Goal: Transaction & Acquisition: Purchase product/service

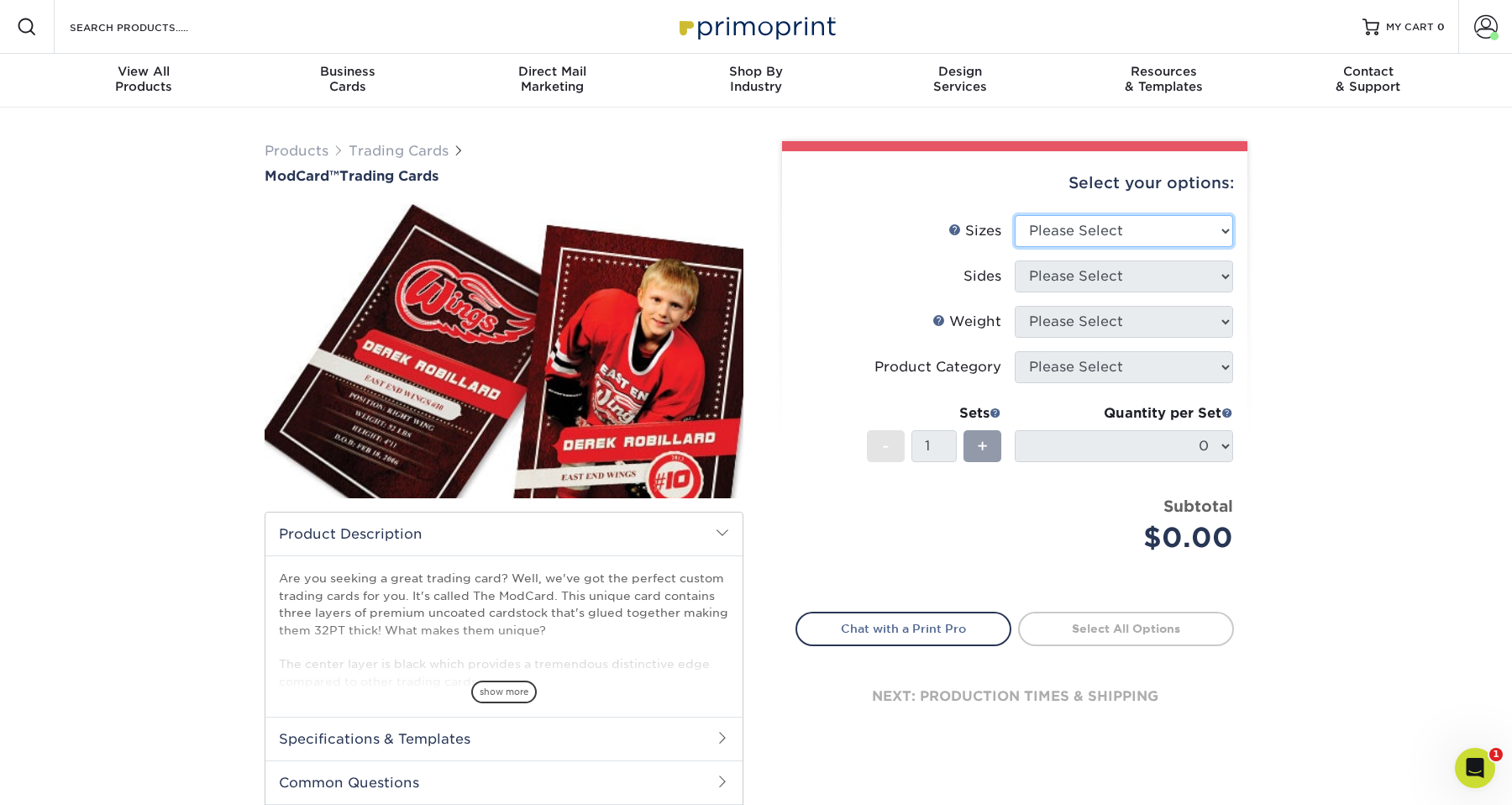
click at [1114, 226] on select "Please Select 2.5" x 3.5"" at bounding box center [1123, 231] width 219 height 32
select select "2.50x3.50"
click at [1014, 215] on select "Please Select 2.5" x 3.5"" at bounding box center [1123, 231] width 219 height 32
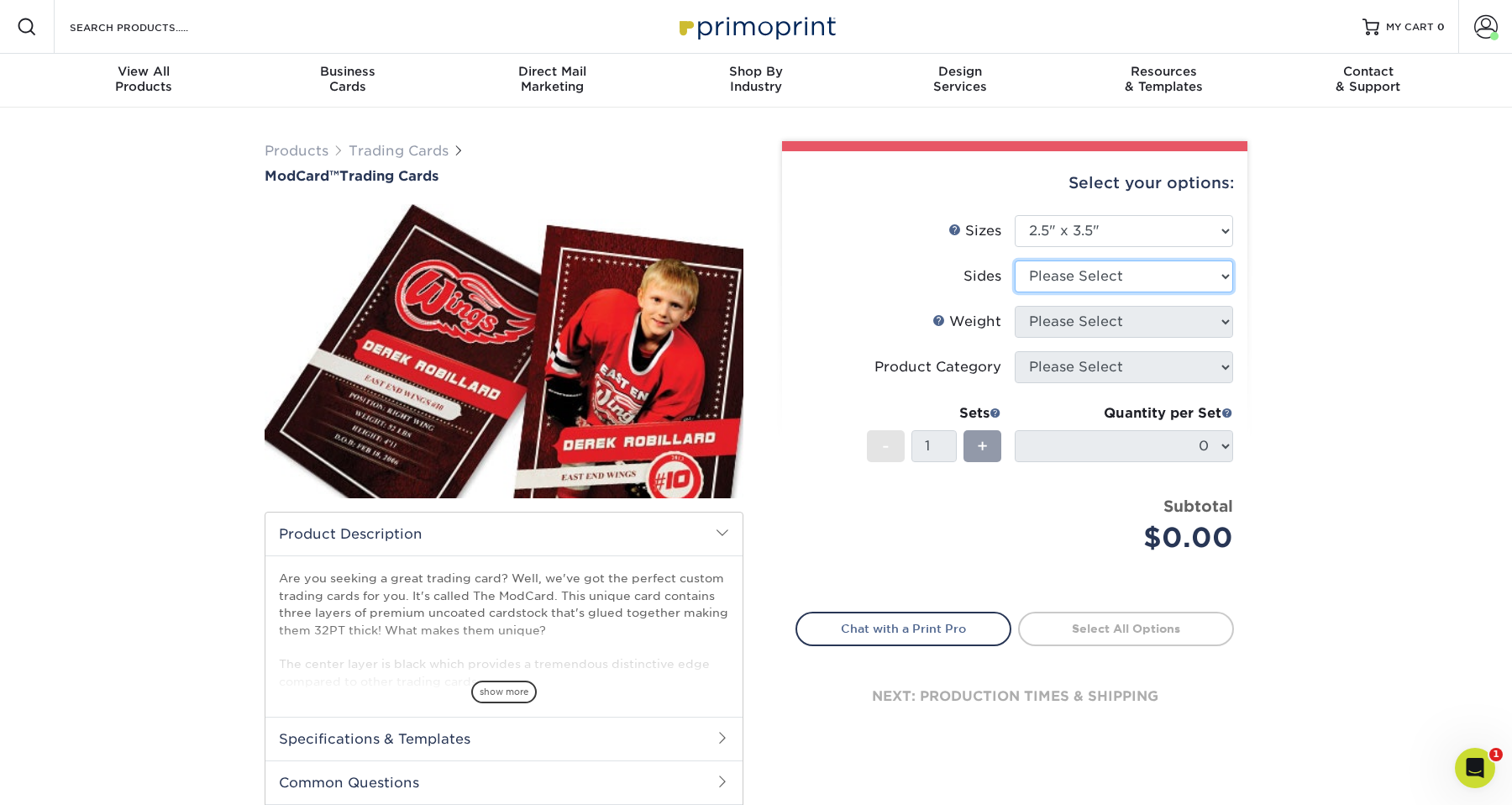
click at [1082, 272] on select "Please Select Print Both Sides Print Front Only" at bounding box center [1123, 277] width 219 height 32
select select "13abbda7-1d64-4f25-8bb2-c179b224825d"
click at [1014, 261] on select "Please Select Print Both Sides Print Front Only" at bounding box center [1123, 277] width 219 height 32
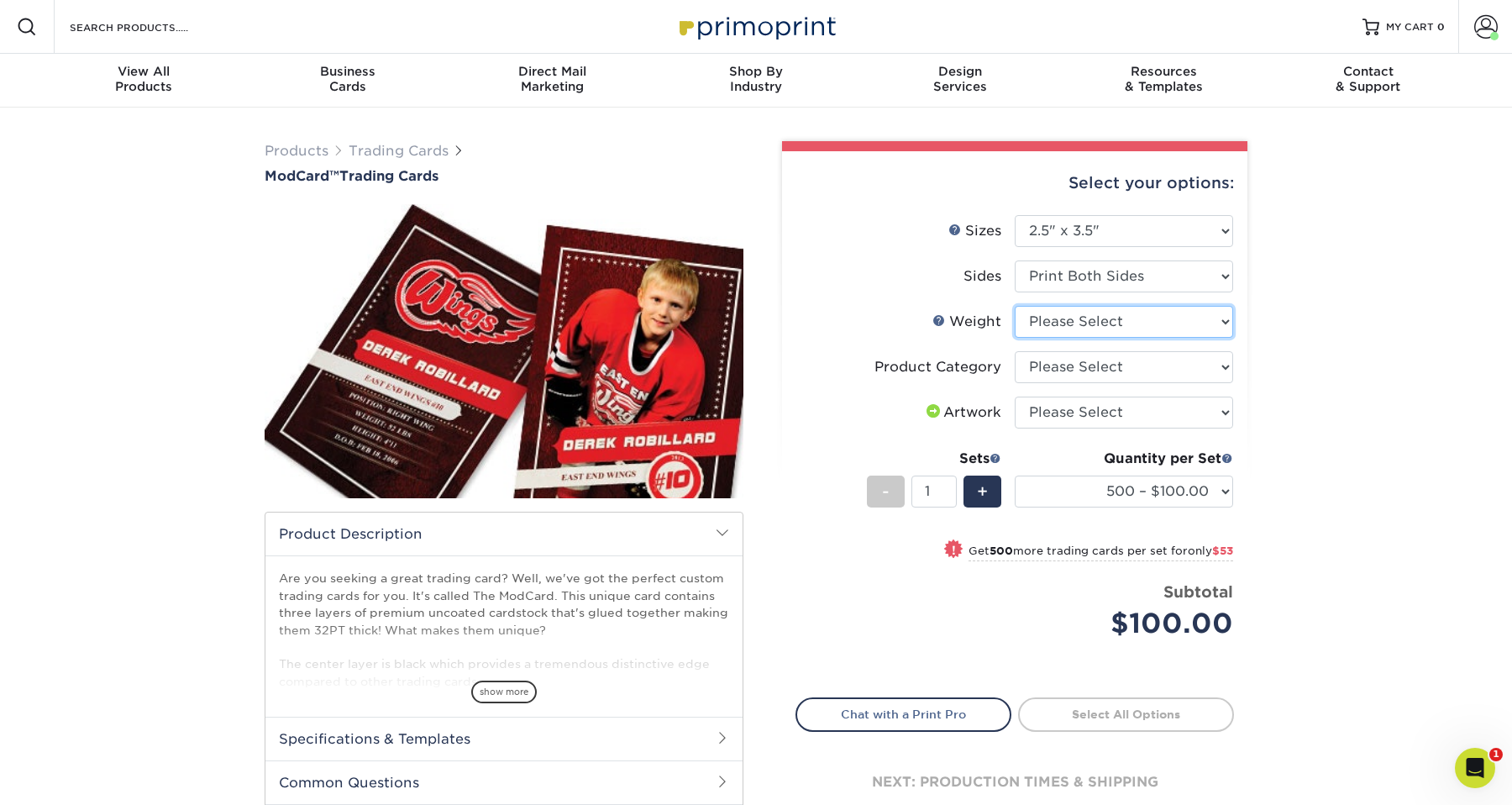
click at [1068, 317] on select "Please Select 32PTUCBLK" at bounding box center [1123, 321] width 219 height 32
select select "32PTUCBLK"
click at [1014, 305] on select "Please Select 32PTUCBLK" at bounding box center [1123, 321] width 219 height 32
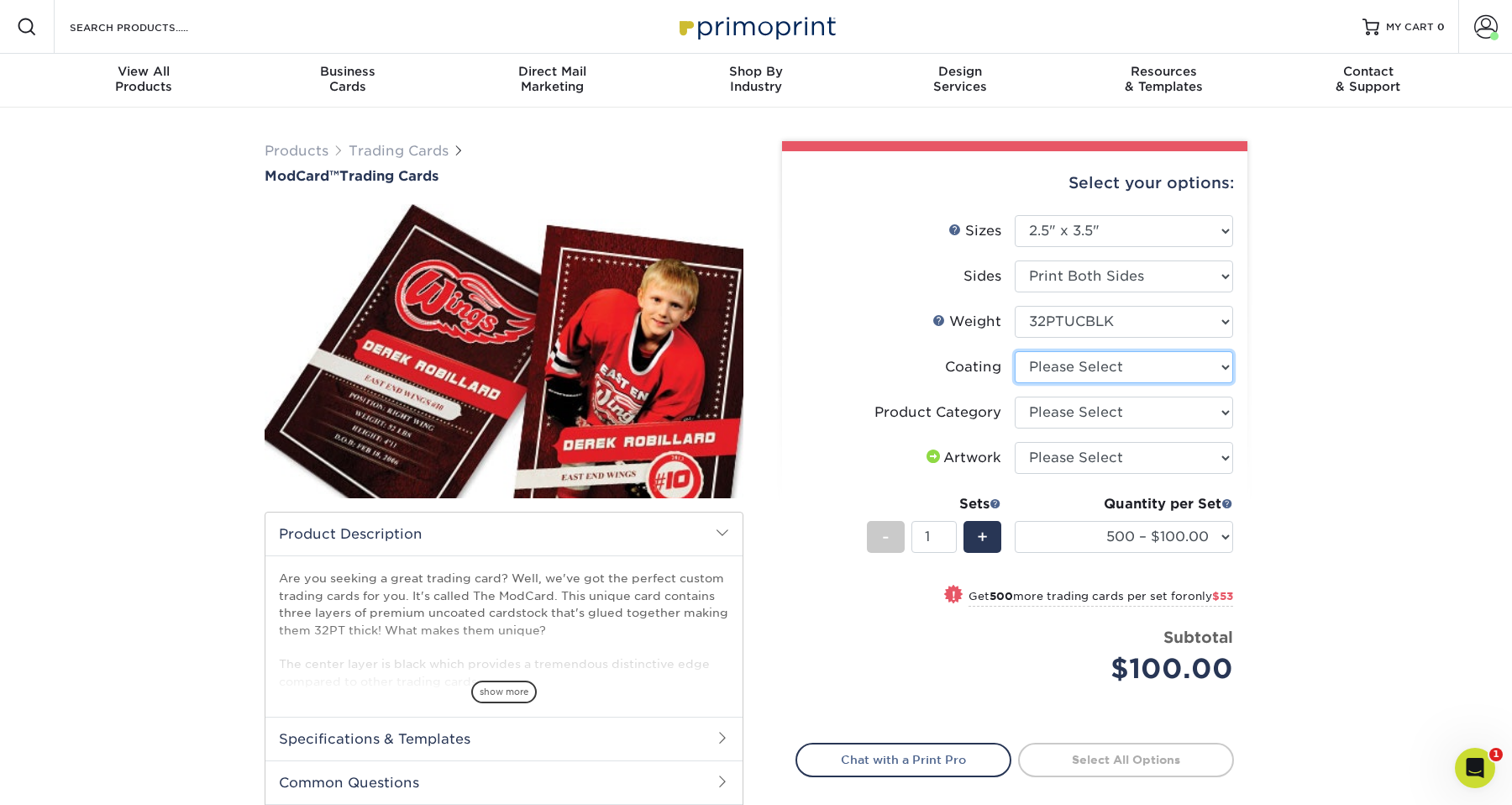
click at [1067, 365] on select at bounding box center [1123, 367] width 219 height 32
select select "3e7618de-abca-4bda-9f97-8b9129e913d8"
click at [1014, 351] on select at bounding box center [1123, 367] width 219 height 32
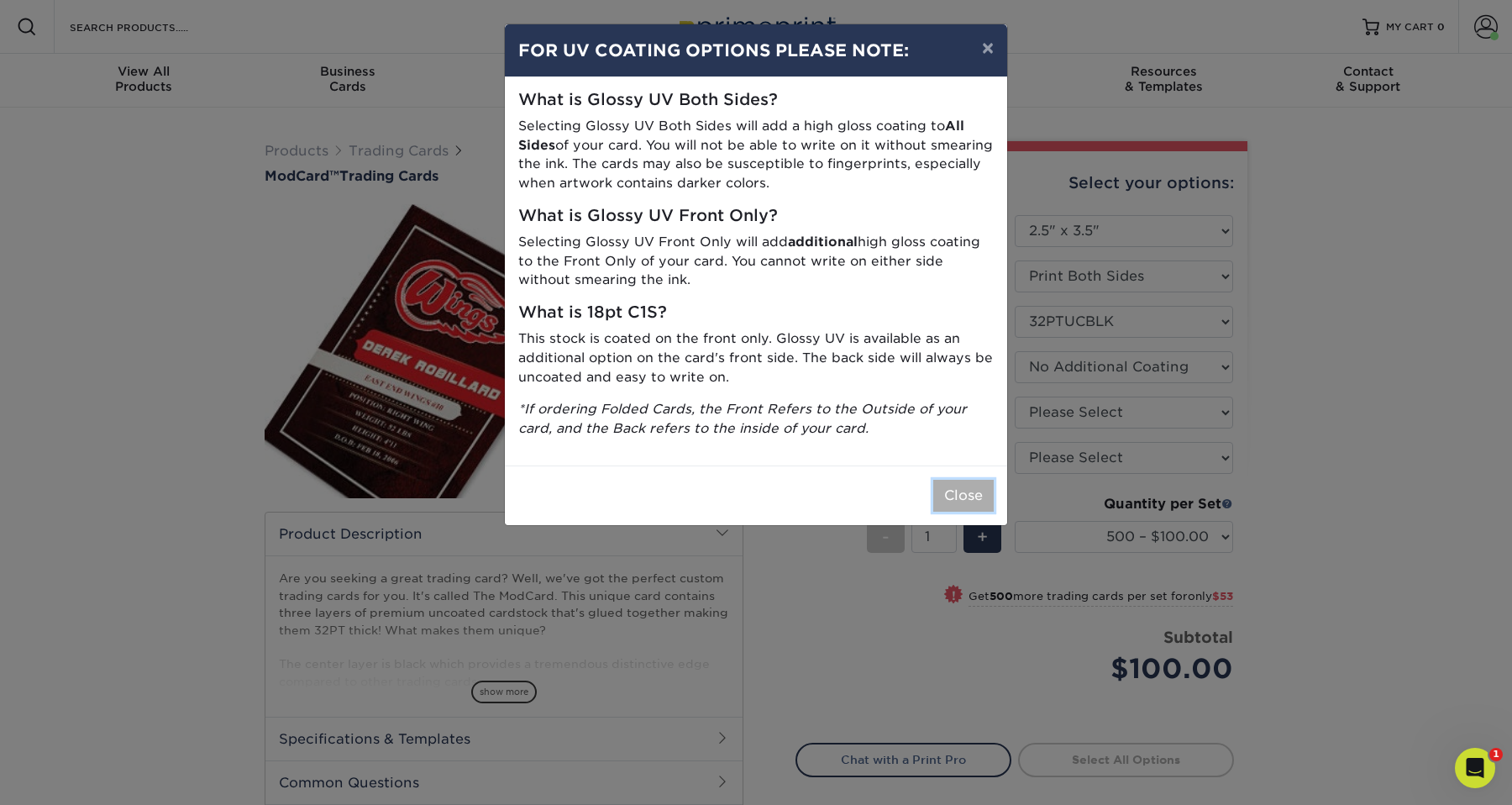
click at [975, 490] on button "Close" at bounding box center [964, 495] width 61 height 32
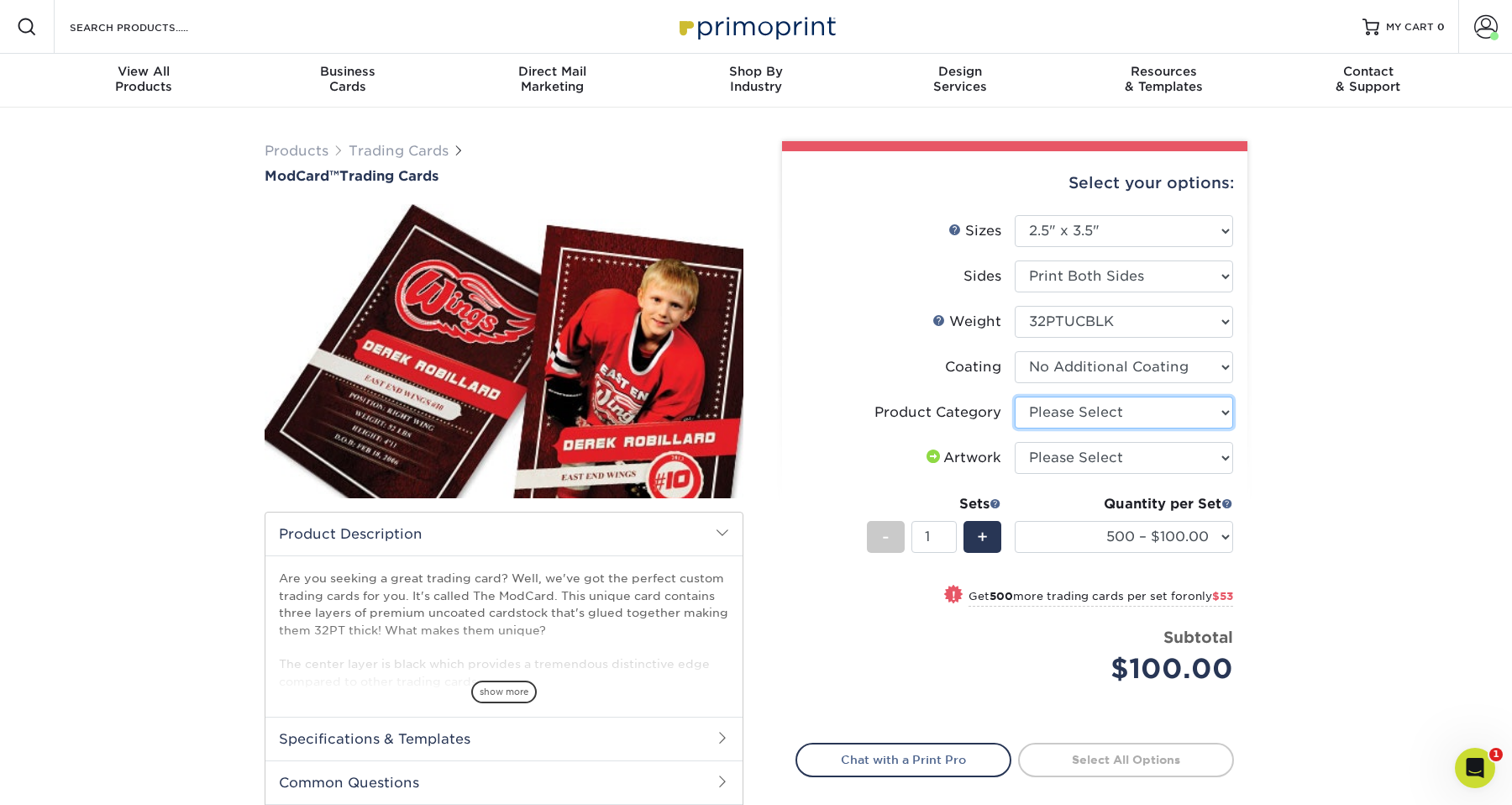
click at [1087, 409] on select "Please Select Trading Cards" at bounding box center [1123, 413] width 219 height 32
select select "c2f9bce9-36c2-409d-b101-c29d9d031e18"
click at [1014, 397] on select "Please Select Trading Cards" at bounding box center [1123, 413] width 219 height 32
click at [1072, 464] on select "Please Select I will upload files I need a design - $100" at bounding box center [1123, 458] width 219 height 32
select select "upload"
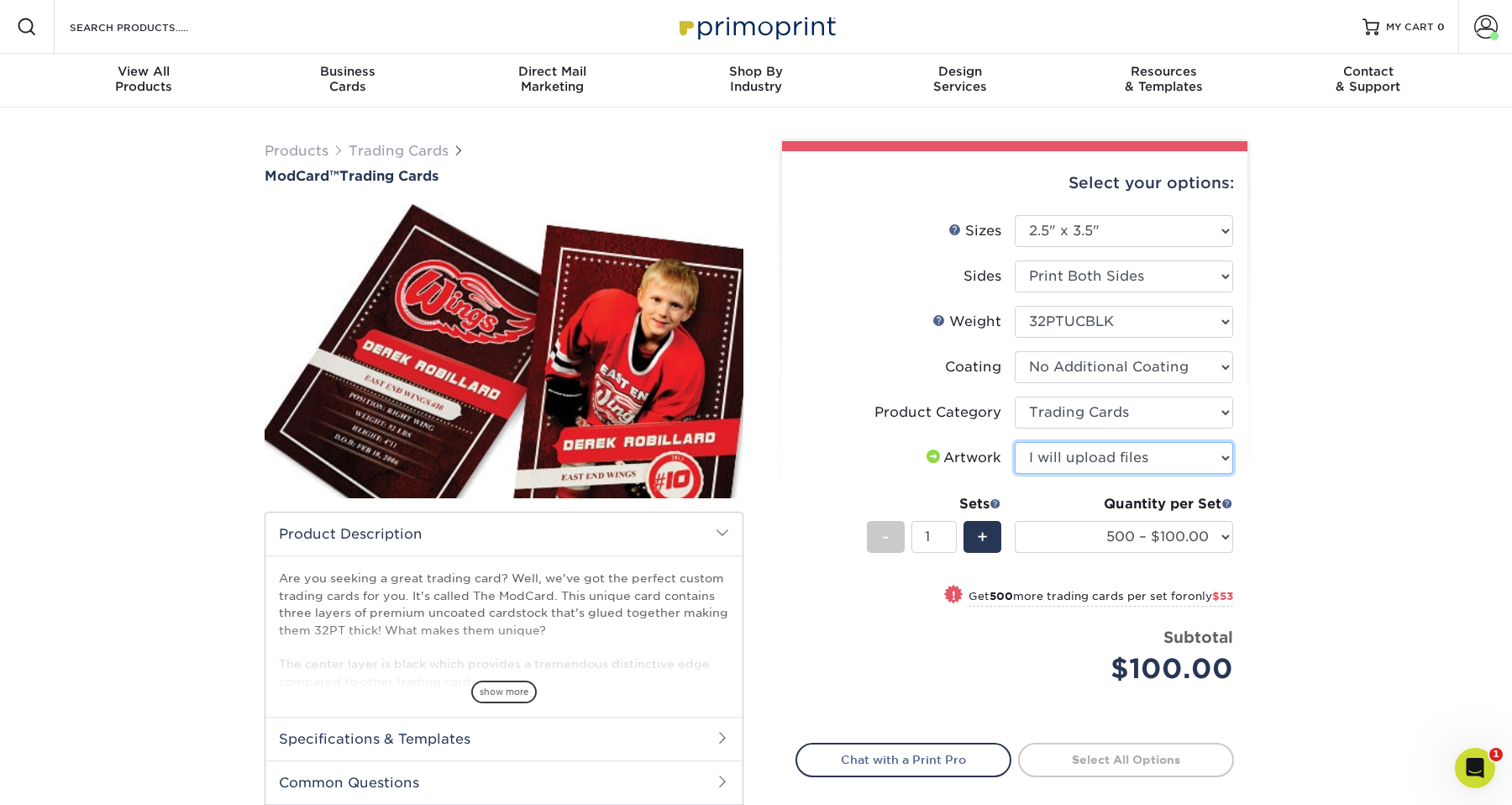
click at [1014, 442] on select "Please Select I will upload files I need a design - $100" at bounding box center [1123, 458] width 219 height 32
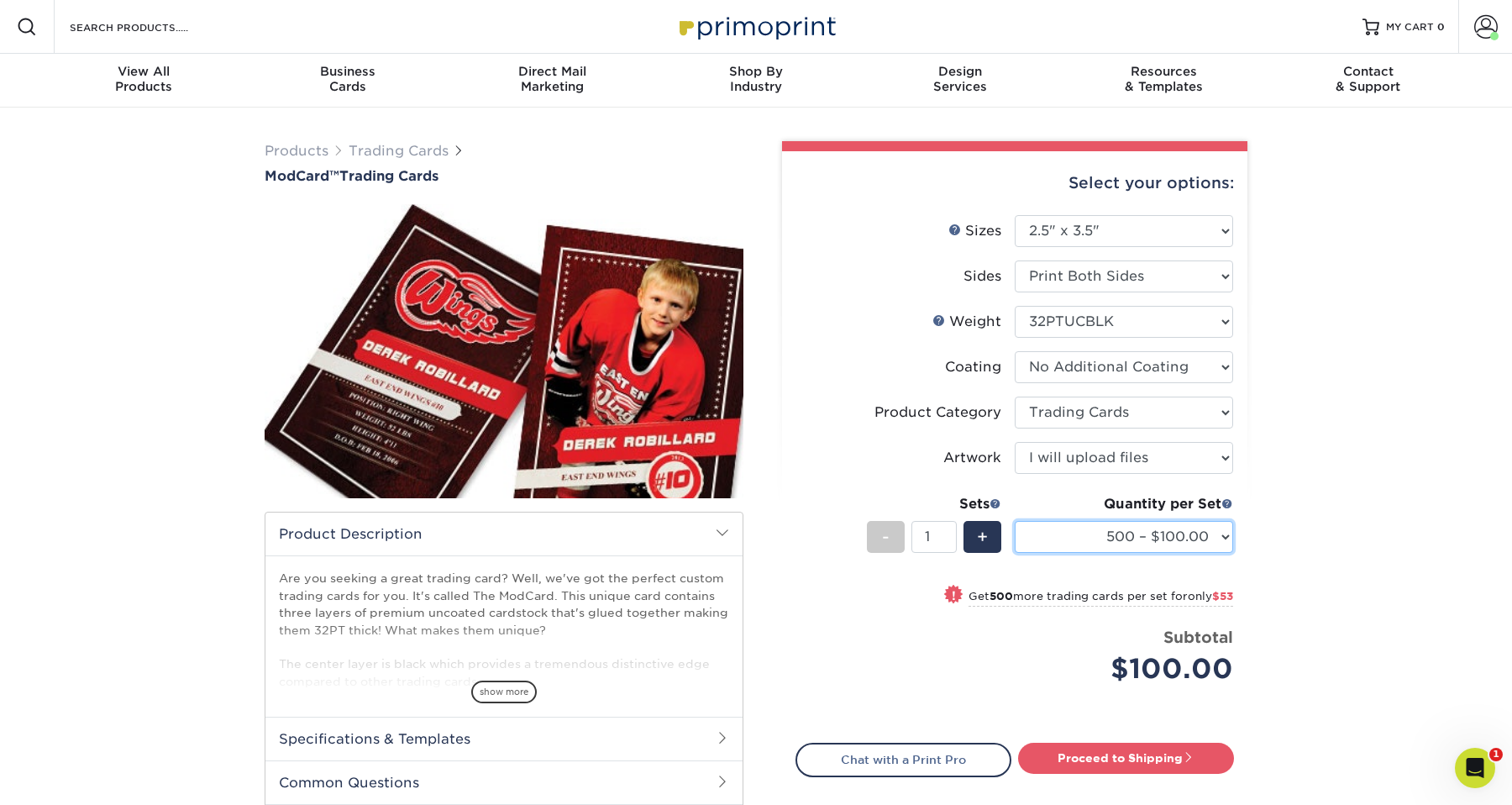
click at [1137, 537] on select "500 – $100.00 1000 – $153.00" at bounding box center [1123, 537] width 219 height 32
click at [1014, 521] on select "500 – $100.00 1000 – $153.00" at bounding box center [1123, 537] width 219 height 32
click at [1347, 449] on div "Products Trading Cards ModCard™ Trading Cards show more Templates /" at bounding box center [756, 522] width 1512 height 830
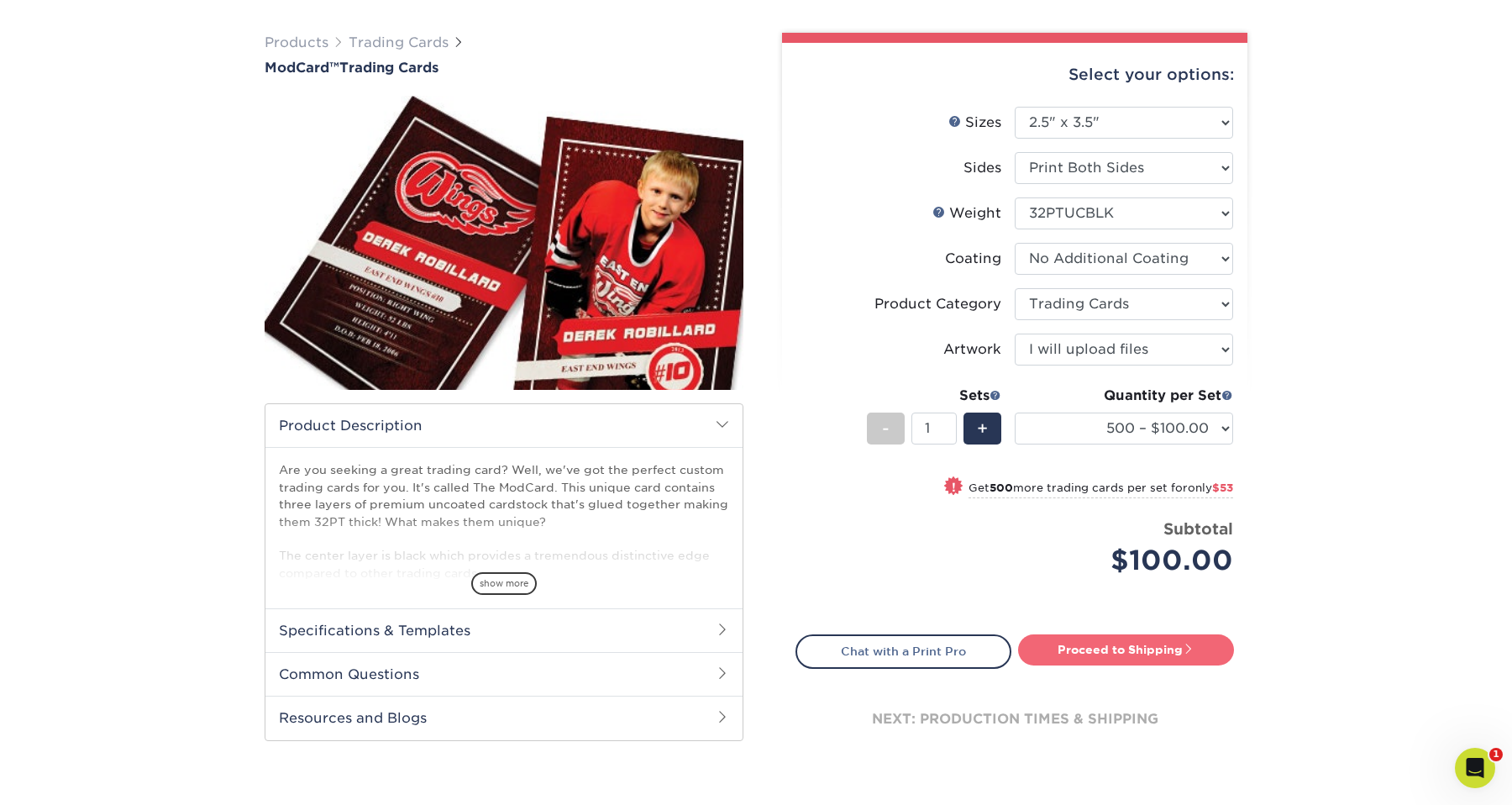
scroll to position [182, 0]
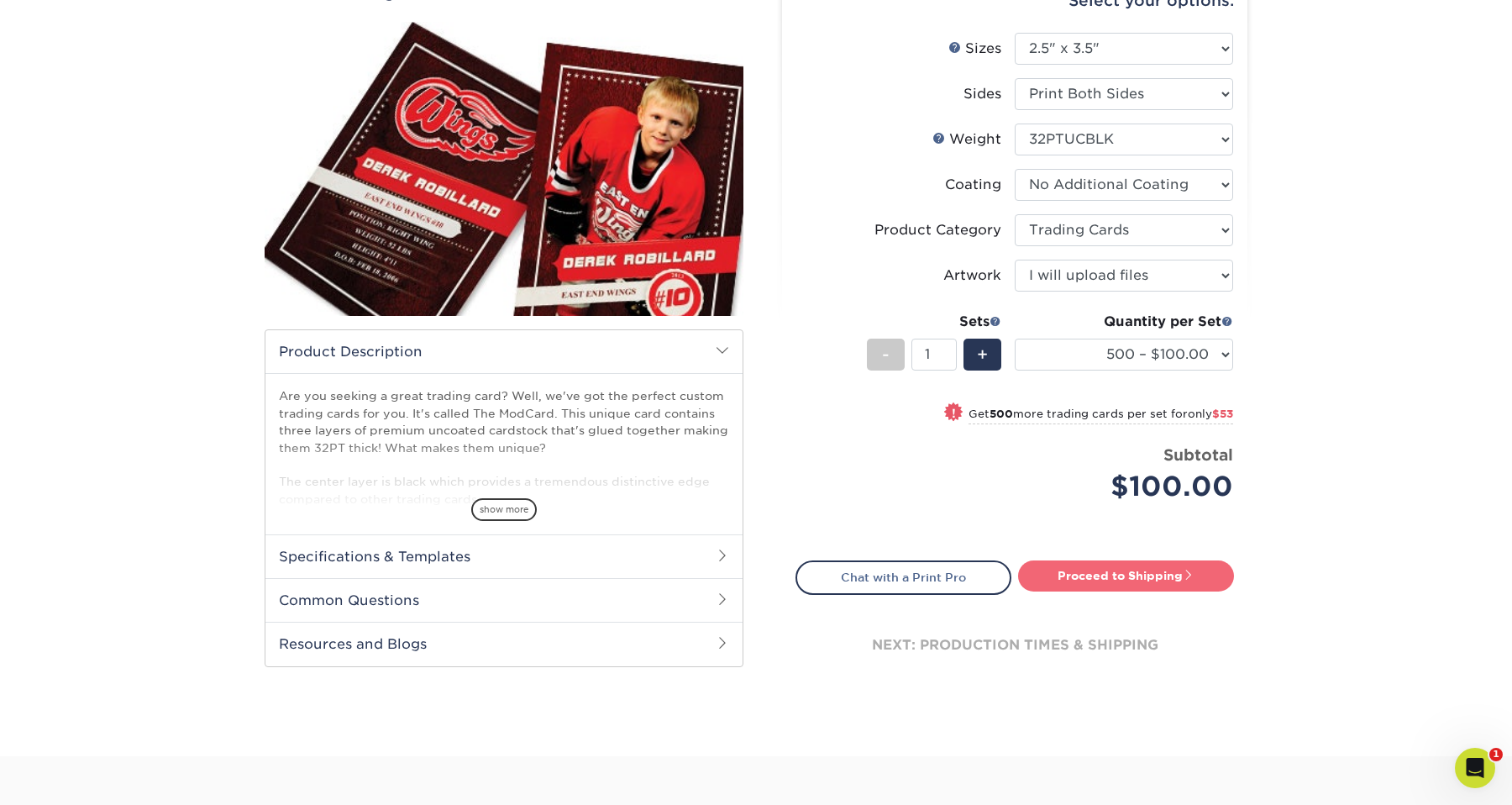
click at [1148, 573] on link "Proceed to Shipping" at bounding box center [1126, 575] width 216 height 30
type input "Set 1"
select select "1cb2575a-0653-4a32-8e14-9db875e4cbae"
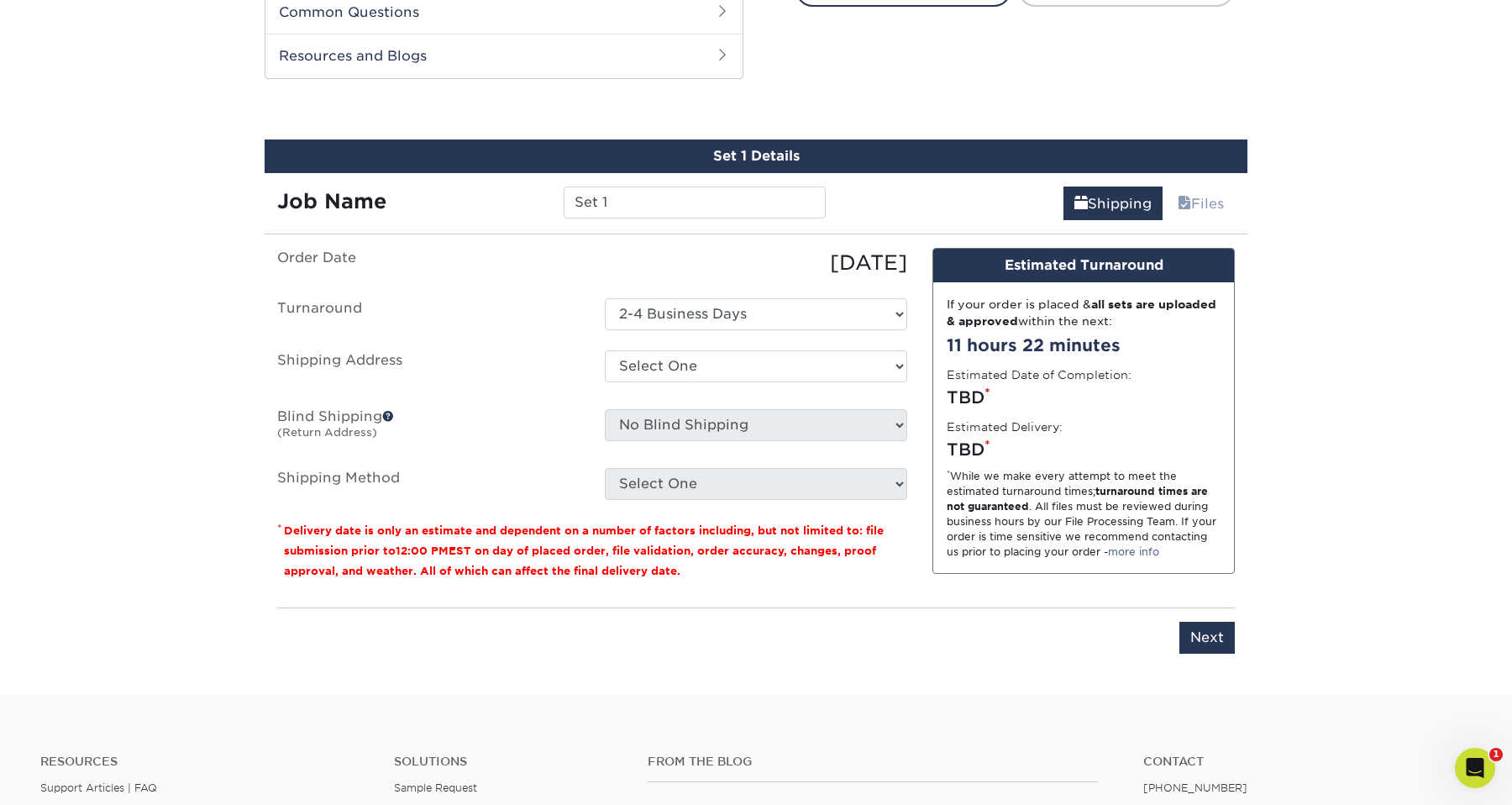
scroll to position [788, 0]
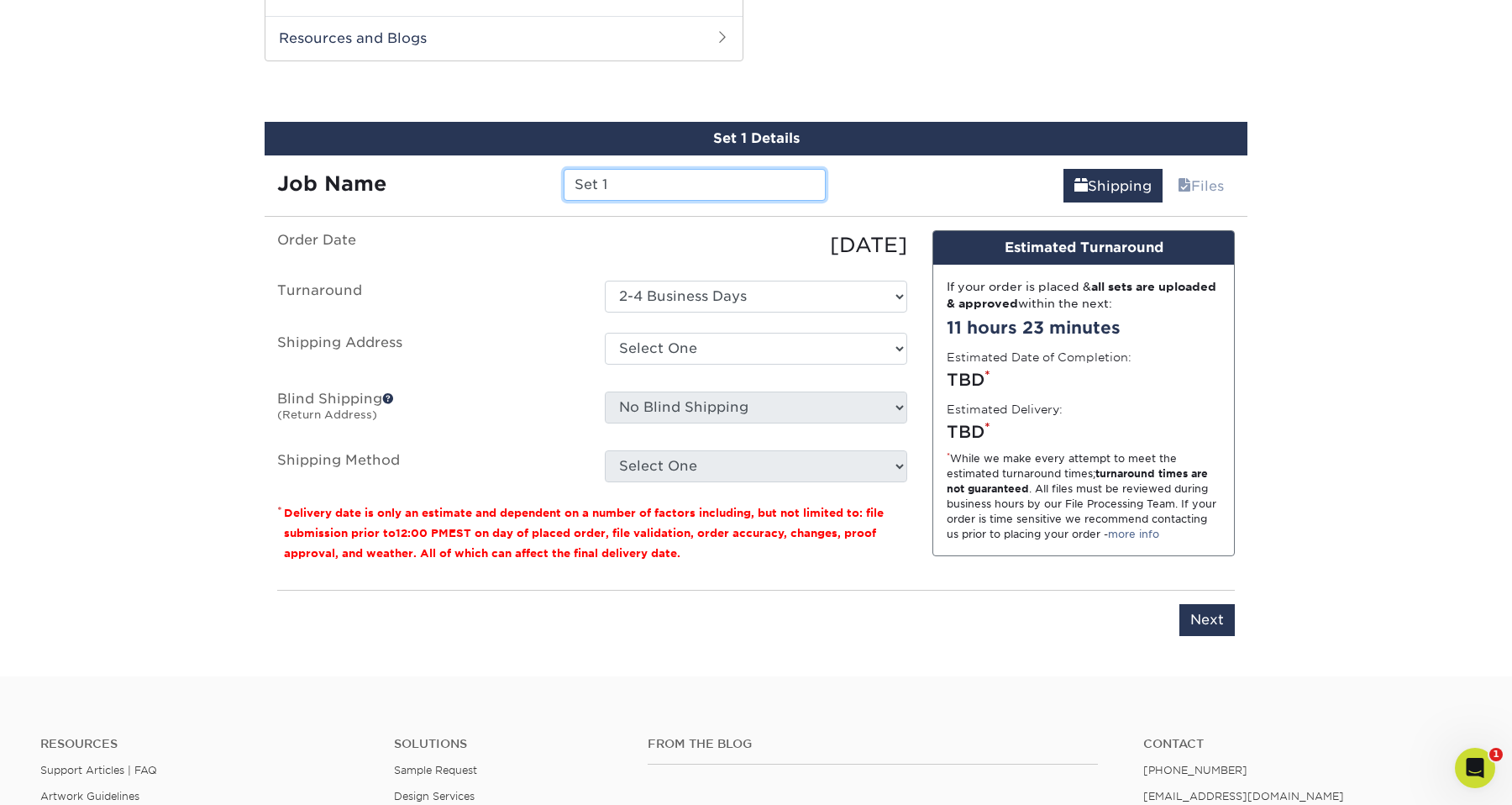
click at [640, 182] on input "Set 1" at bounding box center [694, 185] width 262 height 32
type input "N"
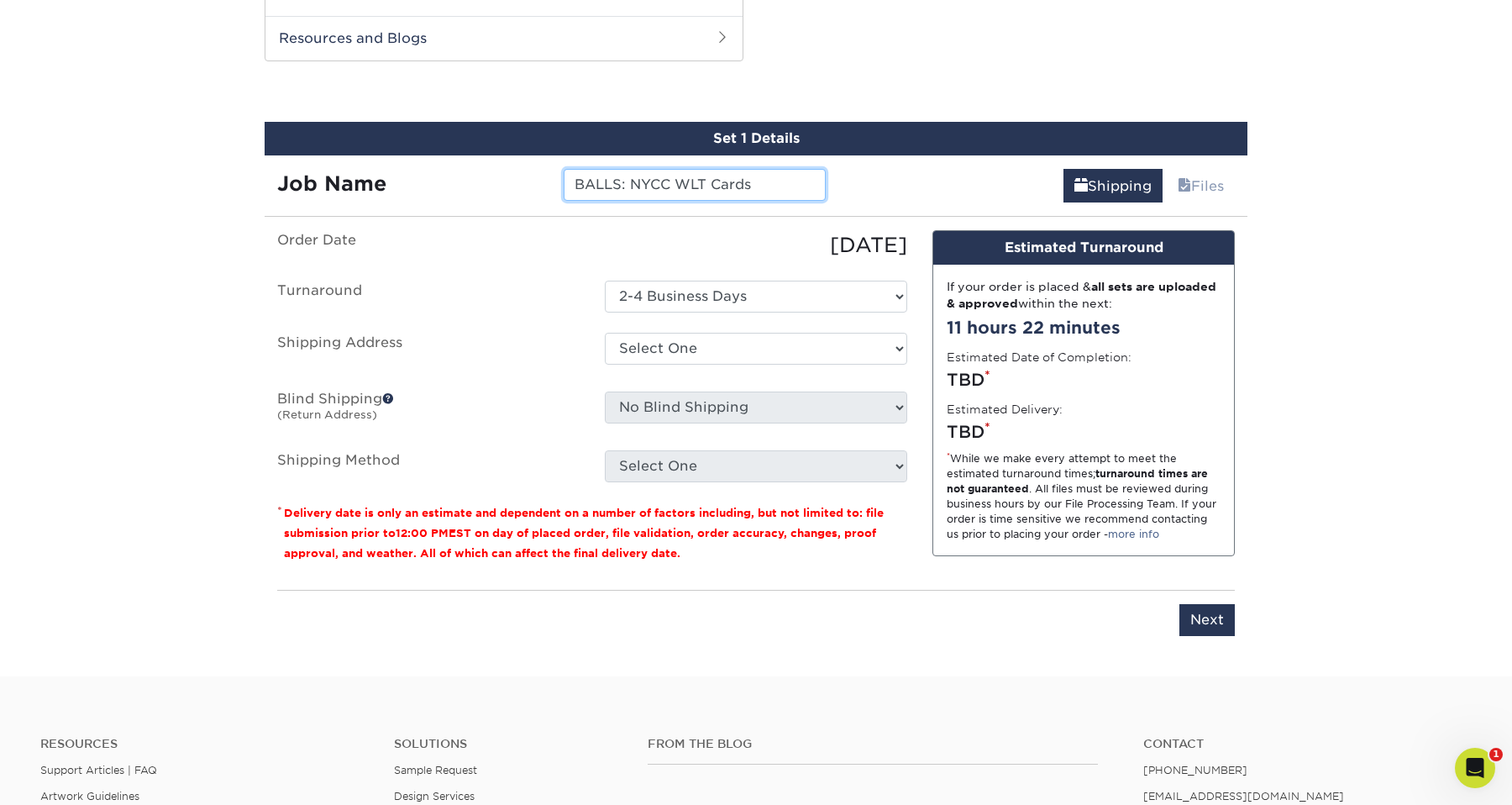
type input "BALLS: NYCC WLT Cards"
click at [671, 319] on ul "Order Date 09/19/2025 Turnaround Select One 2-4 Business Days Shipping Address …" at bounding box center [591, 356] width 630 height 252
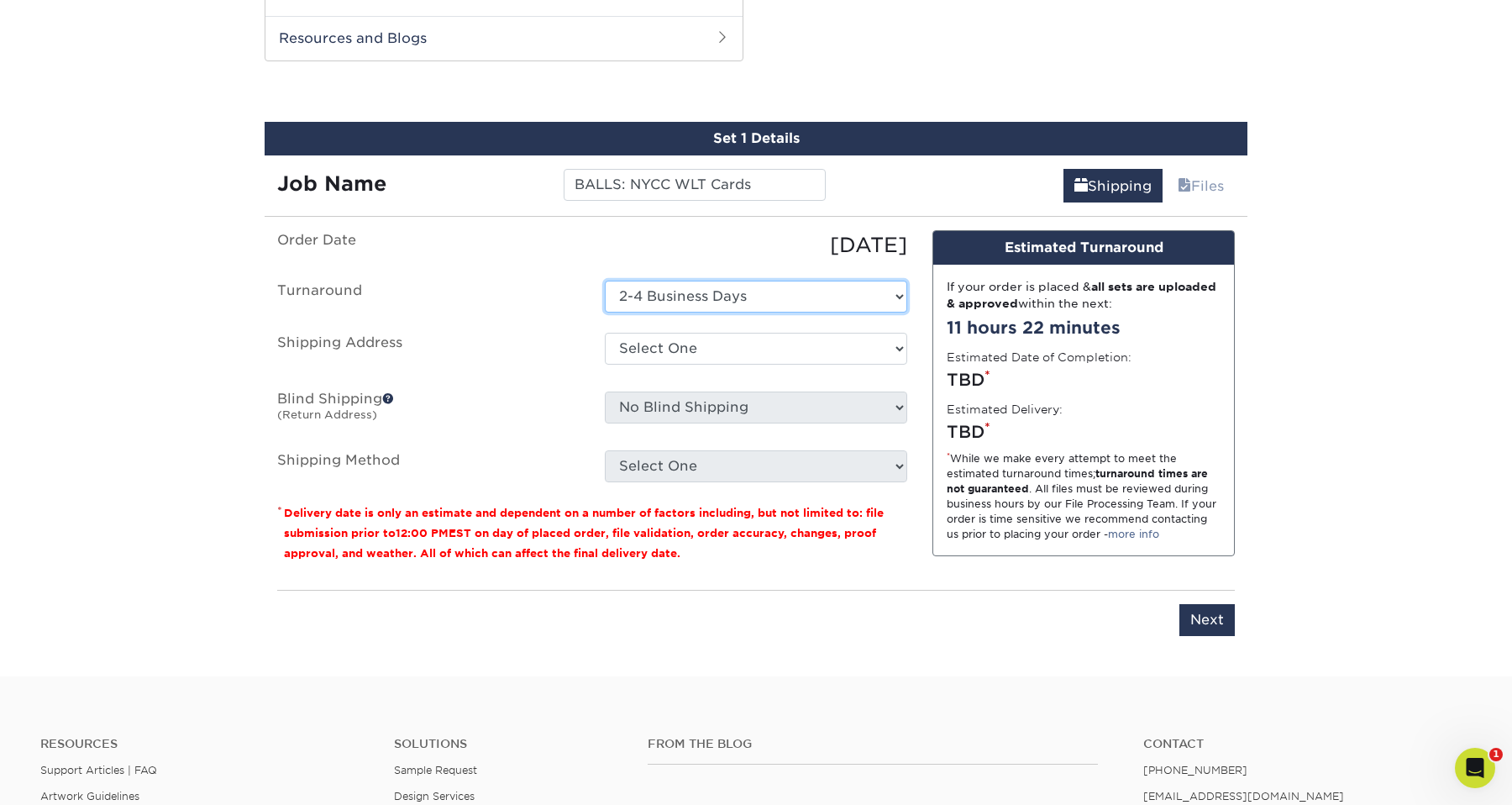
click at [673, 285] on select "Select One 2-4 Business Days" at bounding box center [756, 296] width 302 height 32
click at [605, 280] on select "Select One 2-4 Business Days" at bounding box center [756, 296] width 302 height 32
click at [659, 348] on select "Select One BZ Home - 3 BZ HOUSE BZ's bz's place + Add New Address" at bounding box center [756, 348] width 302 height 32
select select "newaddress"
click at [605, 332] on select "Select One BZ Home - 3 BZ HOUSE BZ's bz's place + Add New Address" at bounding box center [756, 348] width 302 height 32
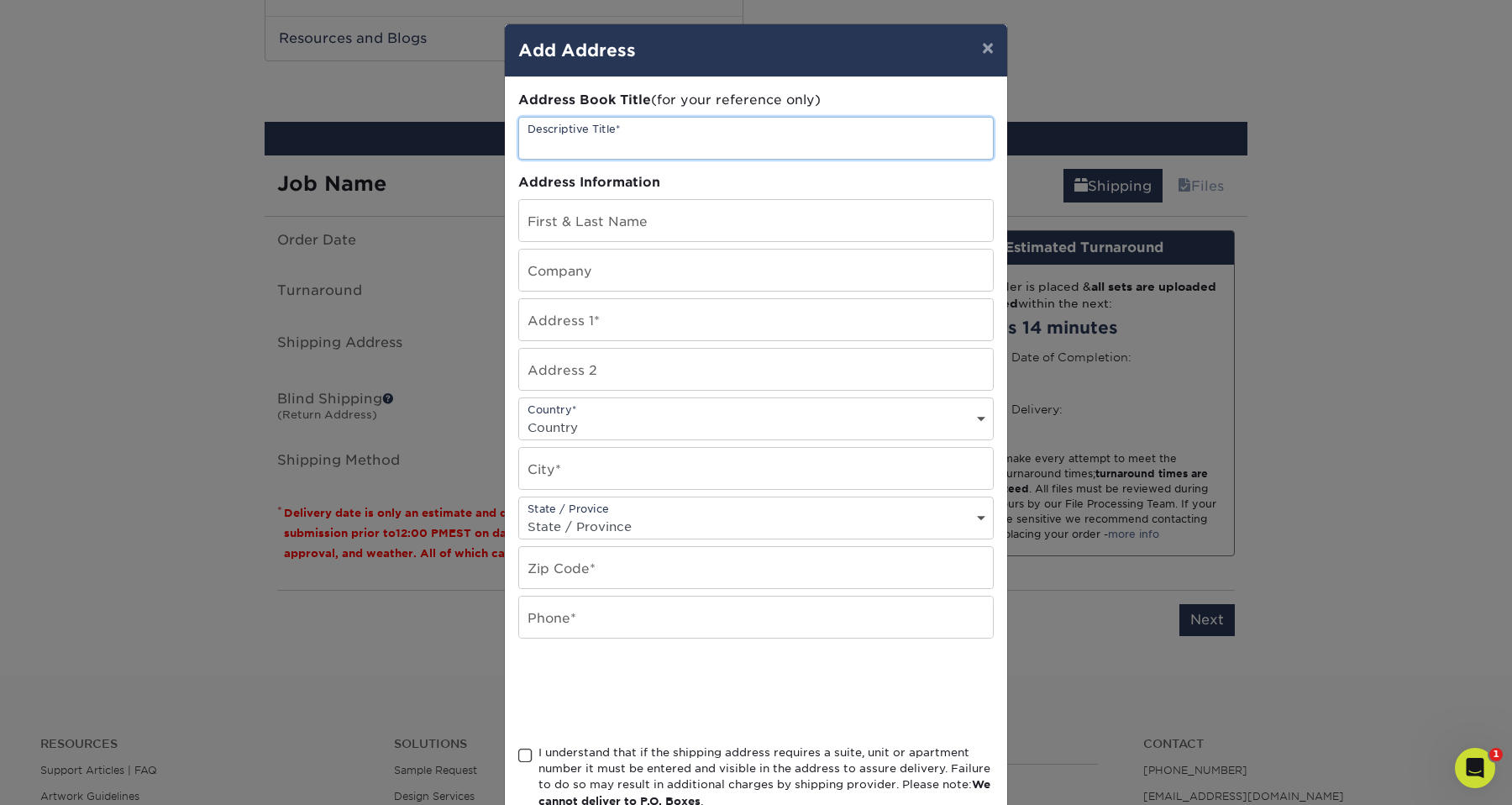
click at [597, 149] on input "text" at bounding box center [755, 138] width 473 height 41
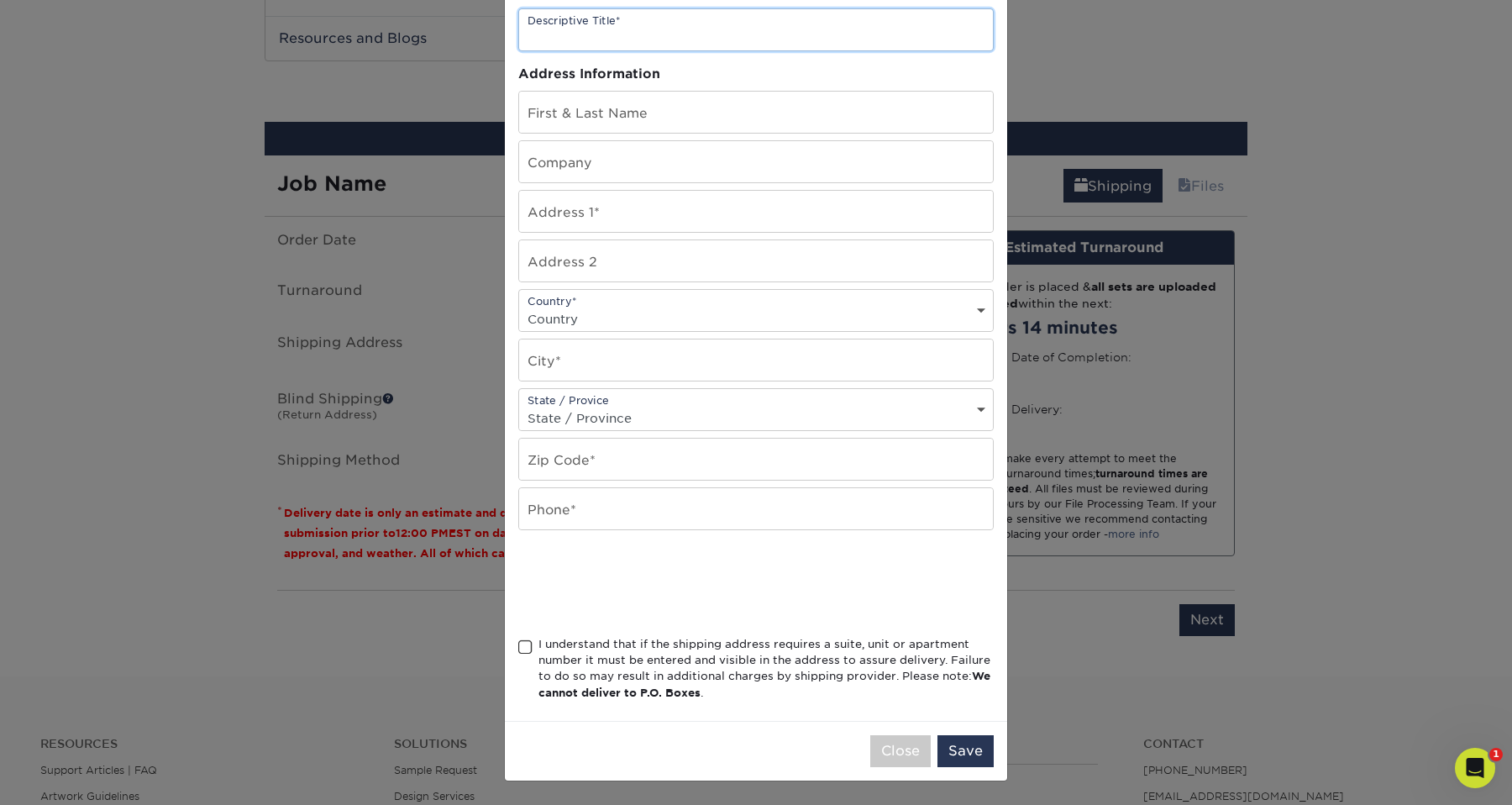
scroll to position [0, 0]
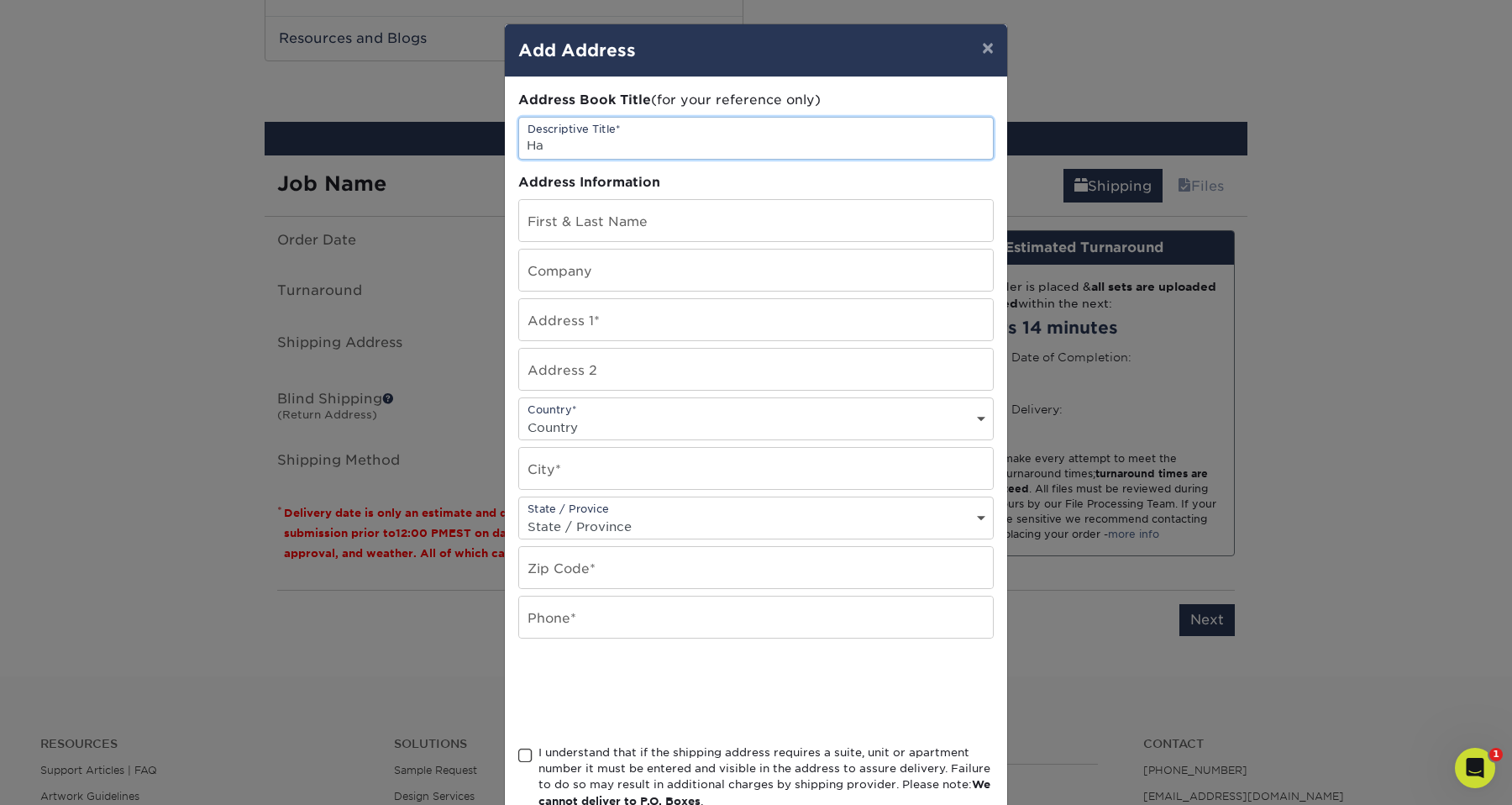
type input "H"
type input "[PERSON_NAME]'s"
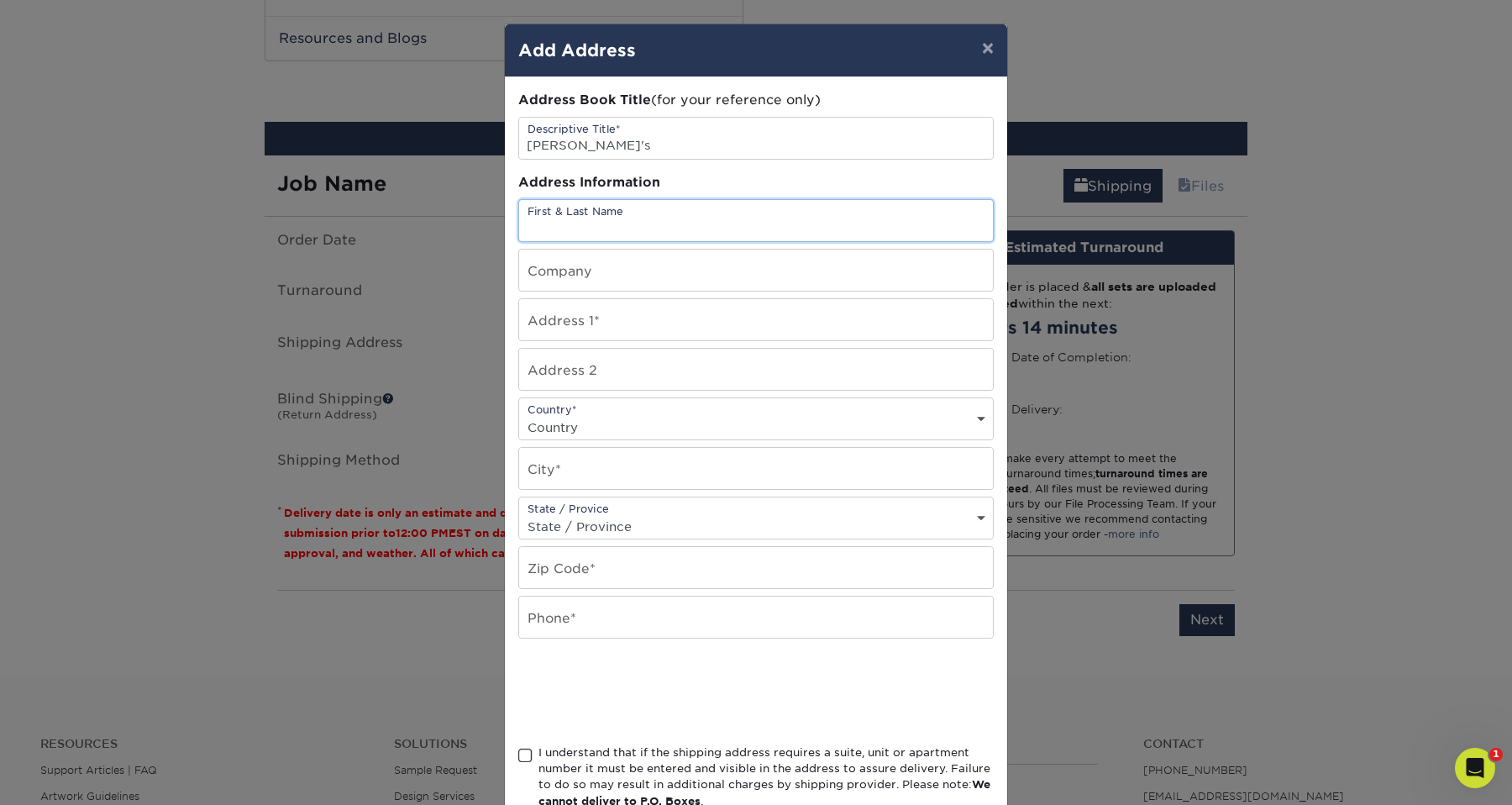
type input "B"
type input "Harrison Bryan"
type input "Fish of Living"
type input "1067 E. 14th Street"
select select "US"
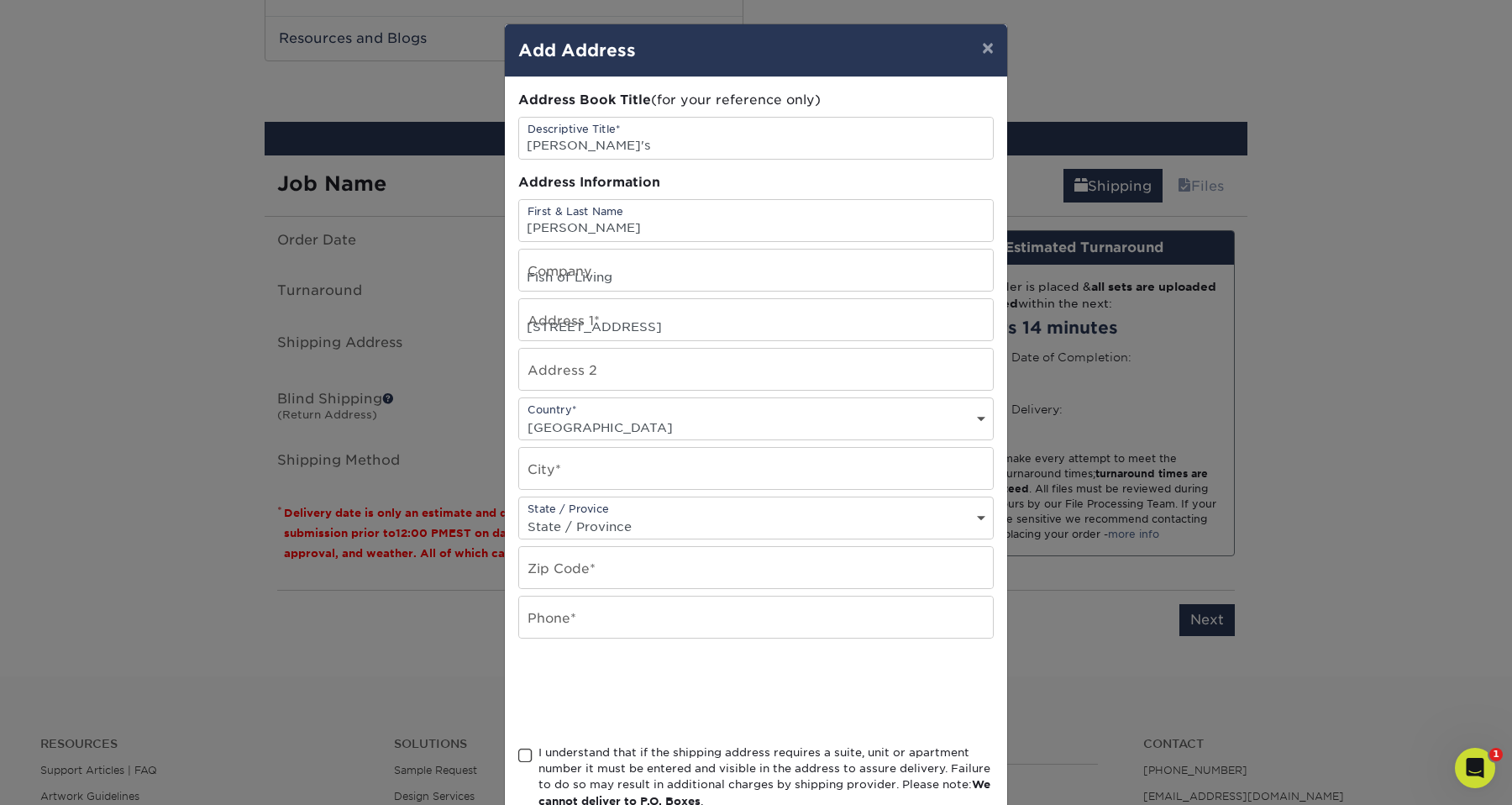
type input "Brooklyn"
select select "NY"
type input "11230"
type input "6464642232"
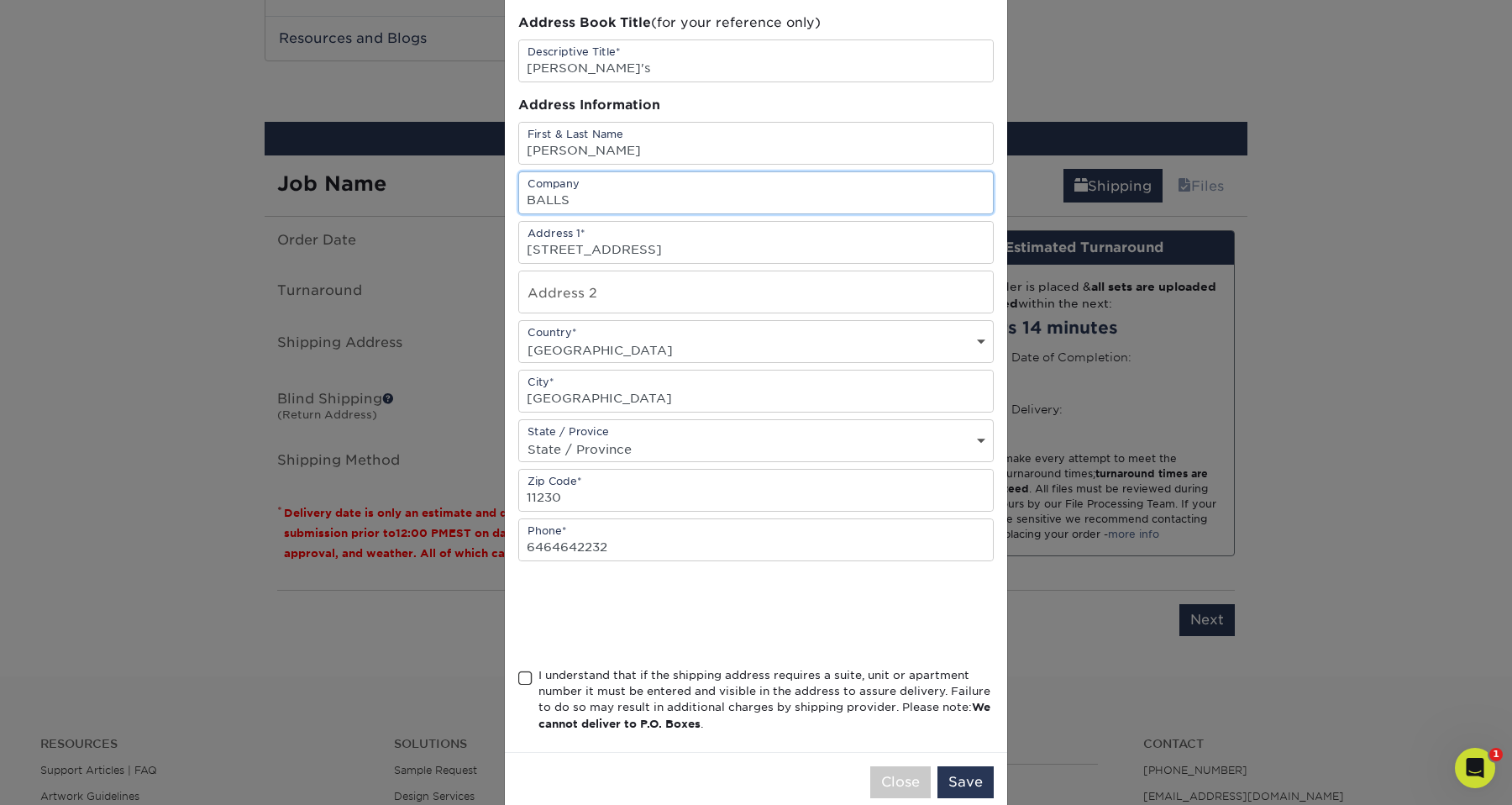
scroll to position [108, 0]
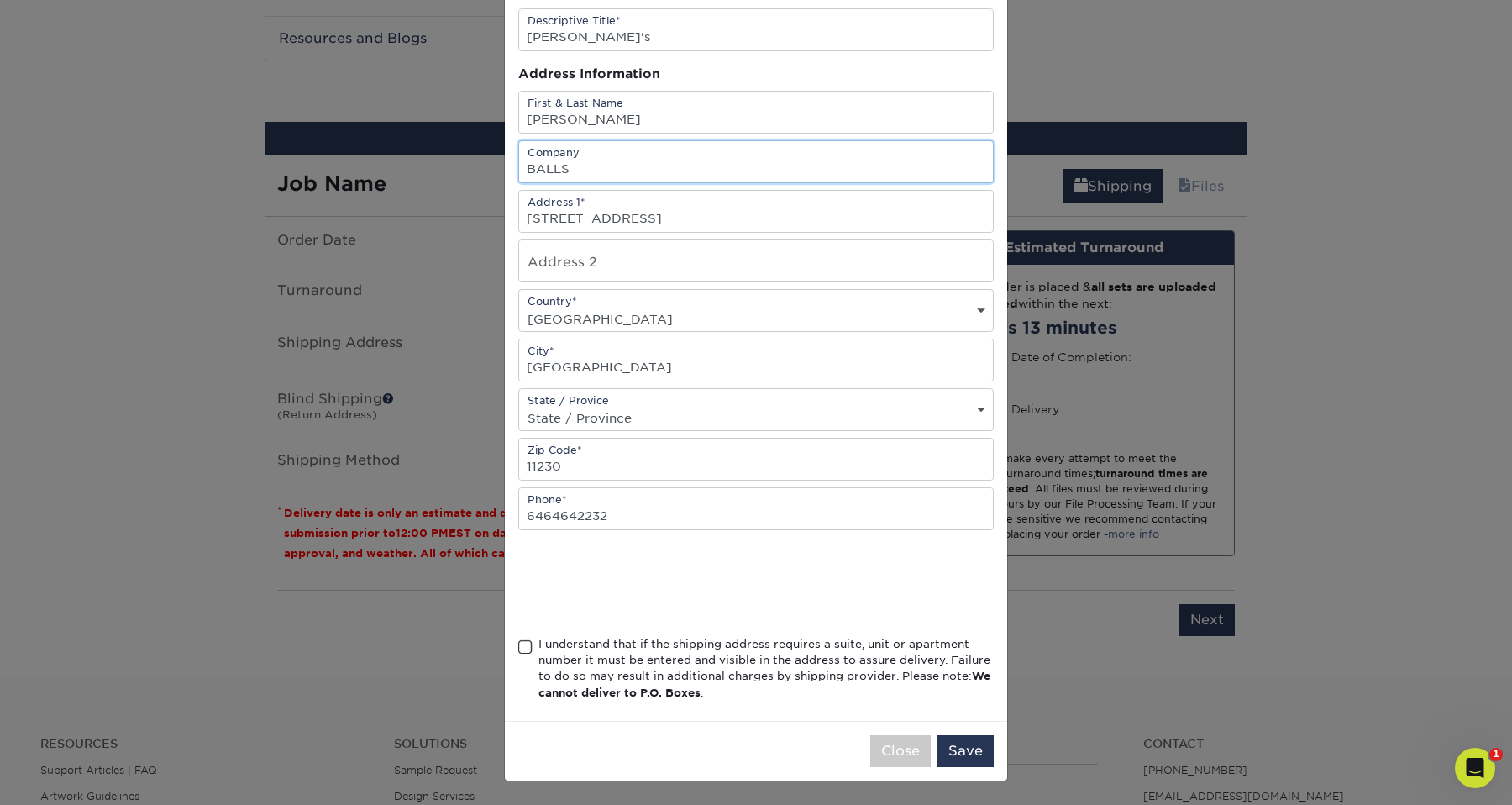
type input "BALLS"
click at [524, 640] on span at bounding box center [525, 646] width 14 height 16
click at [0, 0] on input "I understand that if the shipping address requires a suite, unit or apartment n…" at bounding box center [0, 0] width 0 height 0
click at [959, 749] on button "Save" at bounding box center [965, 751] width 57 height 32
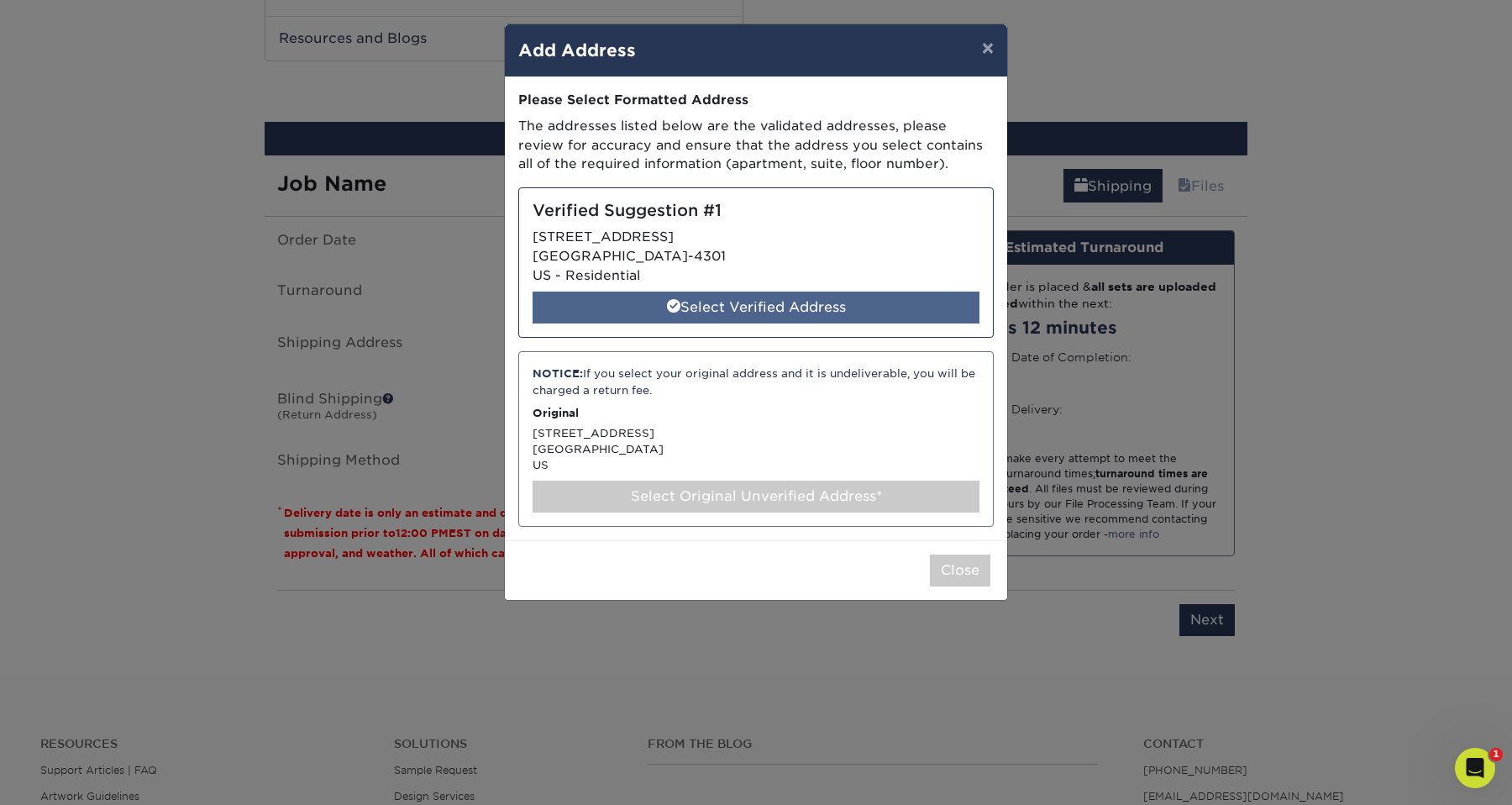
click at [833, 312] on div "Select Verified Address" at bounding box center [756, 307] width 447 height 32
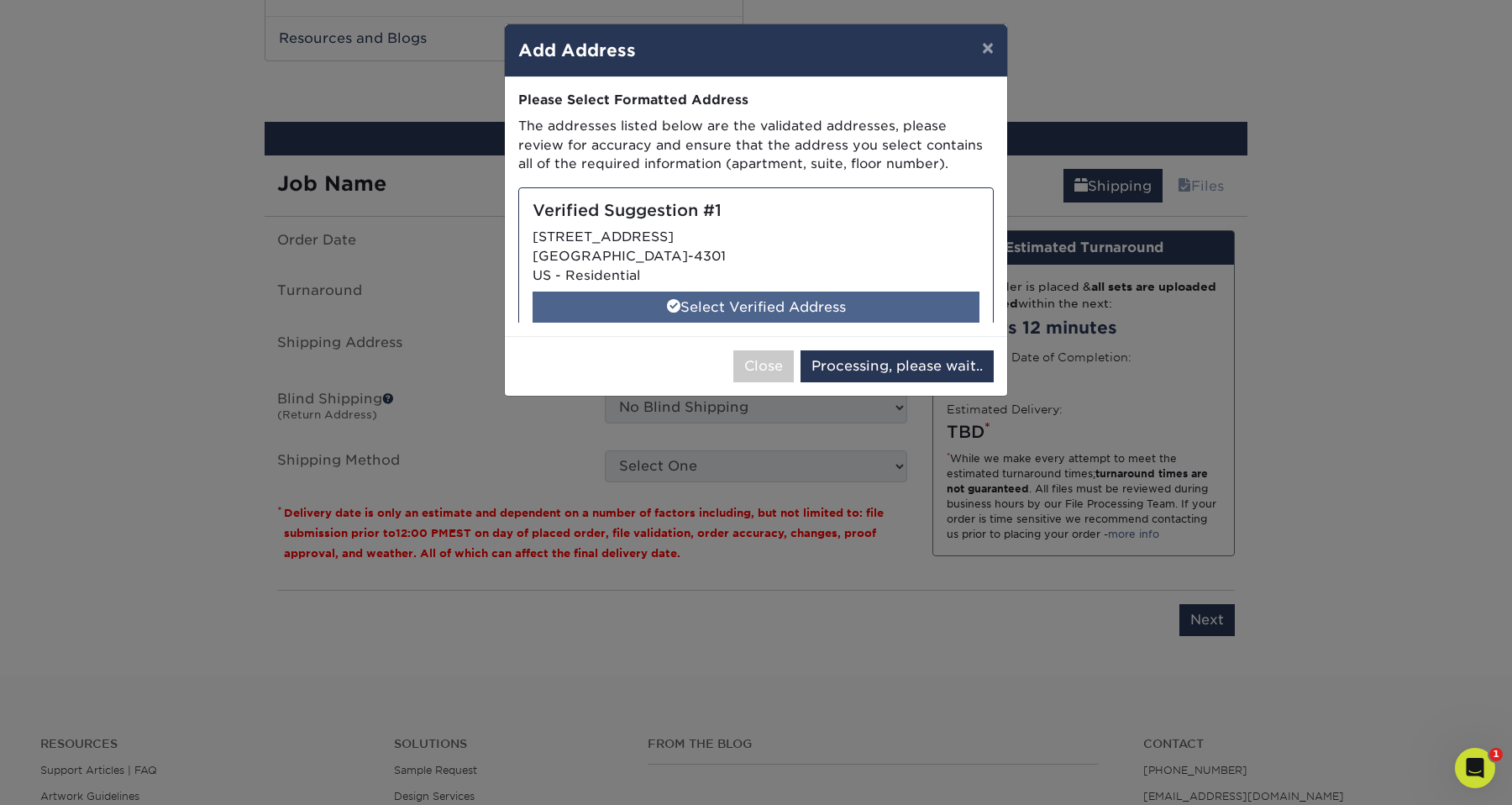
select select "286141"
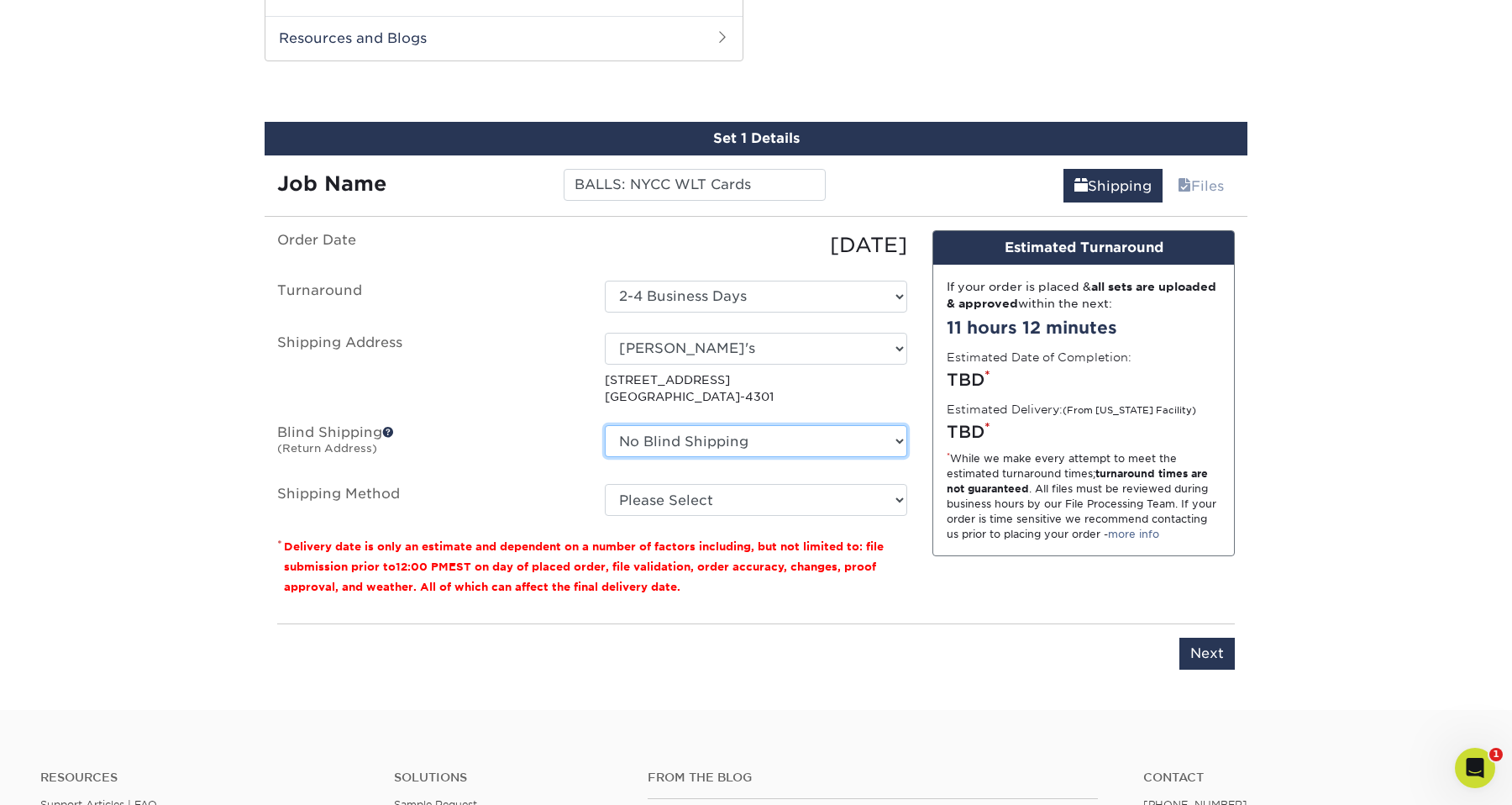
click at [634, 435] on select "No Blind Shipping BZ Home - 3 BZ HOUSE BZ's bz's place + Add New Address" at bounding box center [756, 441] width 302 height 32
click at [392, 430] on span at bounding box center [388, 432] width 12 height 12
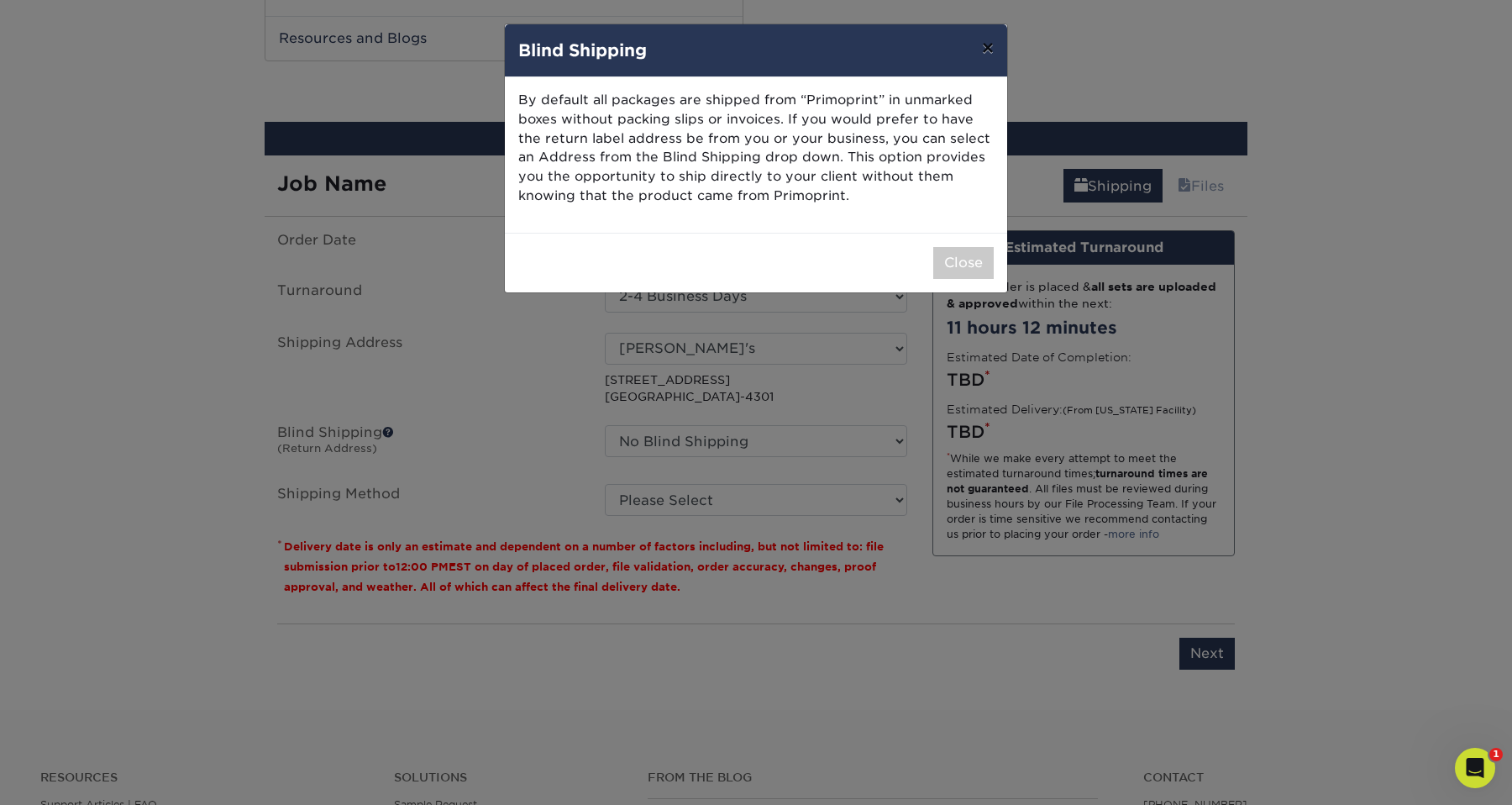
click at [991, 49] on button "×" at bounding box center [988, 48] width 39 height 47
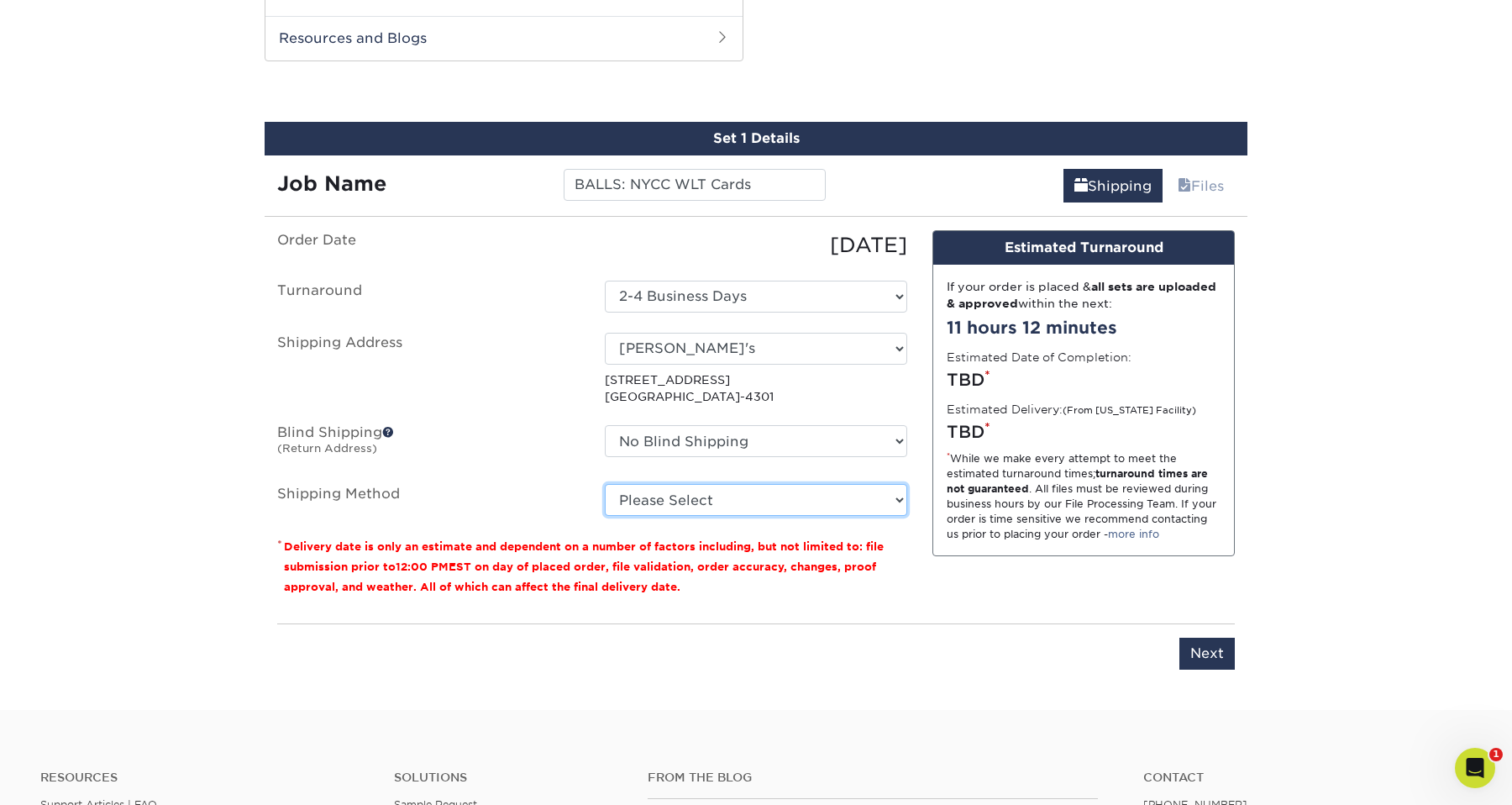
click at [681, 509] on select "Please Select Ground Shipping (+$20.96) 3 Day Shipping Service (+$27.15) 2 Day …" at bounding box center [756, 500] width 302 height 32
select select "03"
click at [605, 484] on select "Please Select Ground Shipping (+$20.96) 3 Day Shipping Service (+$27.15) 2 Day …" at bounding box center [756, 500] width 302 height 32
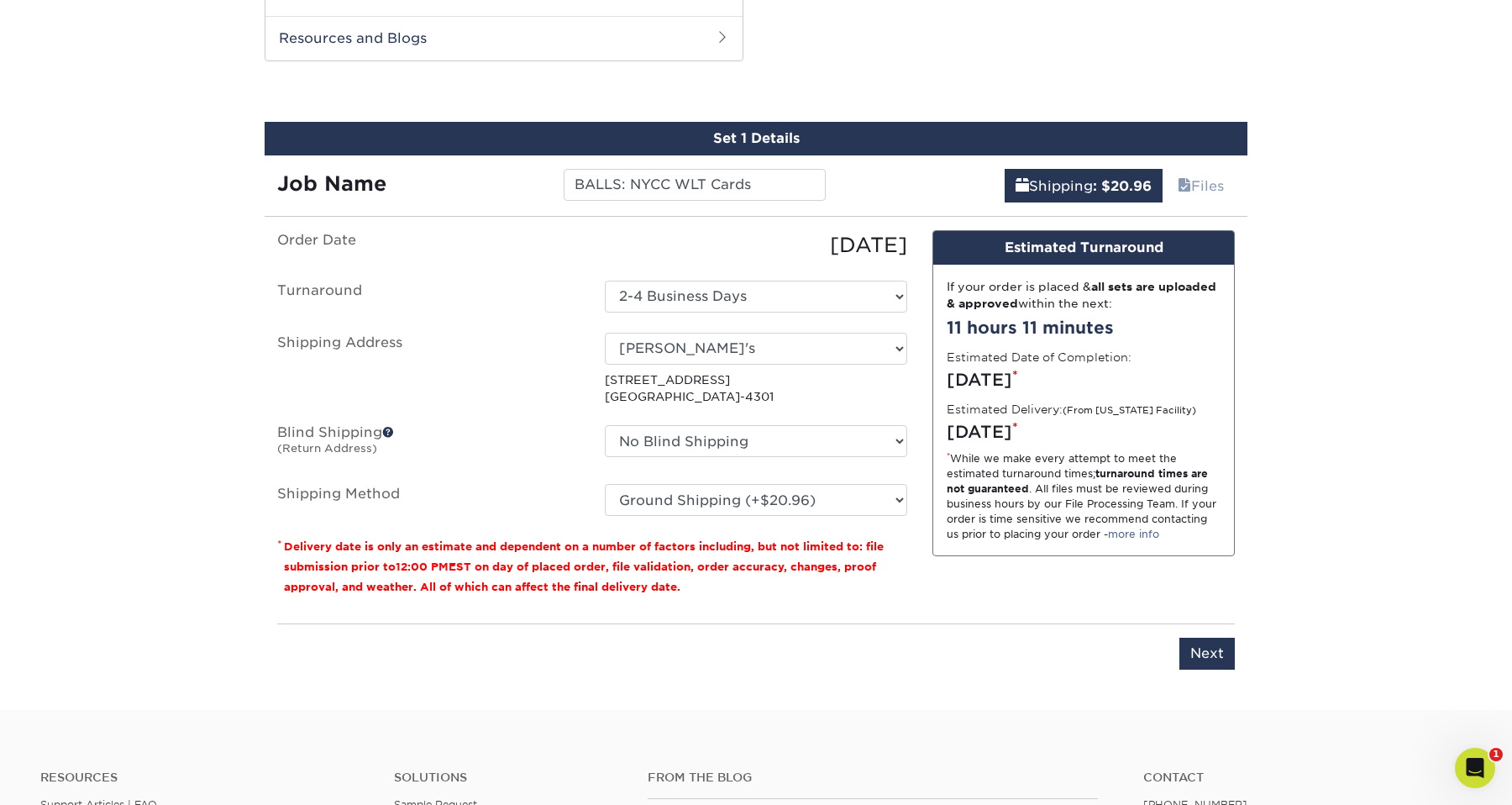
click at [1091, 432] on div "Tuesday, Sep 30th *" at bounding box center [1083, 432] width 273 height 25
drag, startPoint x: 1091, startPoint y: 432, endPoint x: 1109, endPoint y: 440, distance: 19.7
click at [1109, 440] on div "Tuesday, Sep 30th *" at bounding box center [1083, 432] width 273 height 25
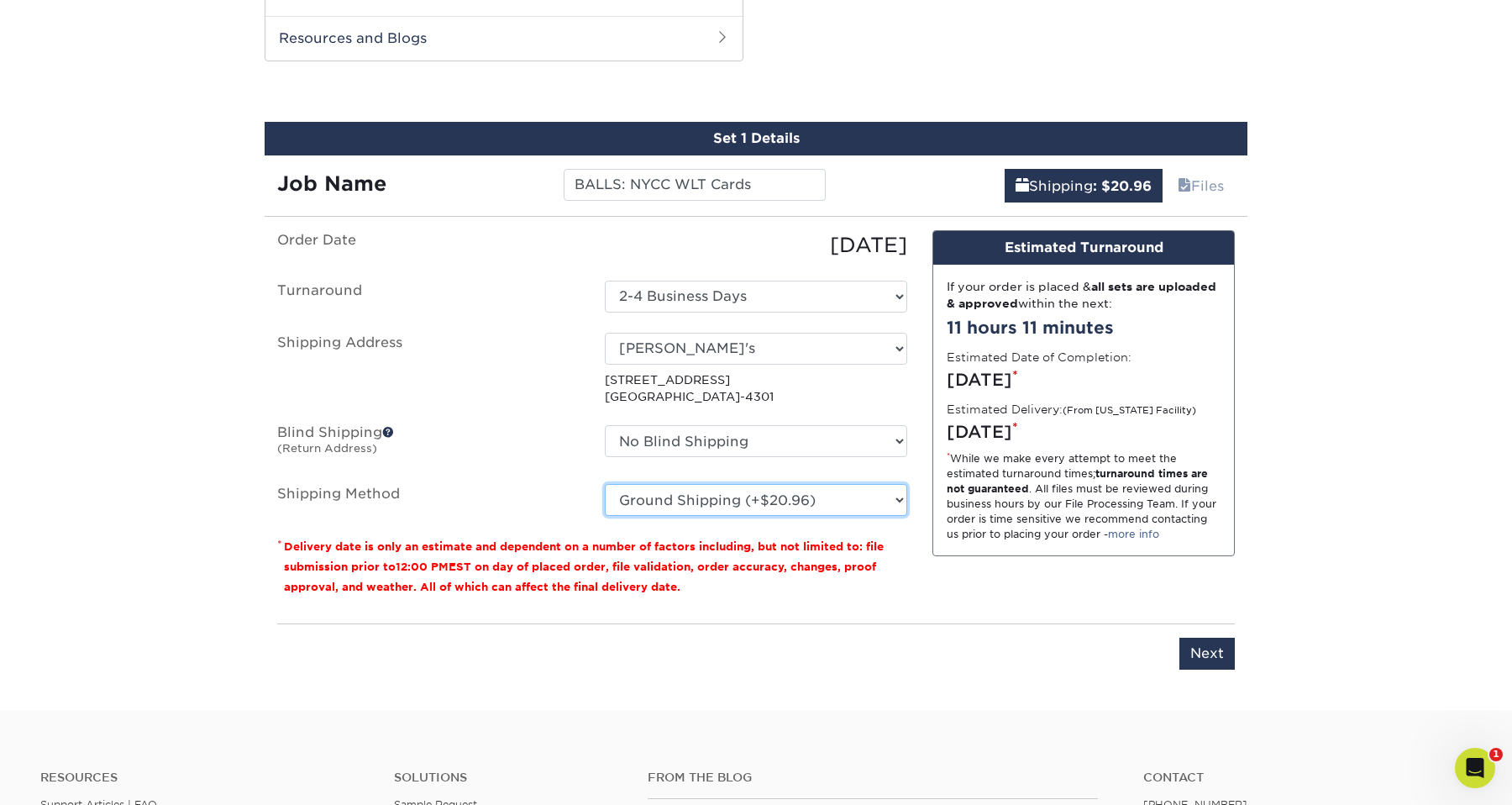
click at [635, 500] on select "Please Select Ground Shipping (+$20.96) 3 Day Shipping Service (+$27.15) 2 Day …" at bounding box center [756, 500] width 302 height 32
click at [753, 500] on select "Please Select Ground Shipping (+$20.96) 3 Day Shipping Service (+$27.15) 2 Day …" at bounding box center [756, 500] width 302 height 32
click at [467, 569] on small "Delivery date is only an estimate and dependent on a number of factors includin…" at bounding box center [583, 566] width 600 height 53
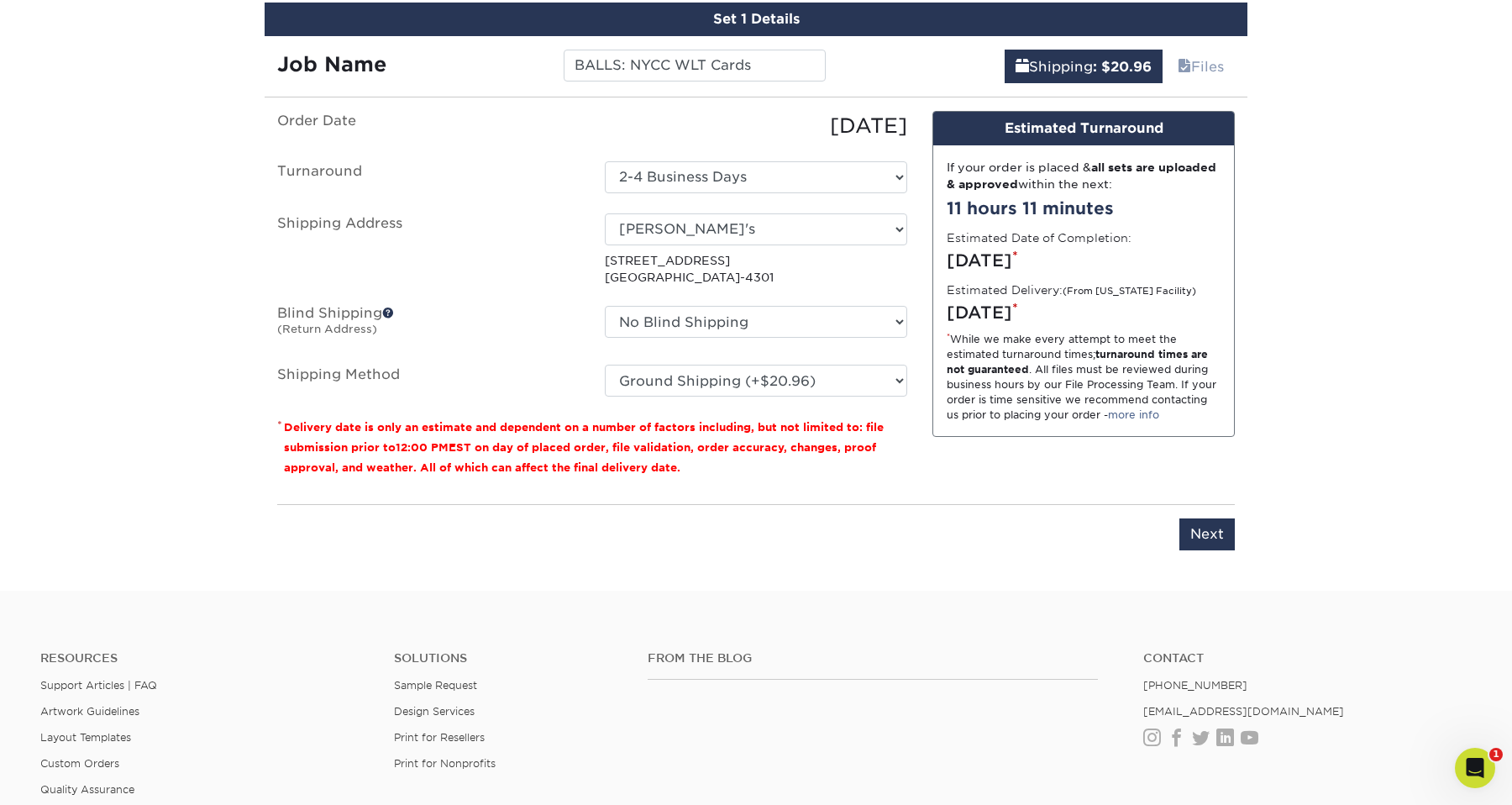
scroll to position [909, 0]
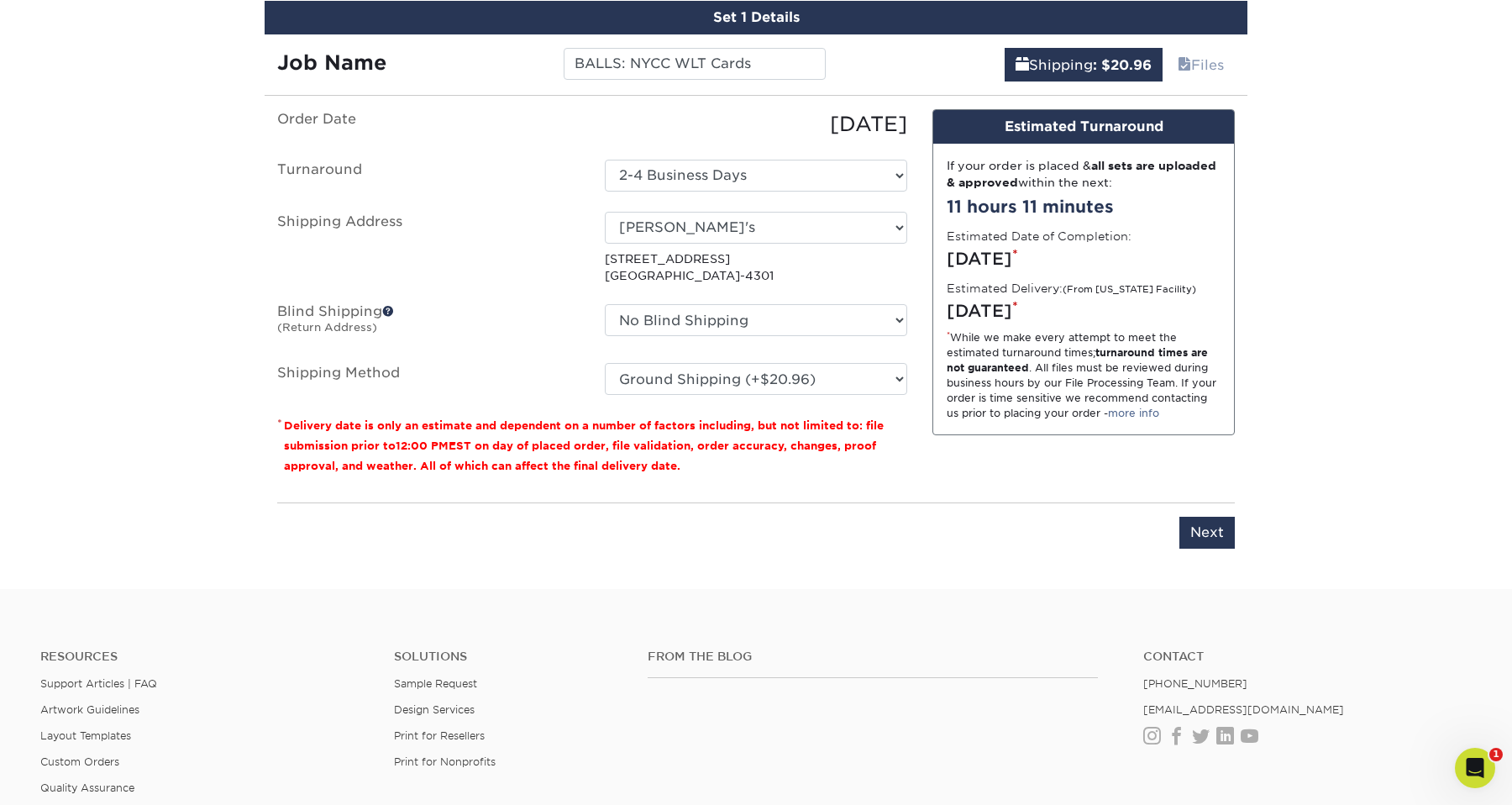
drag, startPoint x: 499, startPoint y: 476, endPoint x: 479, endPoint y: 412, distance: 67.1
click at [479, 412] on div "Order Date 09/19/2025 Turnaround Select One 2-4 Business Days Shipping Address …" at bounding box center [592, 299] width 655 height 381
click at [479, 412] on fieldset "Order Date 09/19/2025 Turnaround Select One 2-4 Business Days Shipping Address …" at bounding box center [591, 262] width 630 height 306
drag, startPoint x: 491, startPoint y: 452, endPoint x: 517, endPoint y: 480, distance: 38.2
click at [517, 480] on div "Order Date 09/19/2025 Turnaround Select One 2-4 Business Days Shipping Address …" at bounding box center [592, 299] width 655 height 381
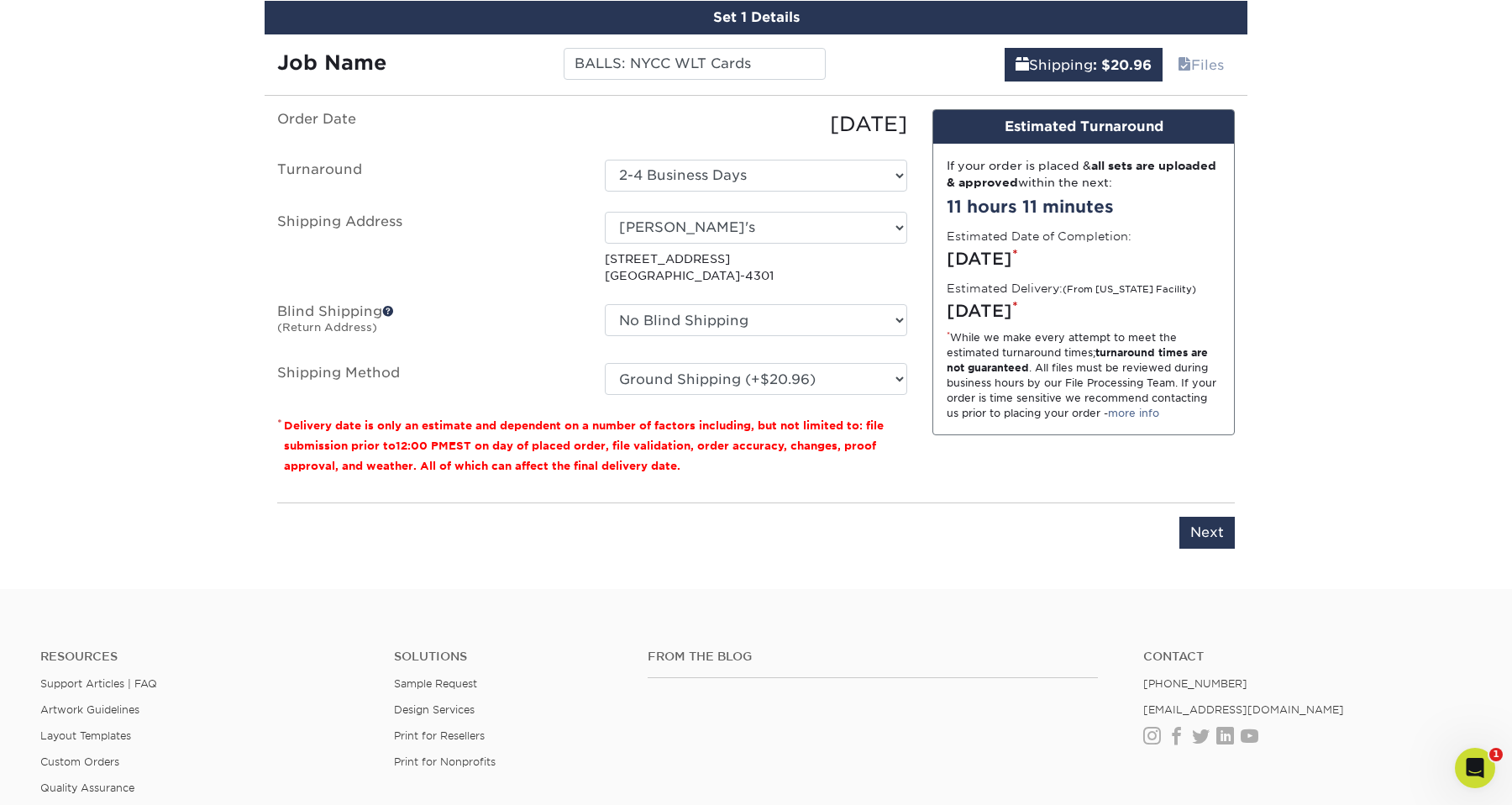
click at [517, 480] on div "Order Date 09/19/2025 Turnaround Select One 2-4 Business Days Shipping Address …" at bounding box center [592, 299] width 655 height 381
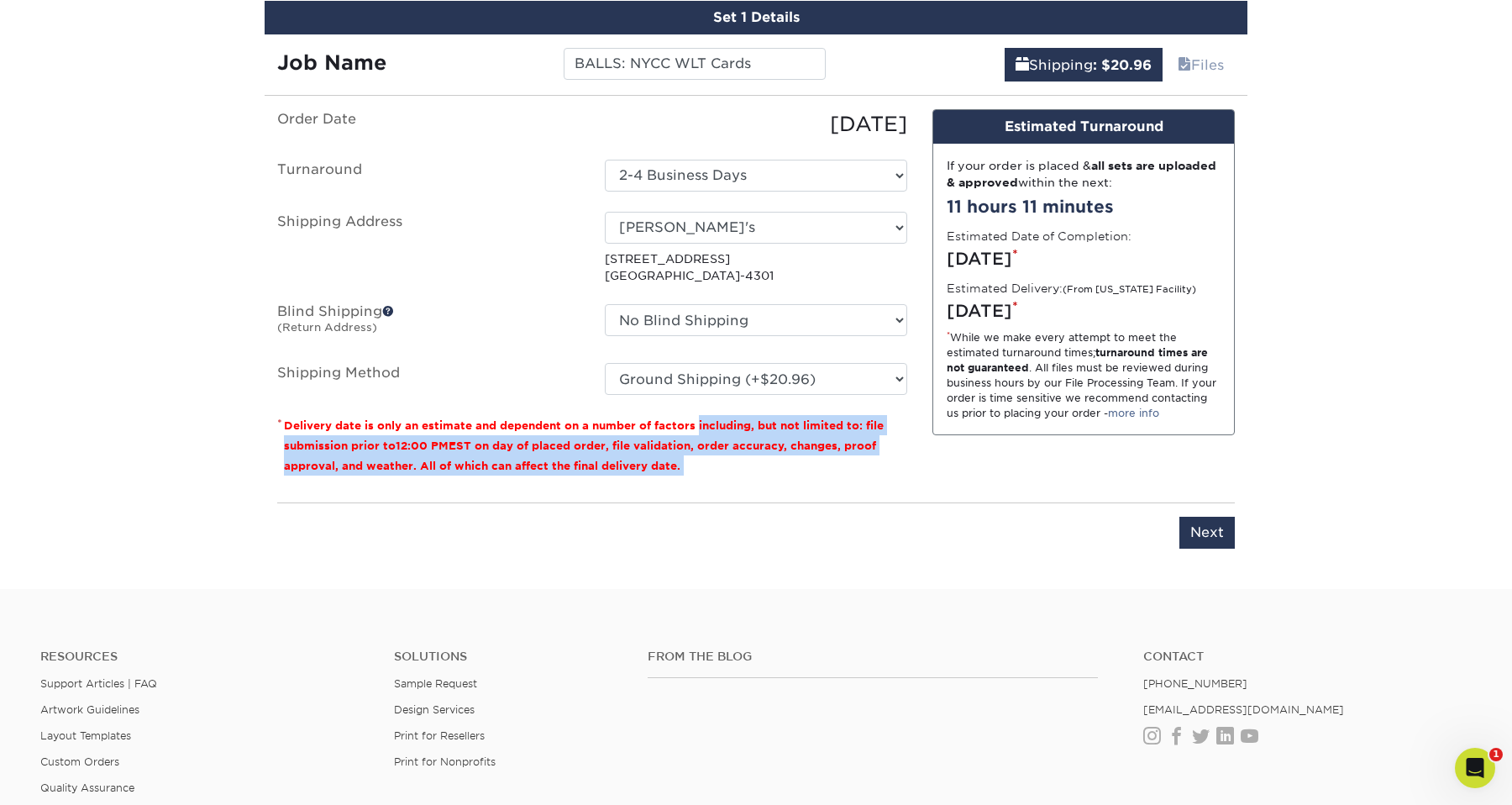
drag, startPoint x: 517, startPoint y: 480, endPoint x: 510, endPoint y: 429, distance: 51.5
click at [510, 429] on div "Order Date 09/19/2025 Turnaround Select One 2-4 Business Days Shipping Address …" at bounding box center [592, 299] width 655 height 381
click at [510, 429] on small "Delivery date is only an estimate and dependent on a number of factors includin…" at bounding box center [583, 446] width 600 height 53
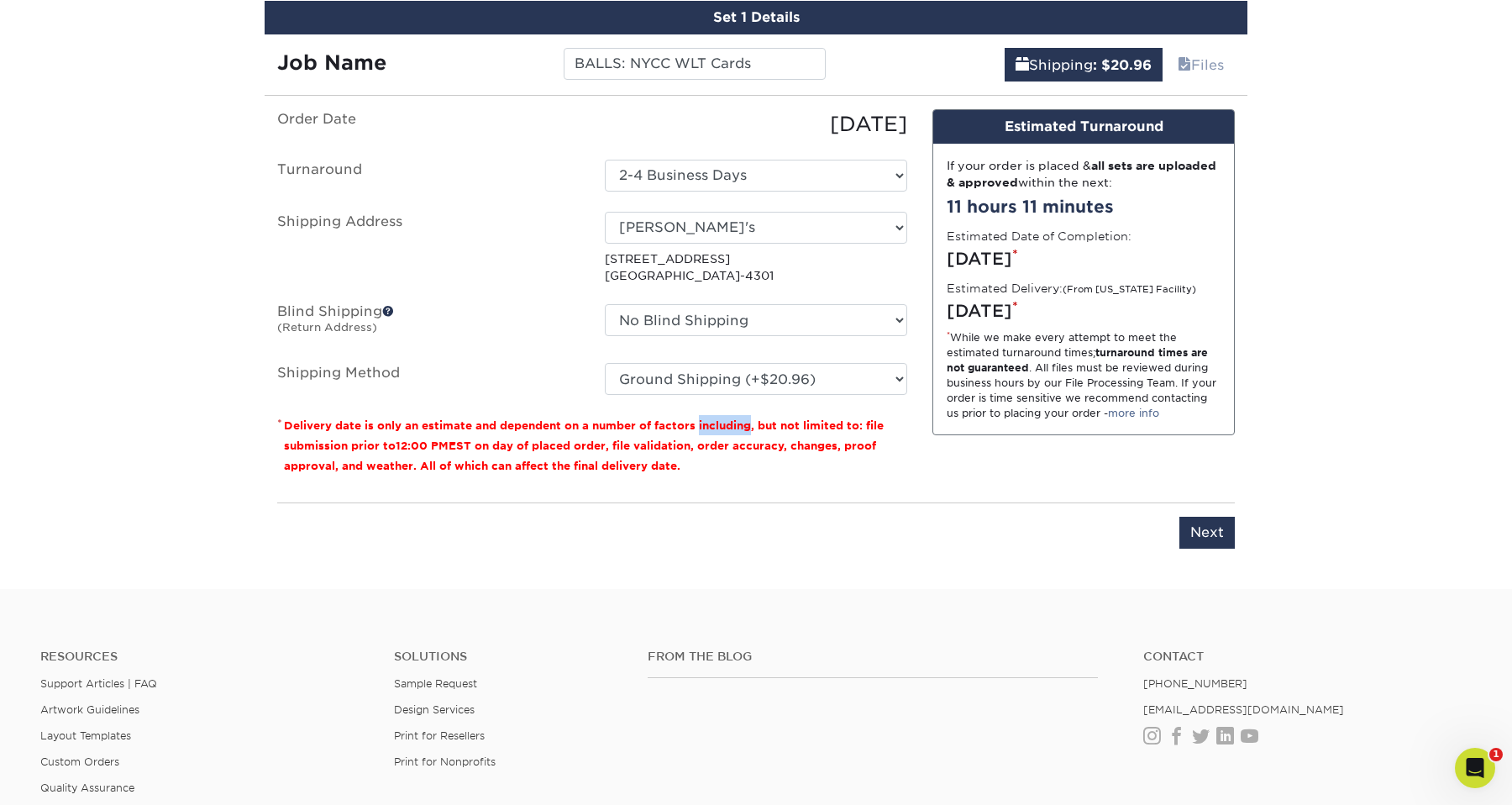
click at [510, 429] on small "Delivery date is only an estimate and dependent on a number of factors includin…" at bounding box center [583, 446] width 600 height 53
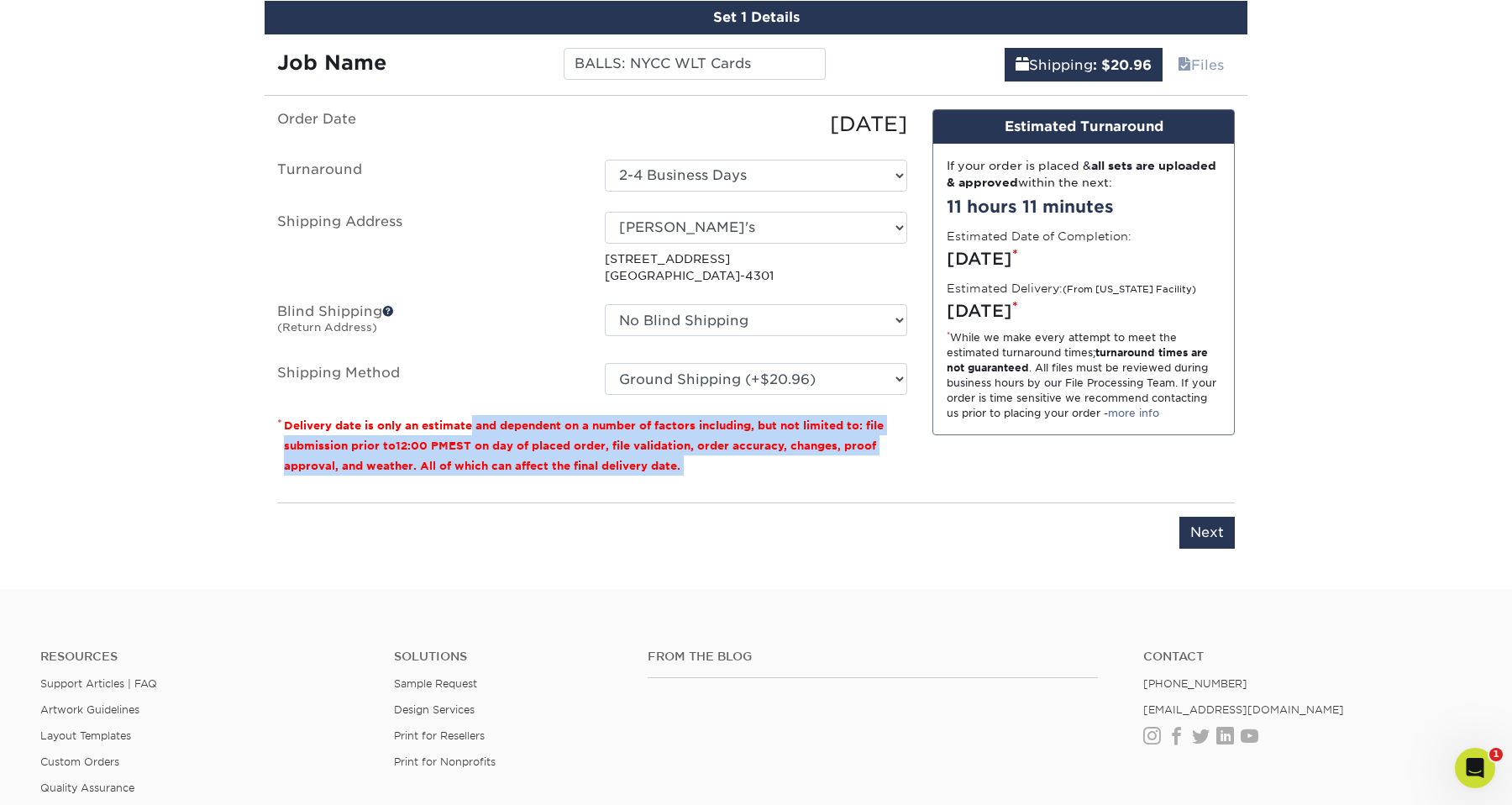
drag, startPoint x: 510, startPoint y: 429, endPoint x: 518, endPoint y: 459, distance: 31.0
click at [518, 459] on small "Delivery date is only an estimate and dependent on a number of factors includin…" at bounding box center [583, 446] width 600 height 53
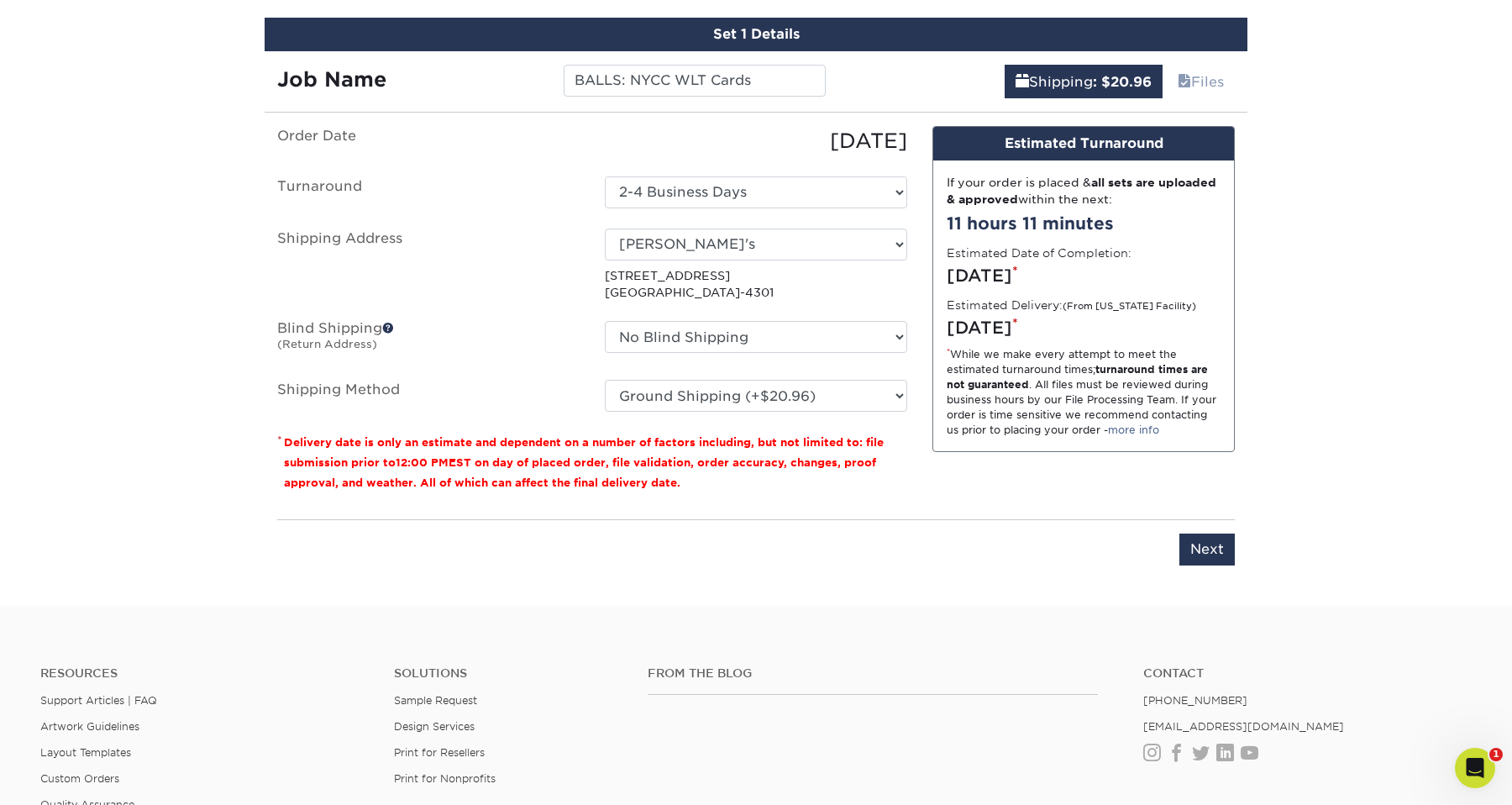
scroll to position [893, 0]
click at [1219, 557] on input "Next" at bounding box center [1207, 548] width 56 height 32
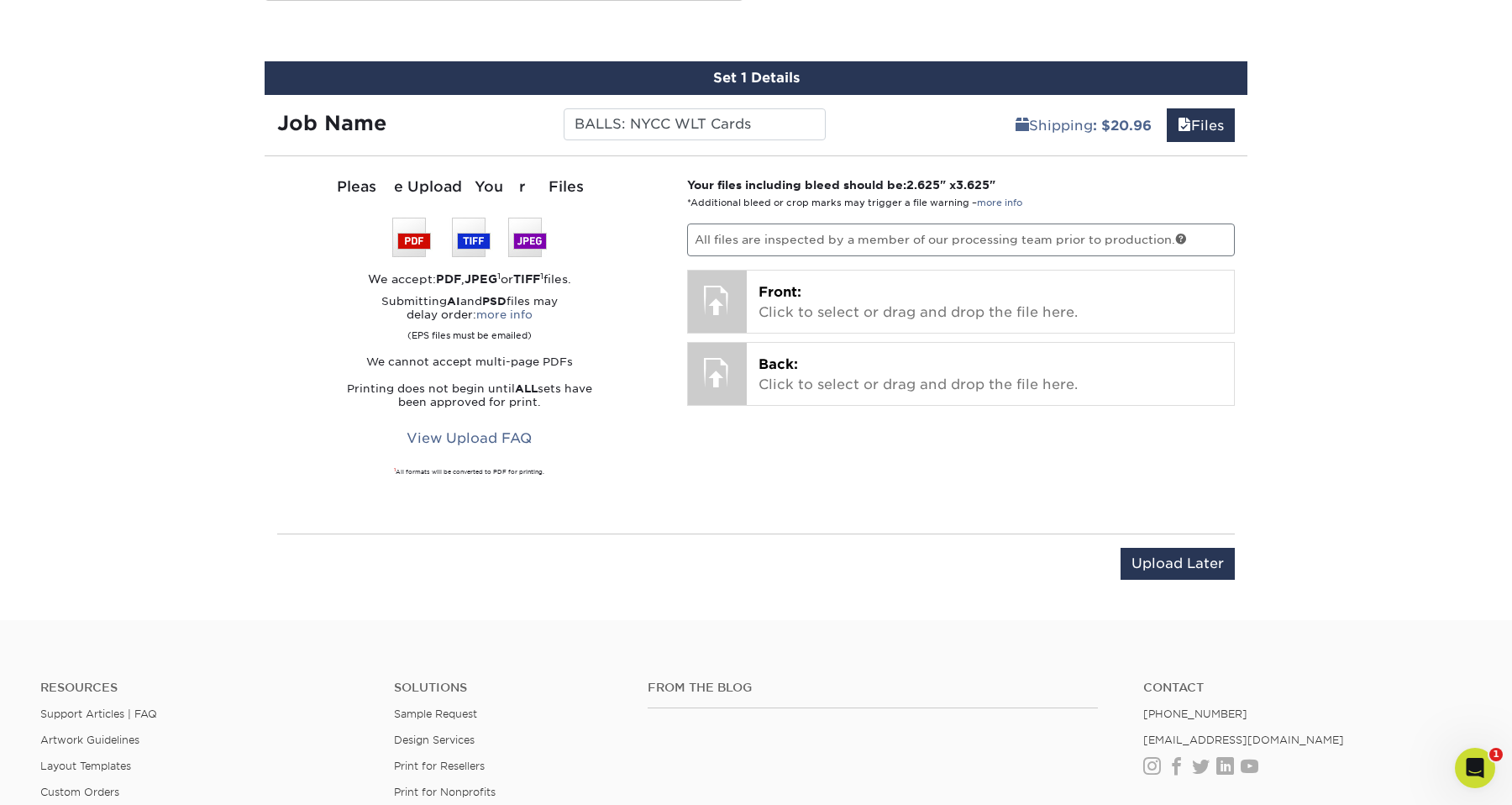
scroll to position [836, 0]
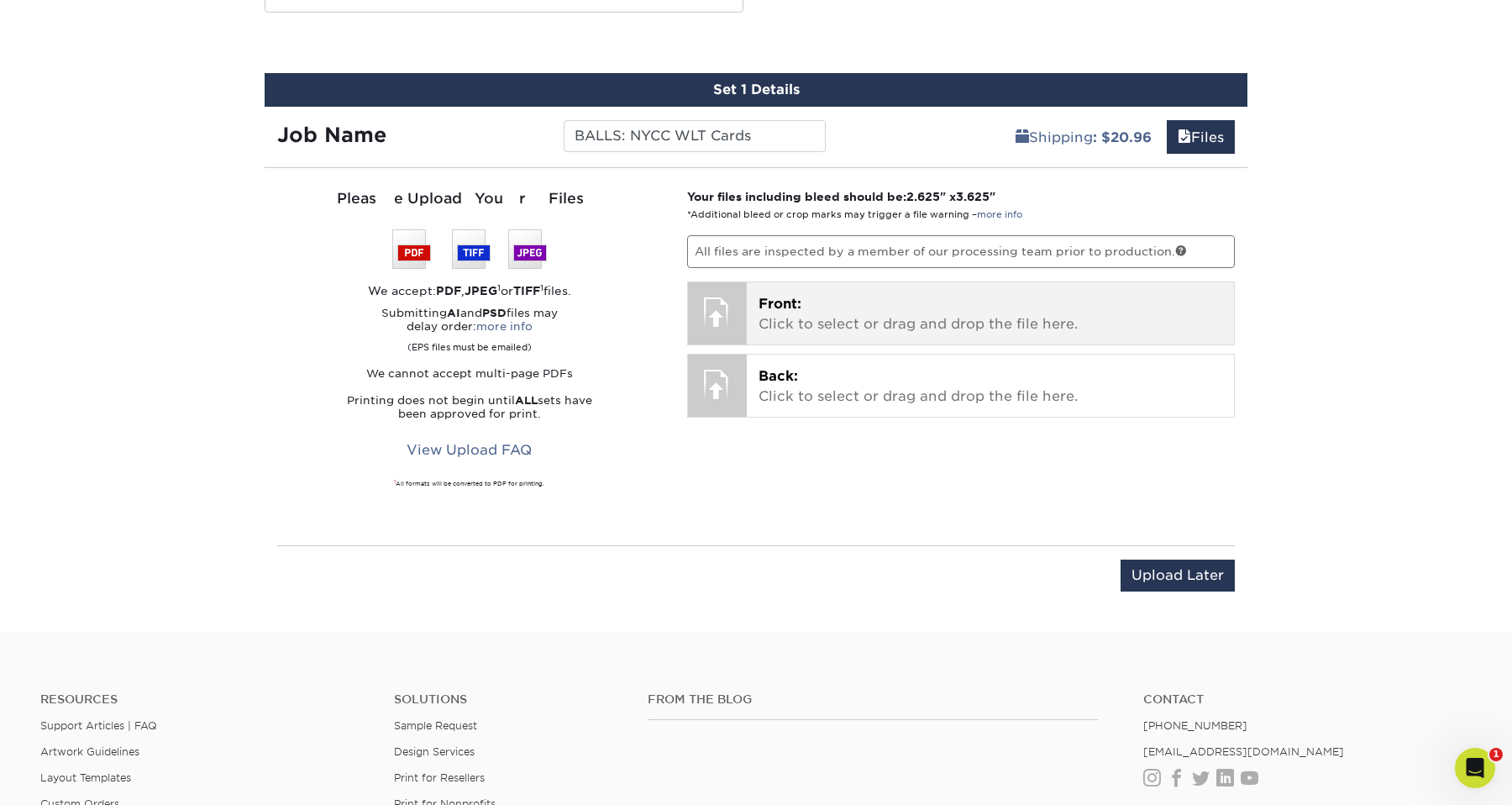
click at [813, 299] on p "Front: Click to select or drag and drop the file here." at bounding box center [991, 314] width 464 height 41
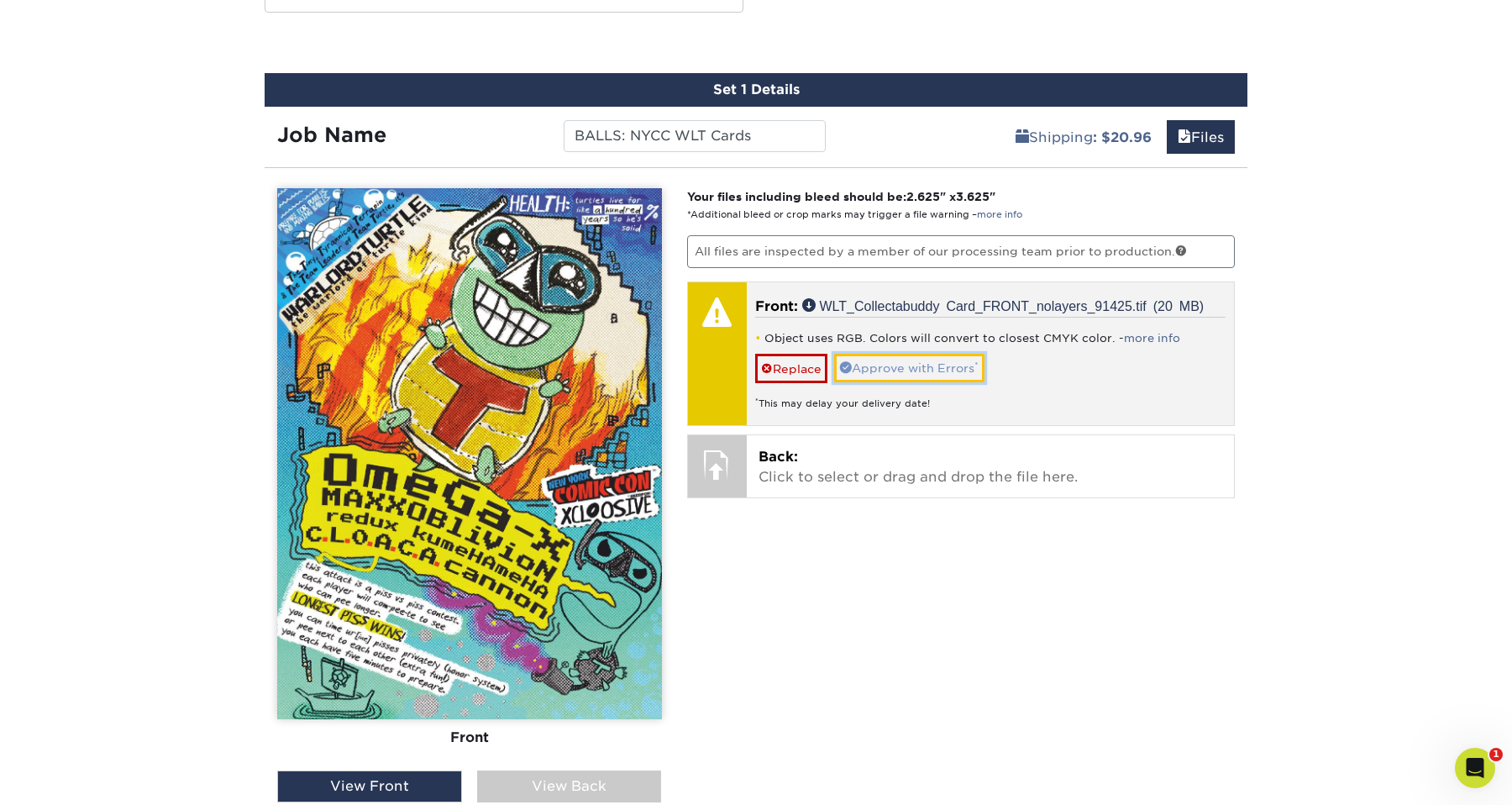
click at [906, 370] on link "Approve with Errors *" at bounding box center [909, 368] width 150 height 29
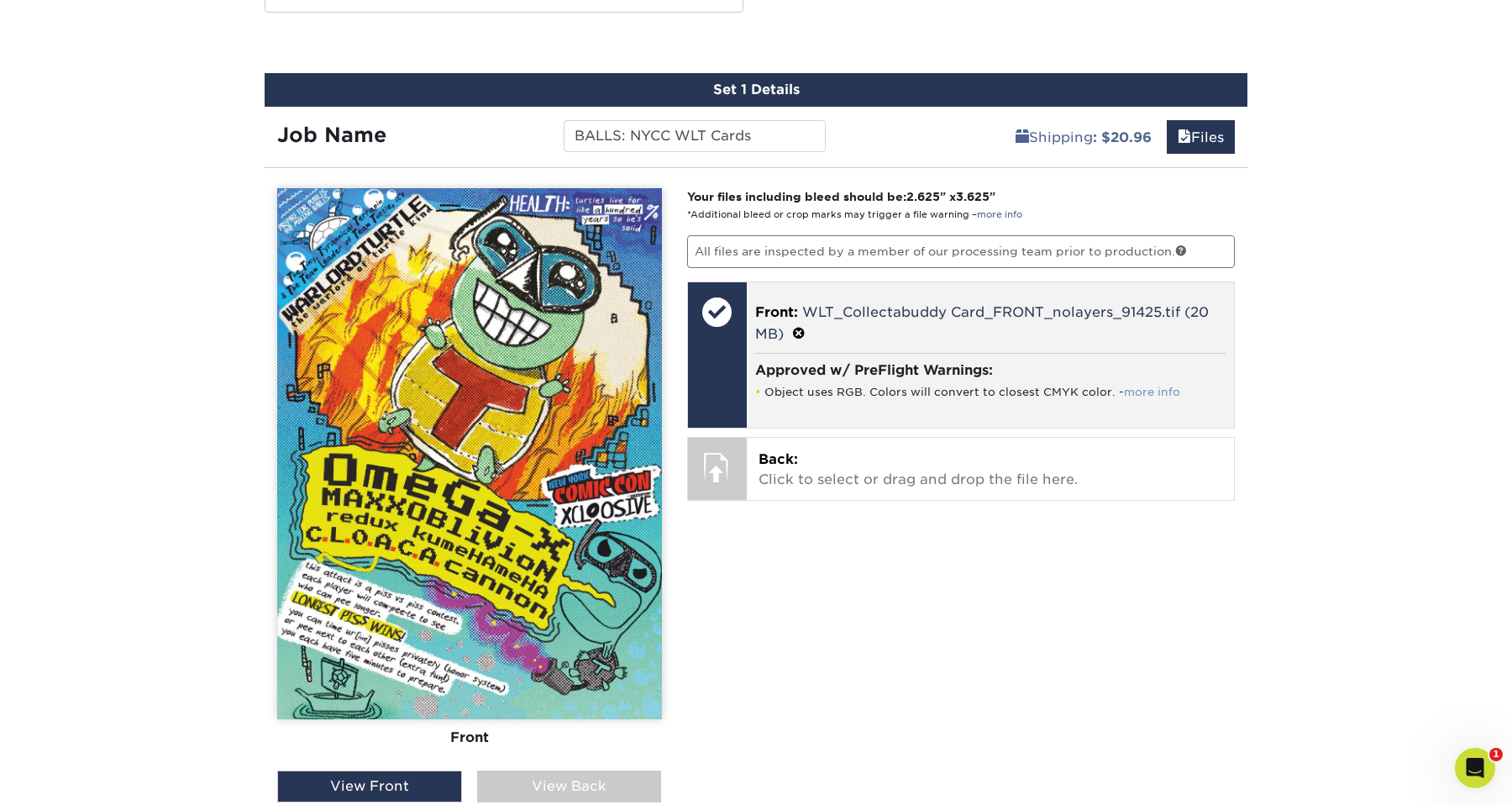
click at [1145, 393] on link "more info" at bounding box center [1152, 392] width 57 height 13
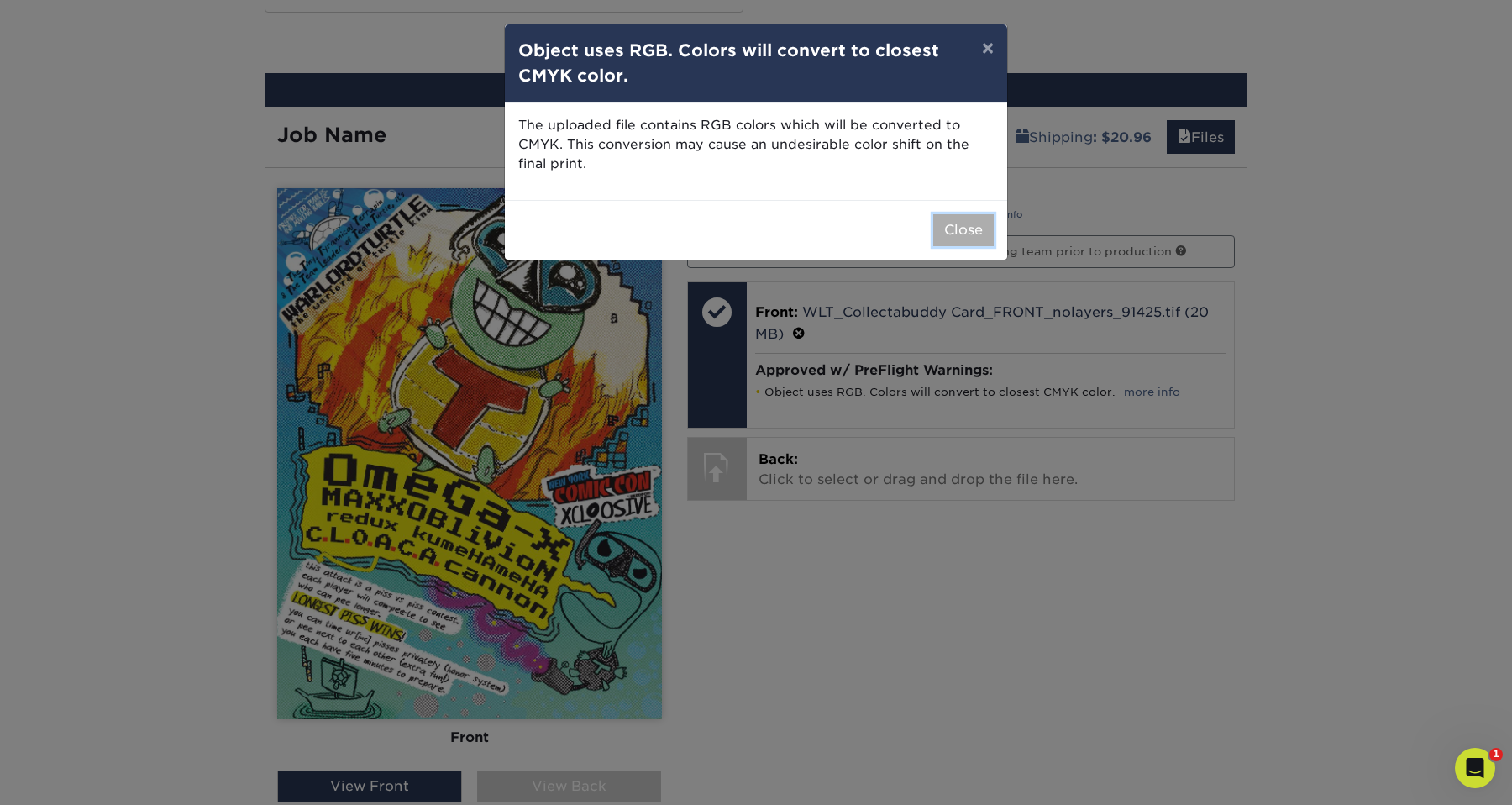
click at [967, 221] on button "Close" at bounding box center [964, 230] width 61 height 32
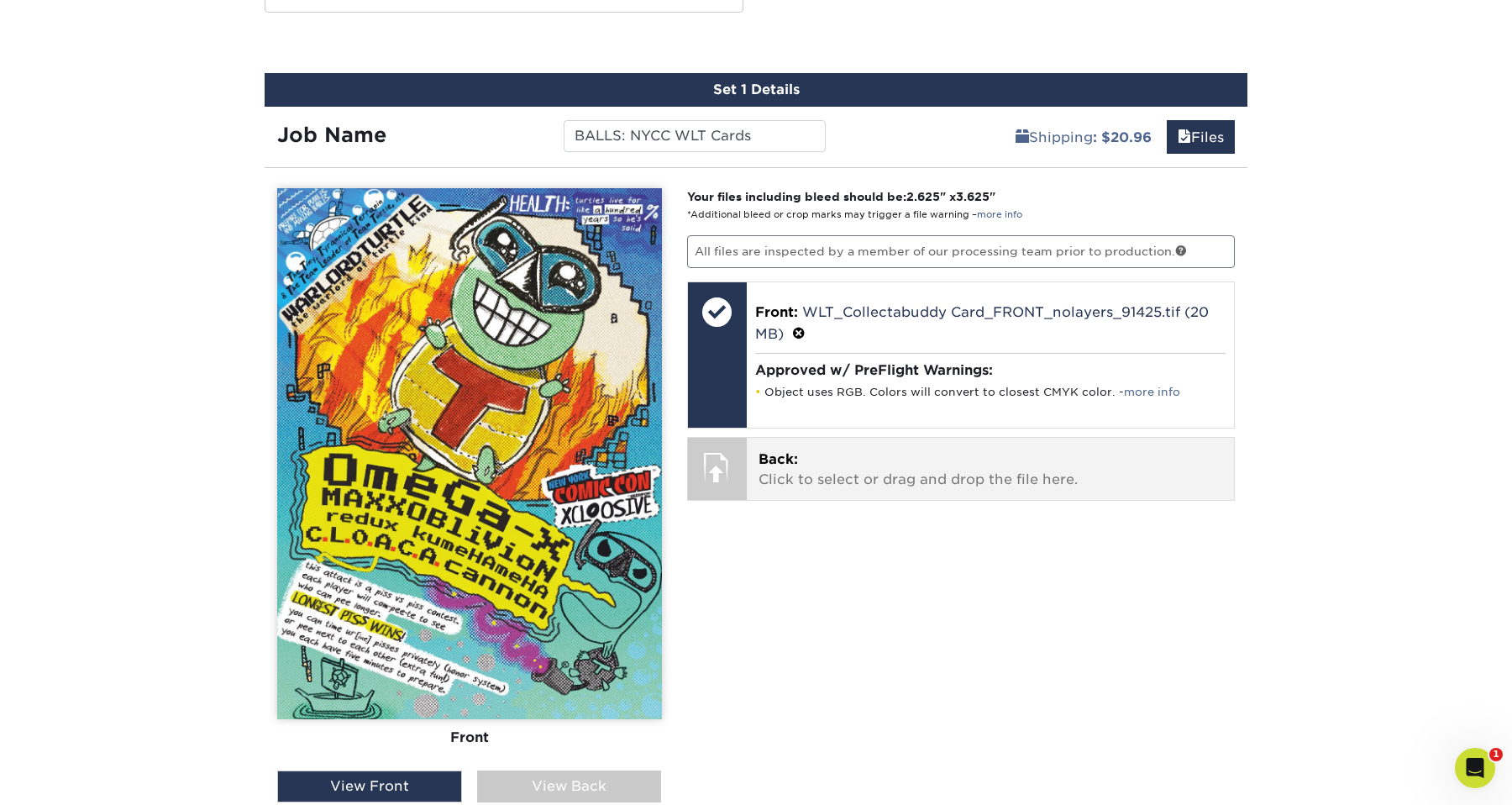
click at [829, 458] on p "Back: Click to select or drag and drop the file here." at bounding box center [991, 470] width 464 height 41
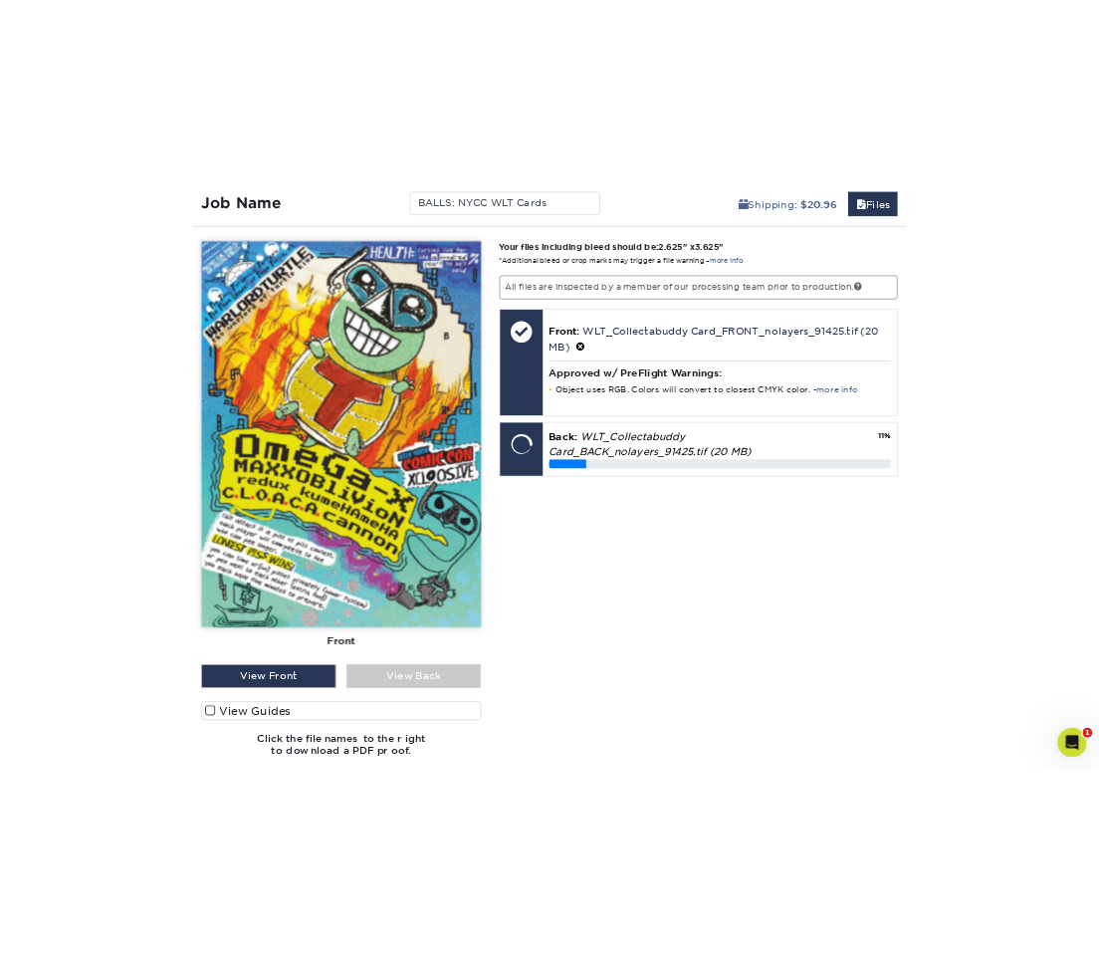
scroll to position [1139, 0]
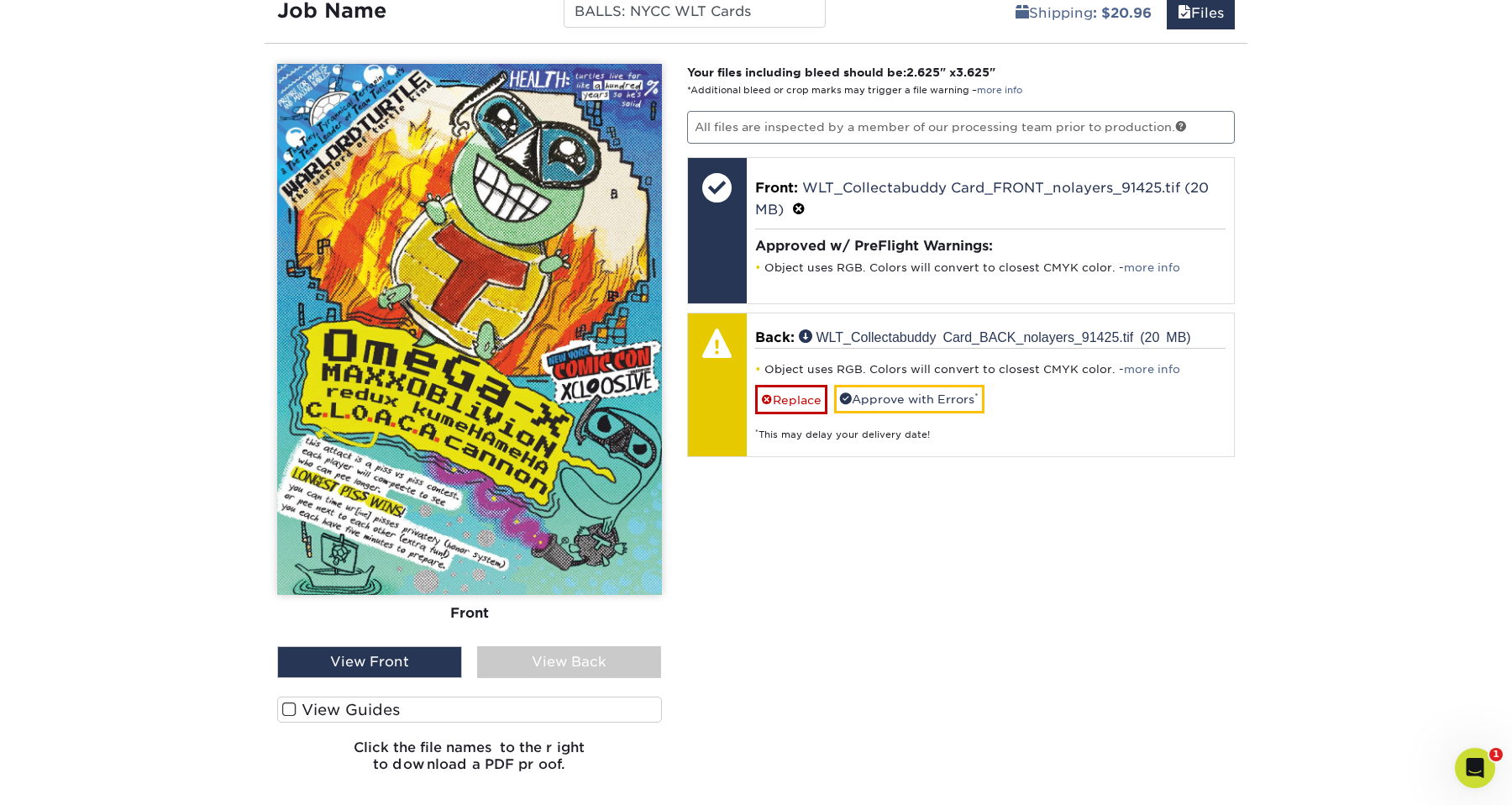
click at [580, 666] on div "View Back" at bounding box center [569, 662] width 185 height 32
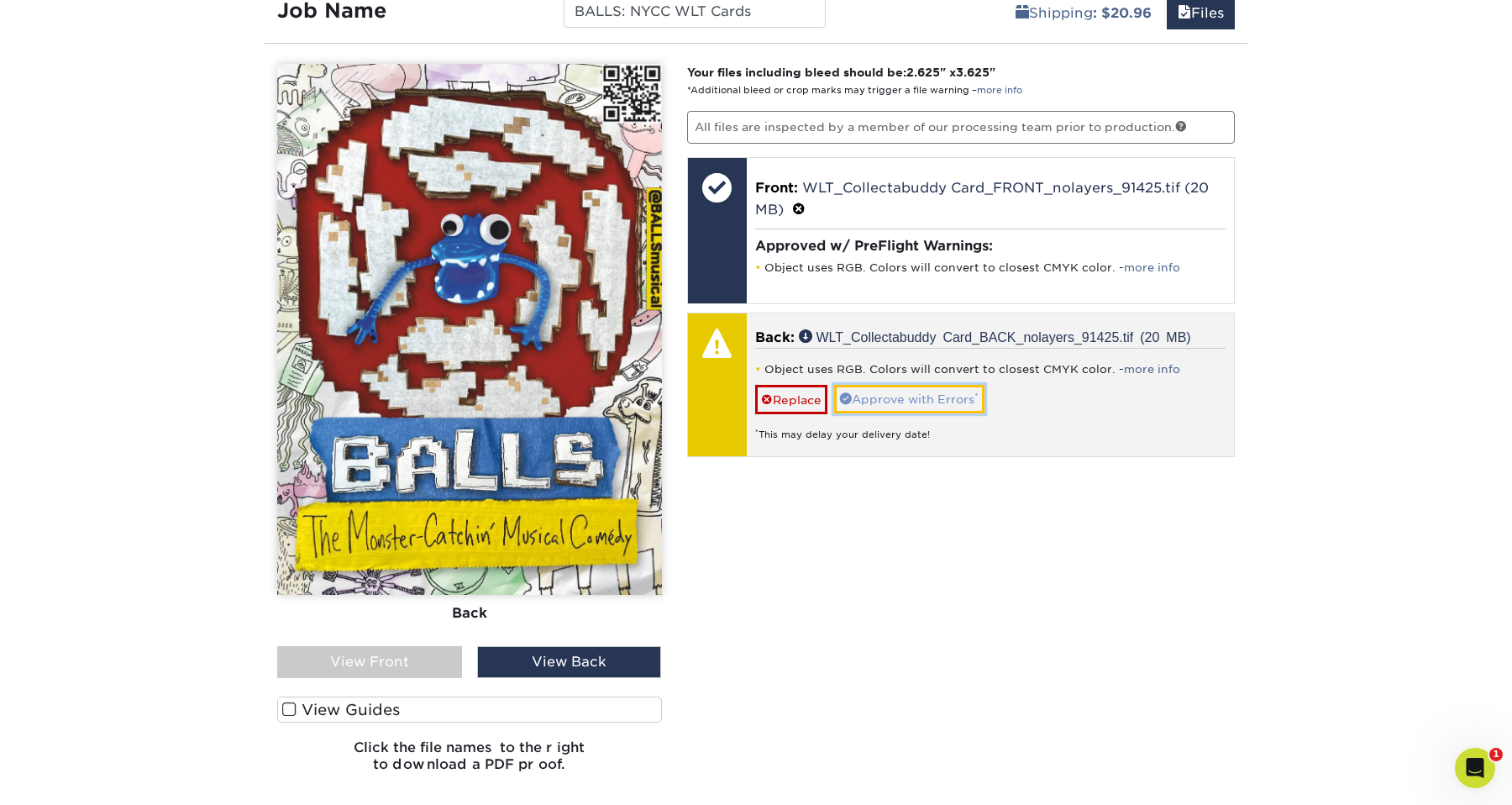
click at [885, 397] on link "Approve with Errors *" at bounding box center [909, 399] width 150 height 29
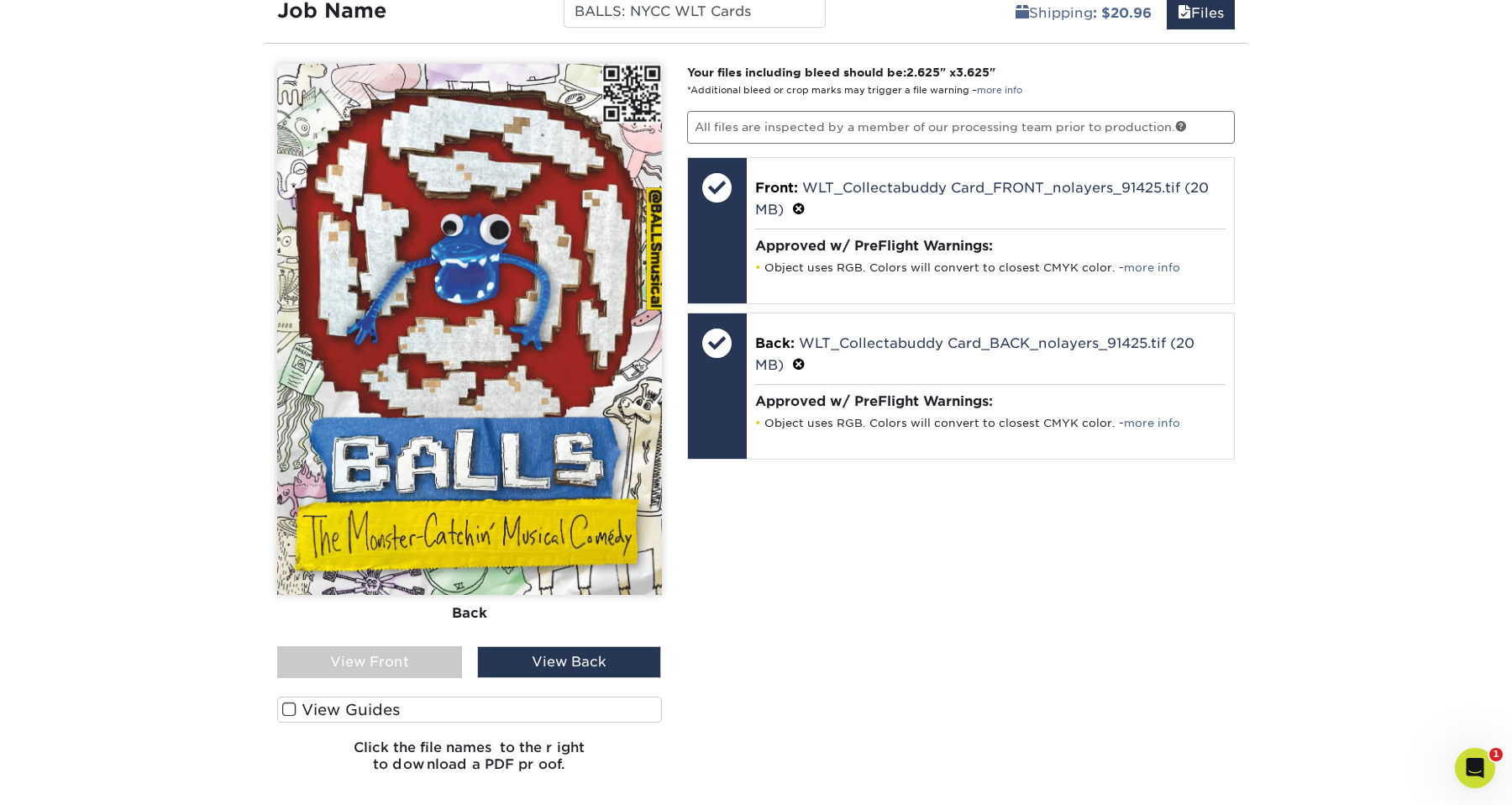
click at [387, 647] on div "View Front" at bounding box center [369, 662] width 185 height 32
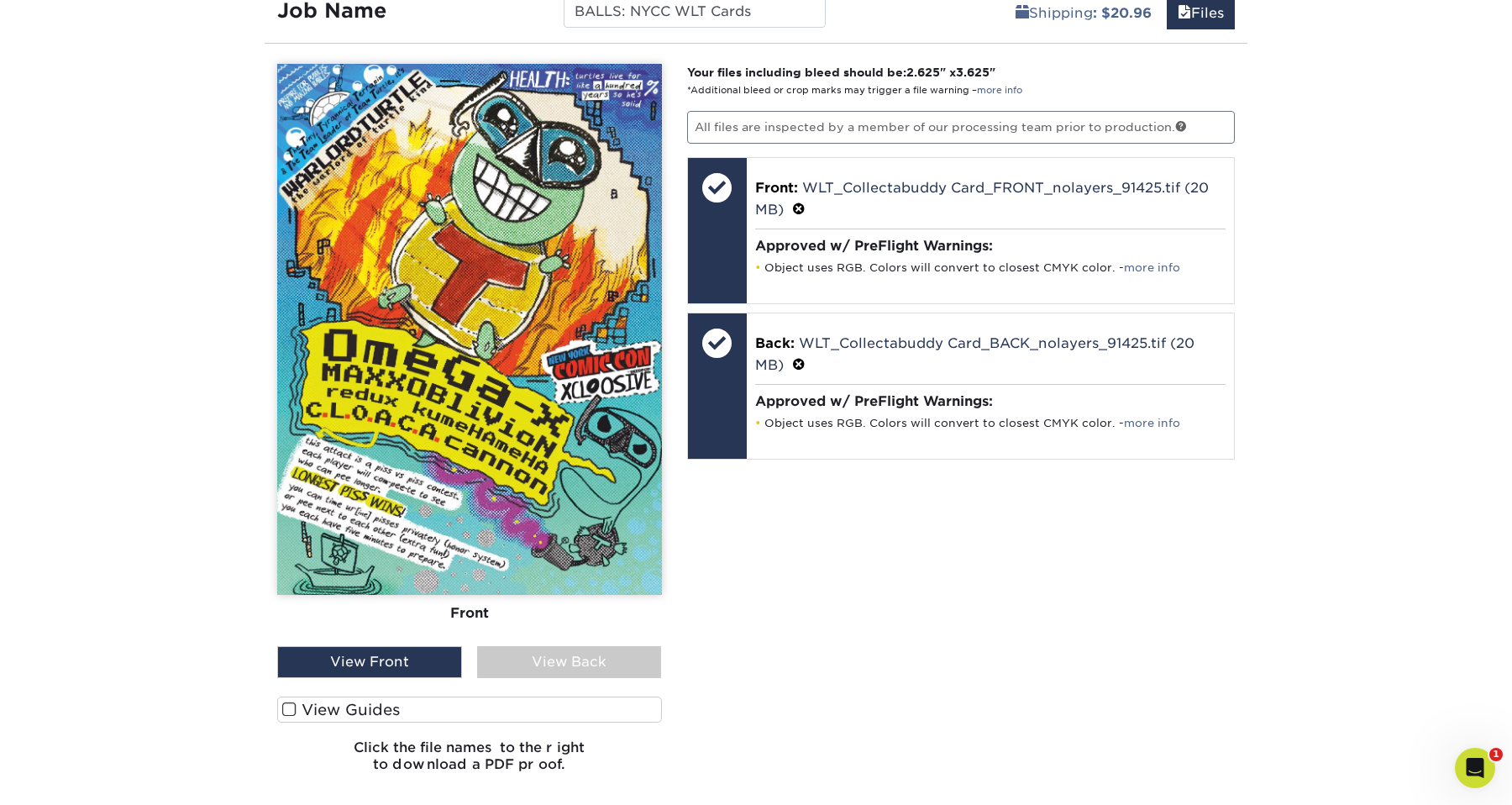
drag, startPoint x: 1509, startPoint y: 407, endPoint x: 1325, endPoint y: 413, distance: 184.1
click at [1325, 413] on div "Products Trading Cards ModCard™ Trading Cards show more Templates /" at bounding box center [756, 19] width 1512 height 1745
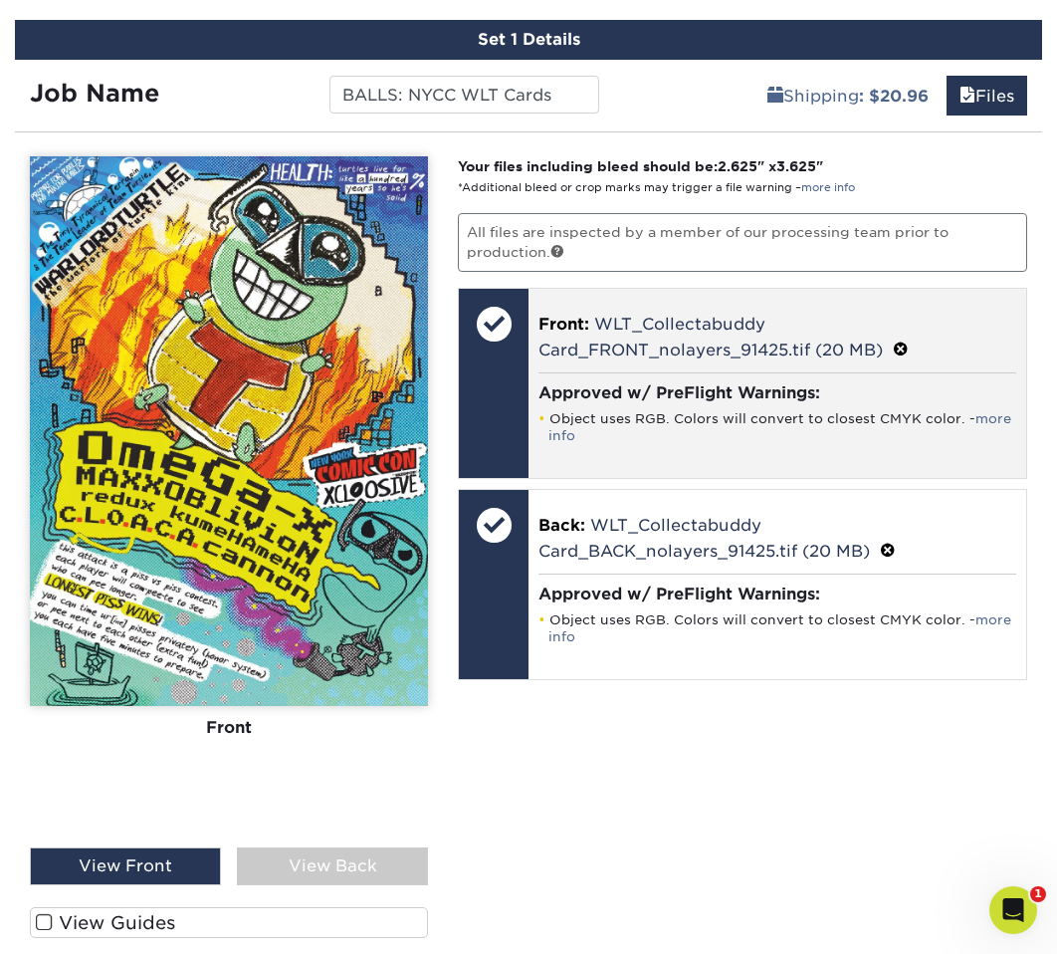
scroll to position [1076, 0]
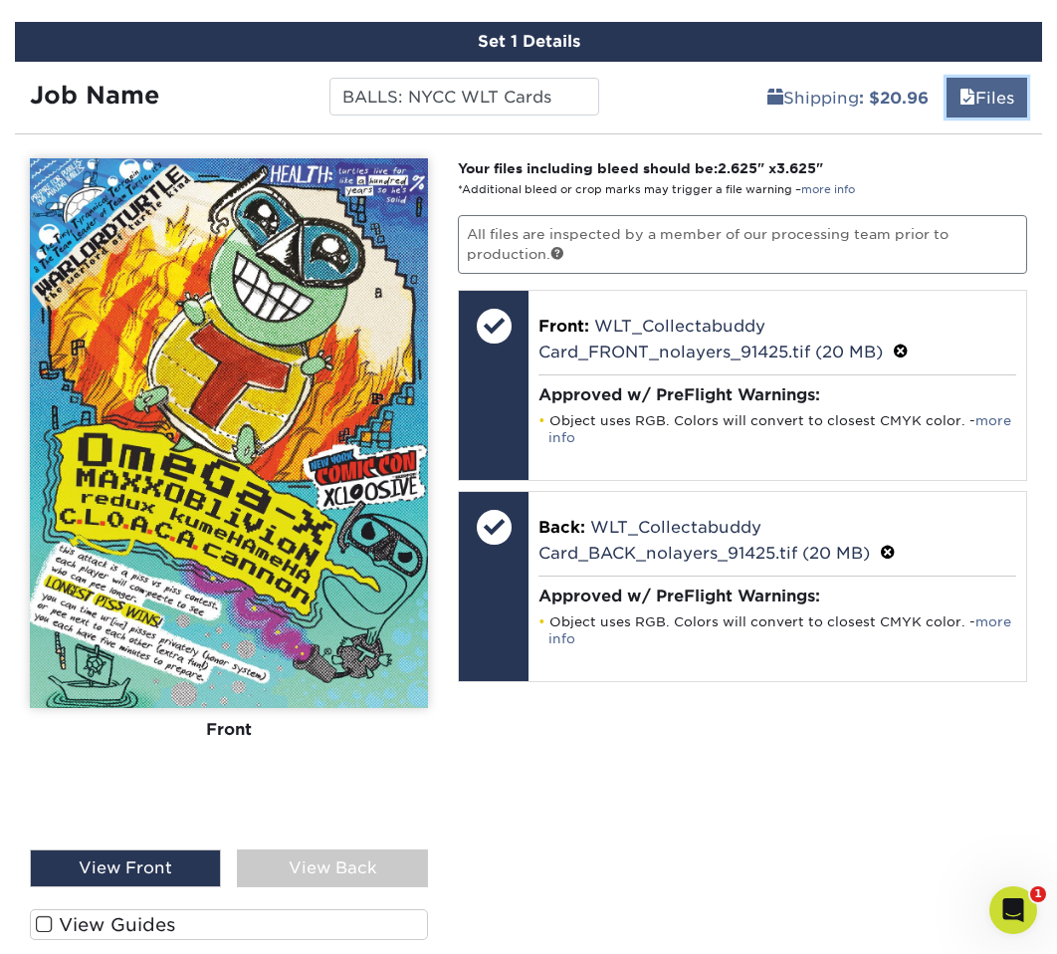
click at [991, 106] on link "Files" at bounding box center [987, 98] width 81 height 40
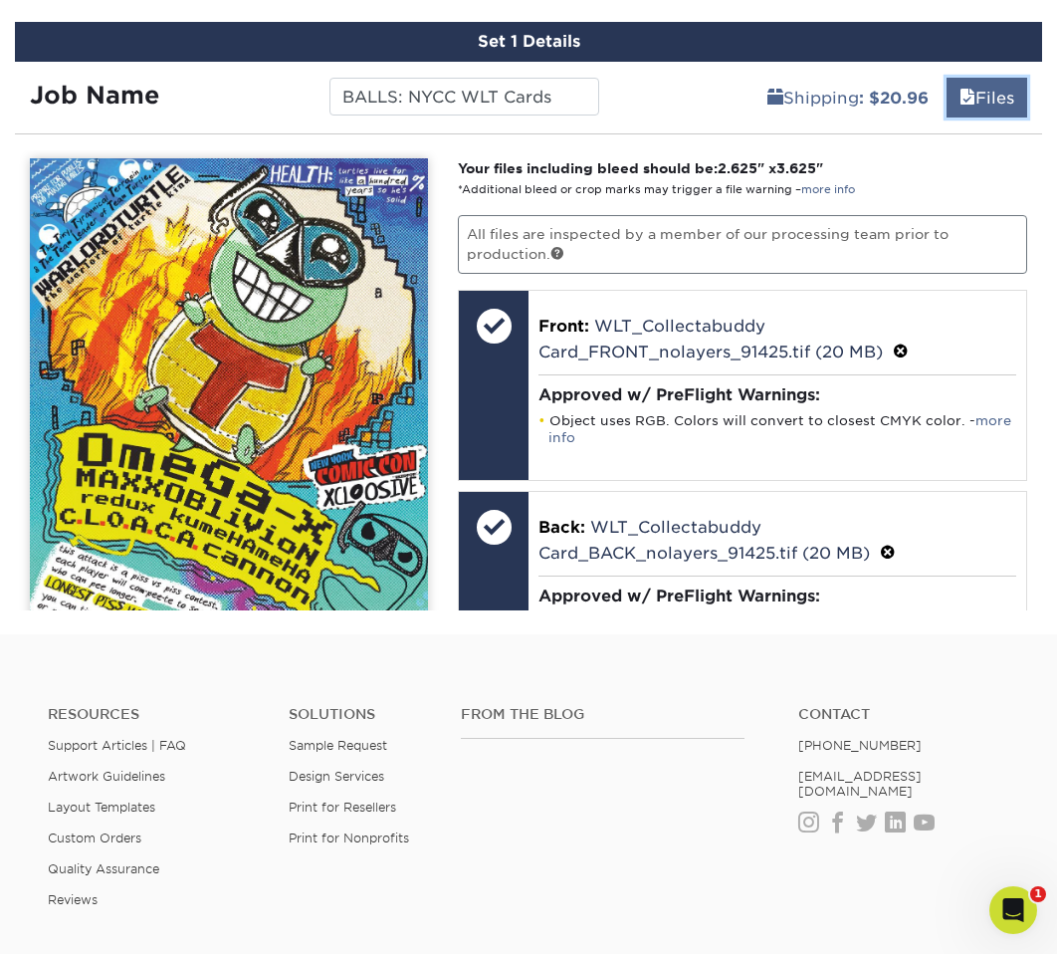
scroll to position [863, 0]
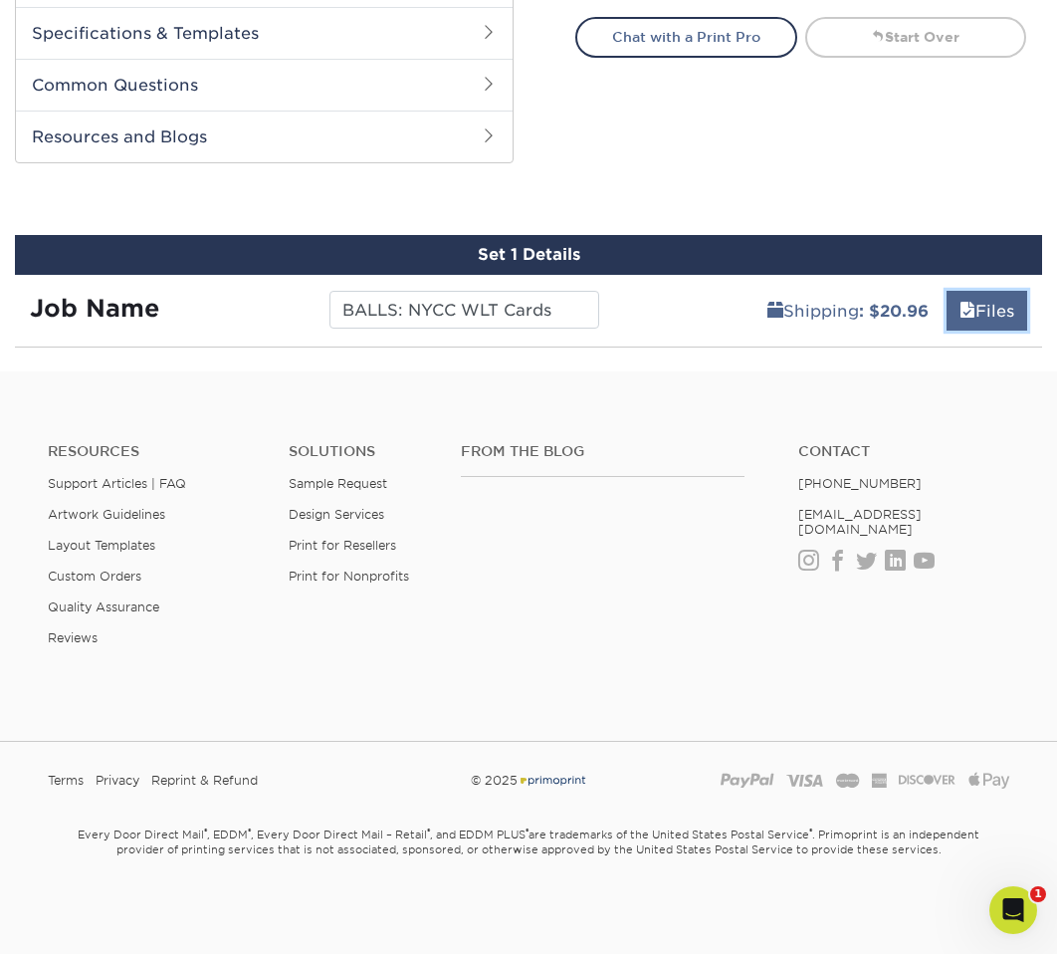
click at [968, 318] on span at bounding box center [968, 311] width 16 height 19
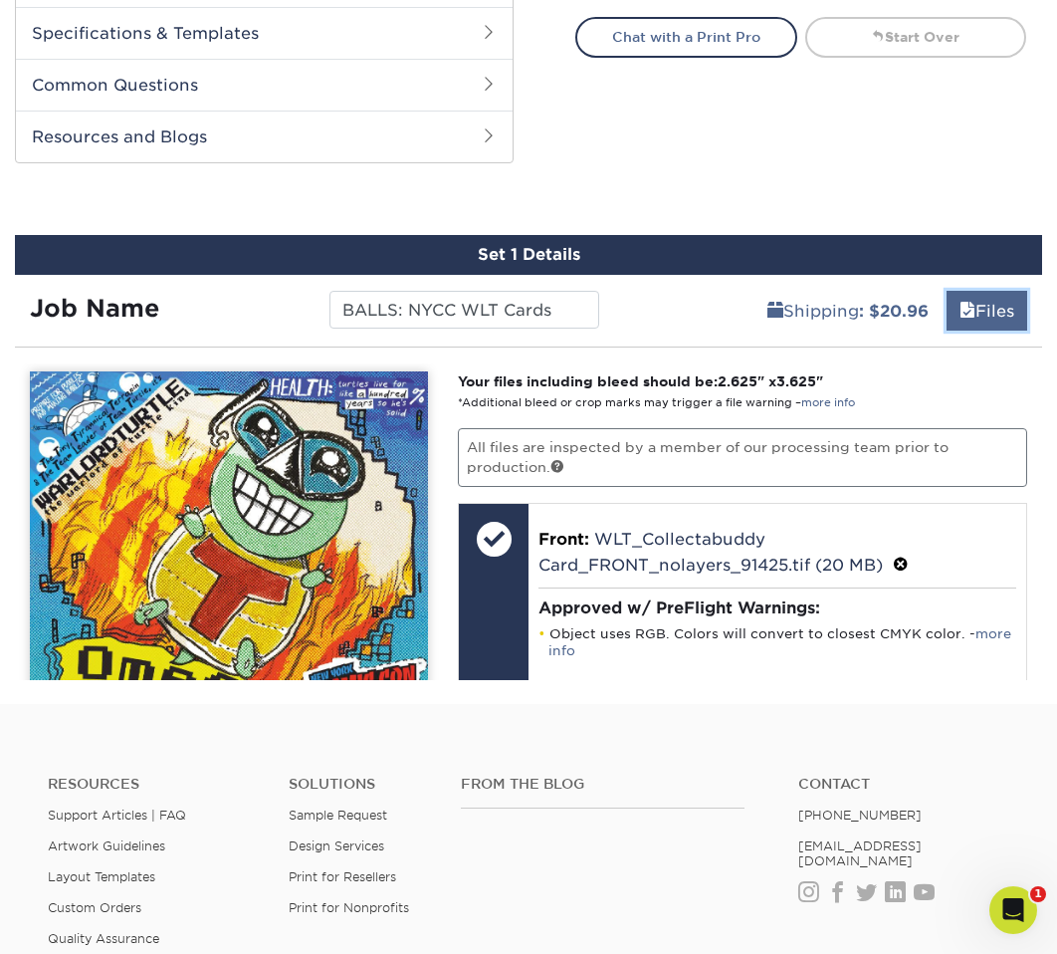
scroll to position [1076, 0]
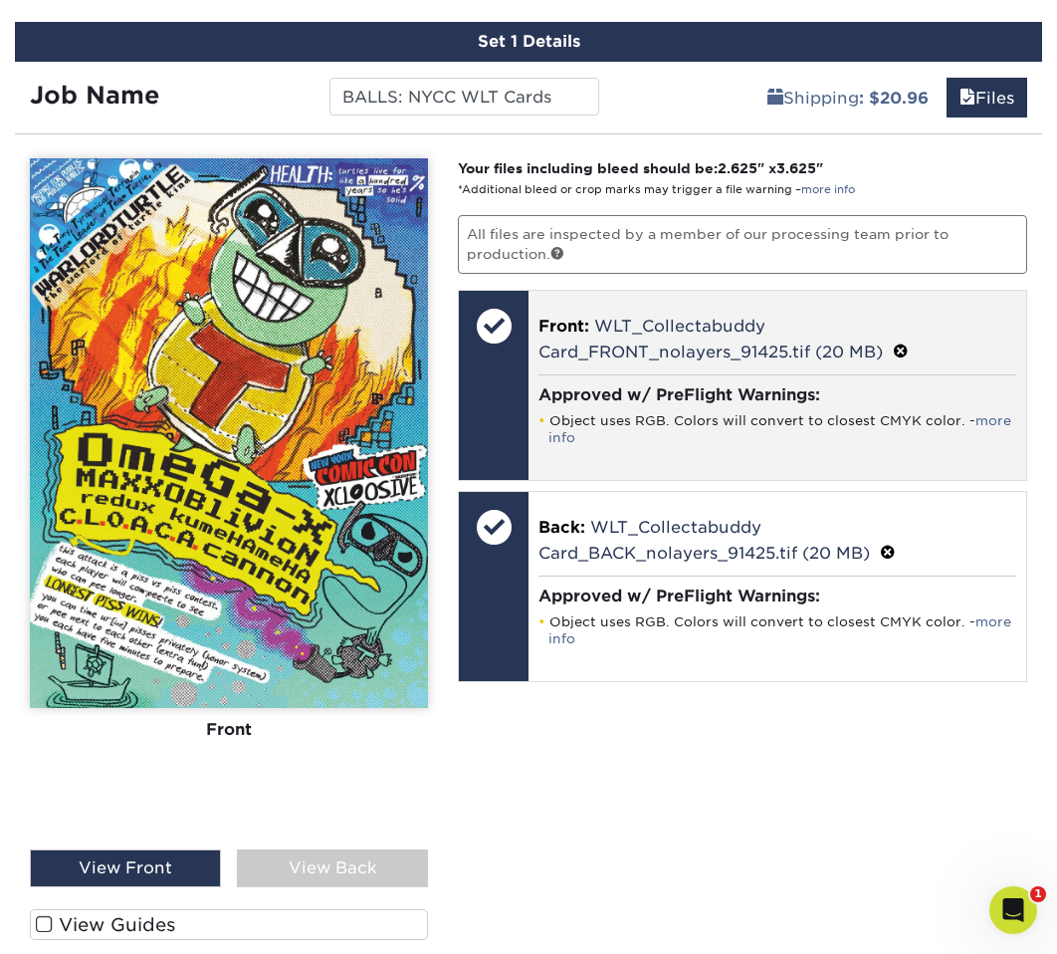
click at [640, 391] on h4 "Approved w/ PreFlight Warnings:" at bounding box center [777, 394] width 478 height 19
click at [654, 438] on li "Object uses RGB. Colors will convert to closest CMYK color. - more info" at bounding box center [777, 429] width 478 height 34
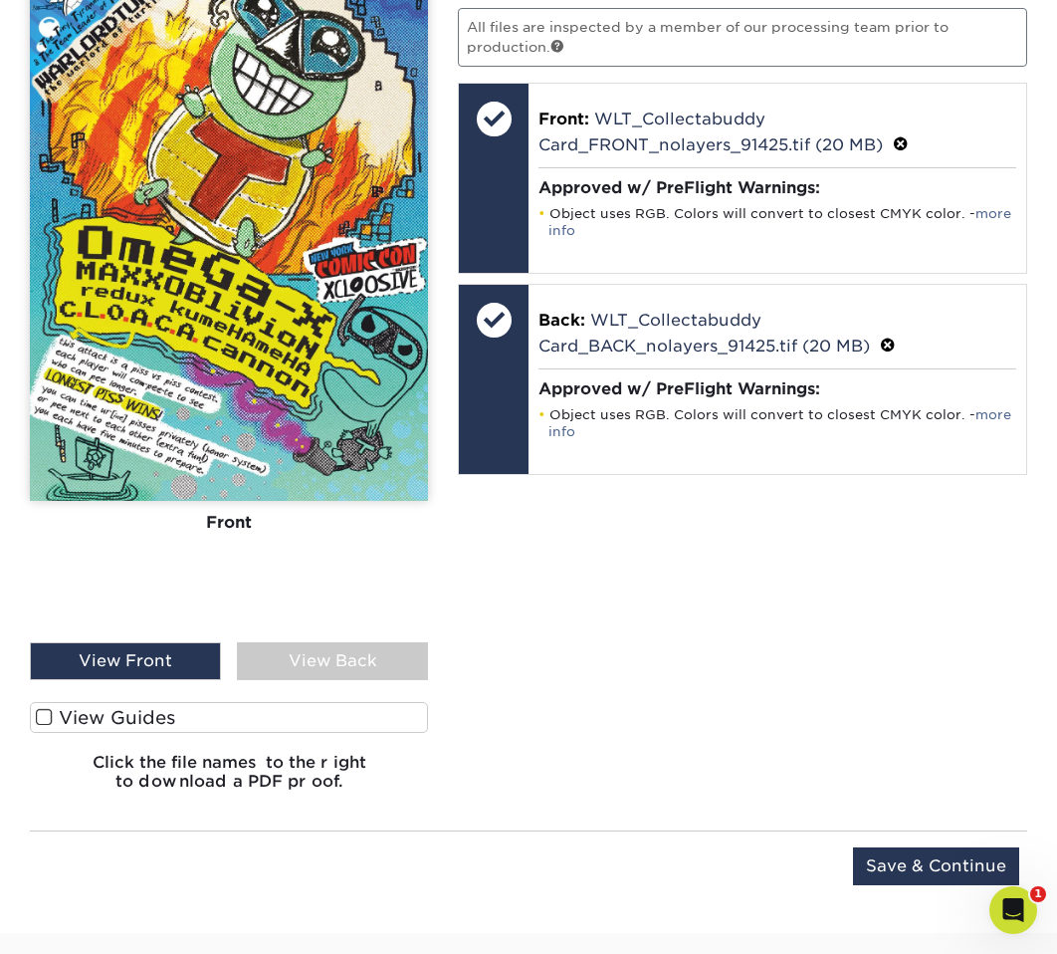
scroll to position [1279, 0]
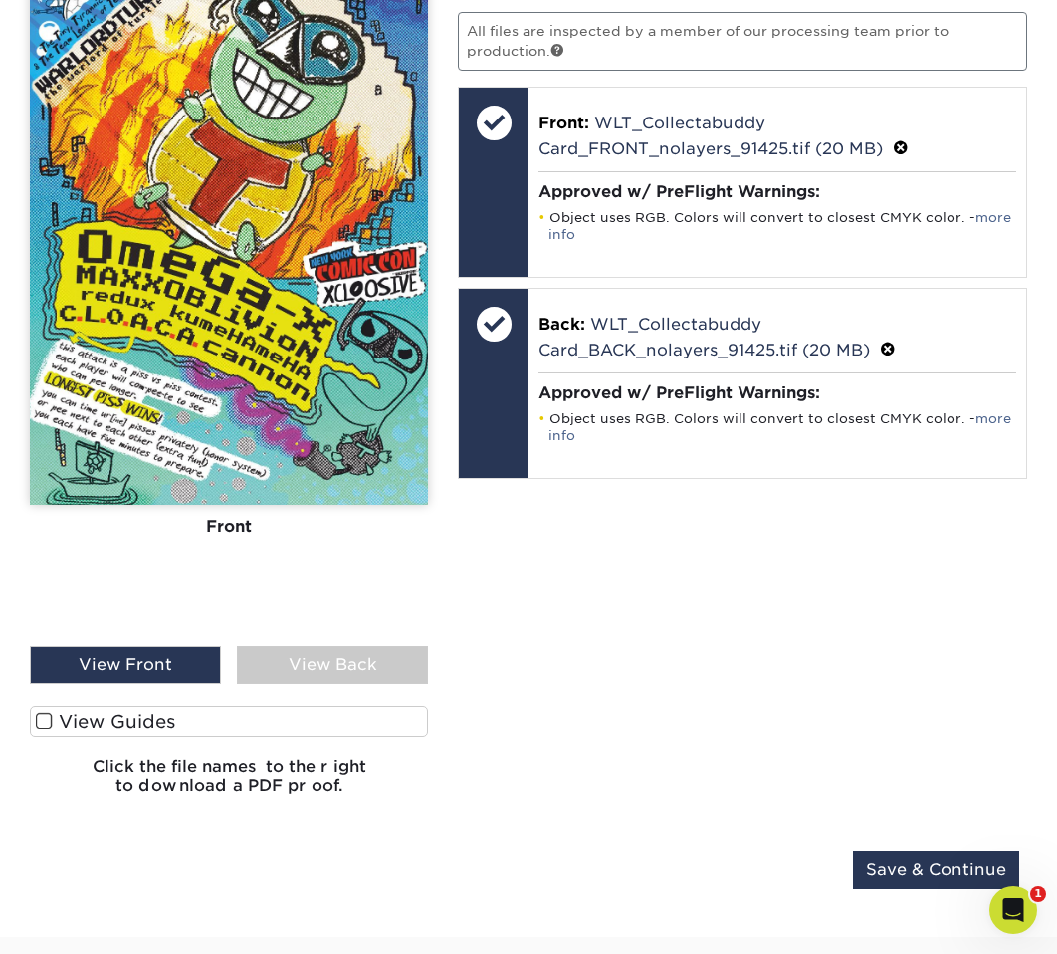
click at [108, 718] on label "View Guides" at bounding box center [229, 721] width 398 height 31
click at [0, 0] on input "View Guides" at bounding box center [0, 0] width 0 height 0
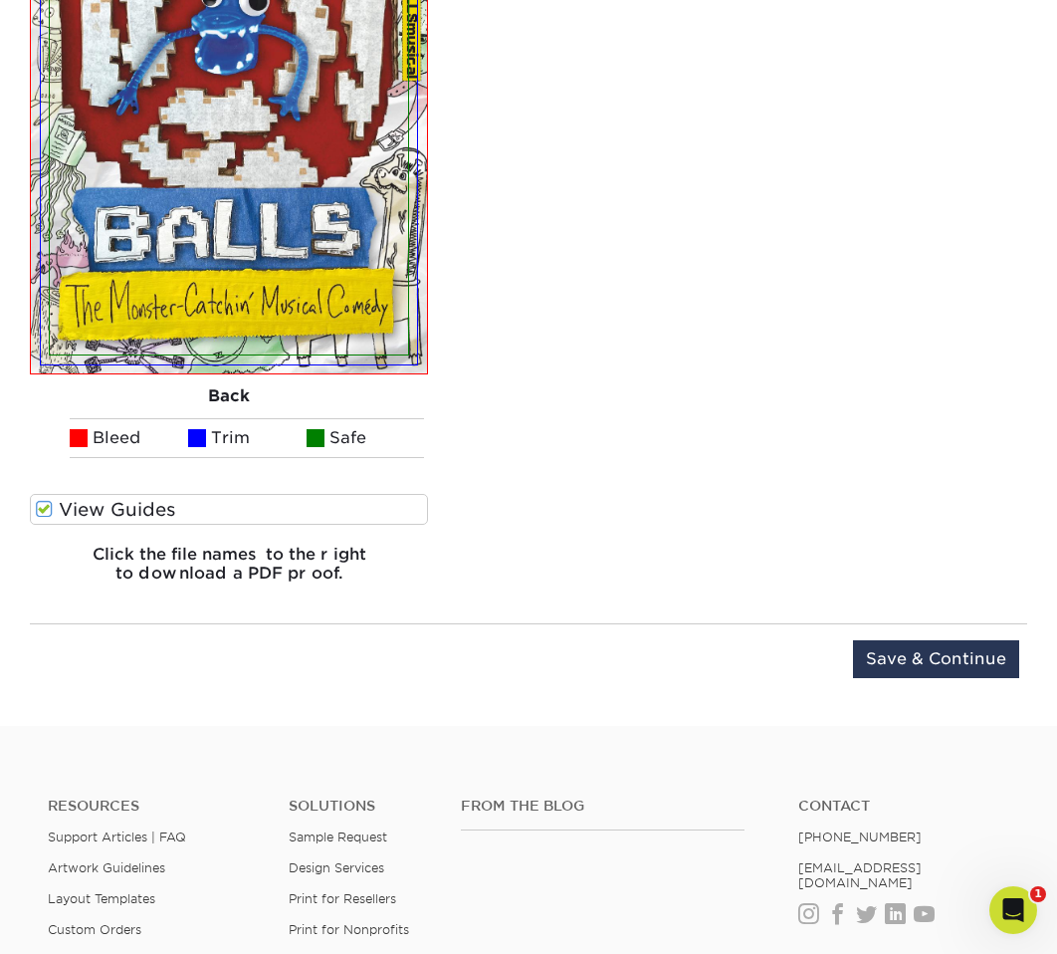
scroll to position [2039, 0]
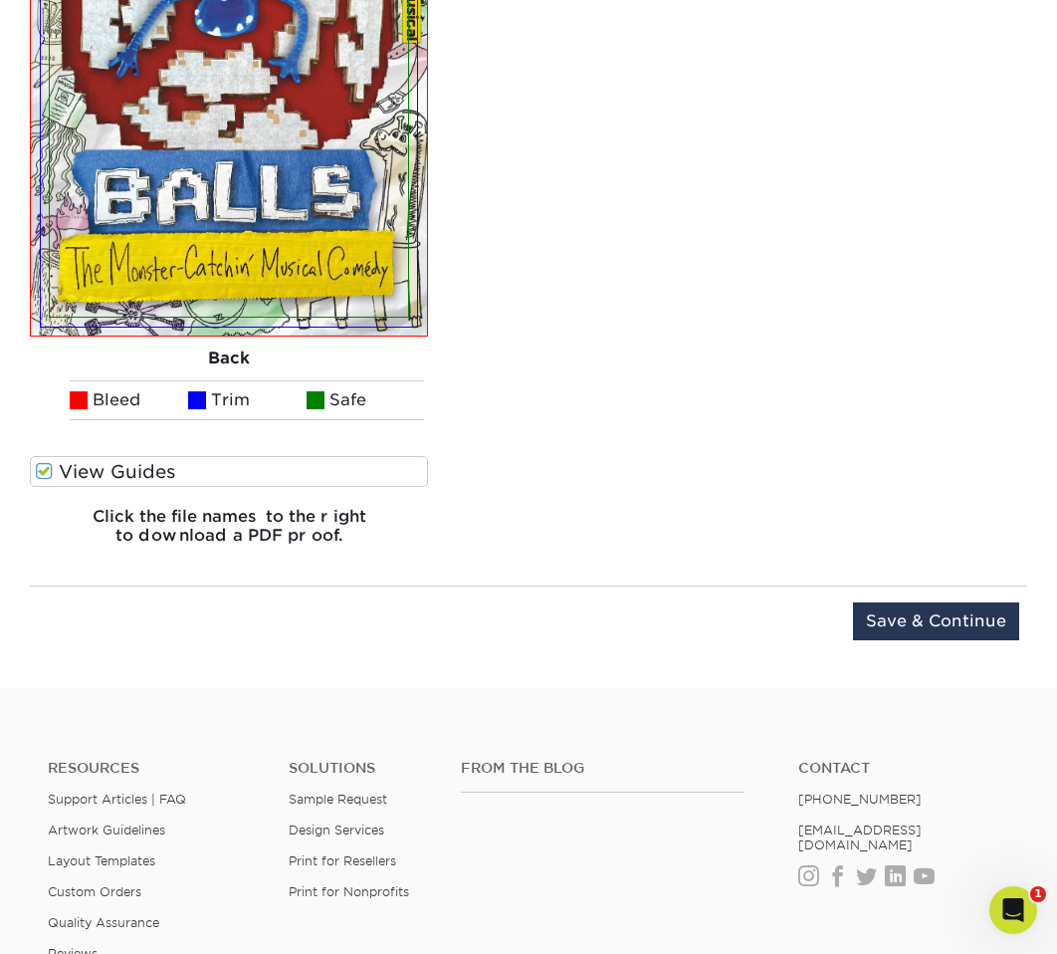
click at [214, 396] on li "Trim" at bounding box center [247, 400] width 118 height 40
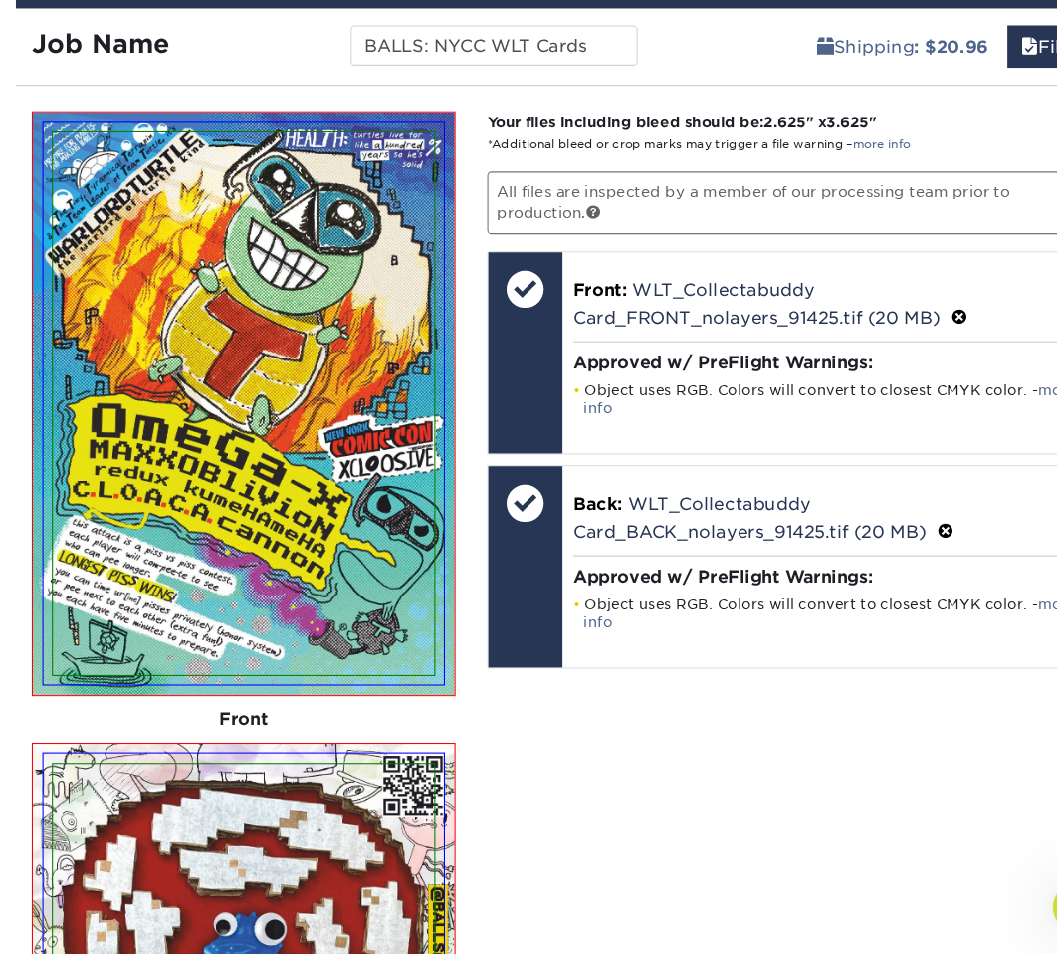
scroll to position [1071, 0]
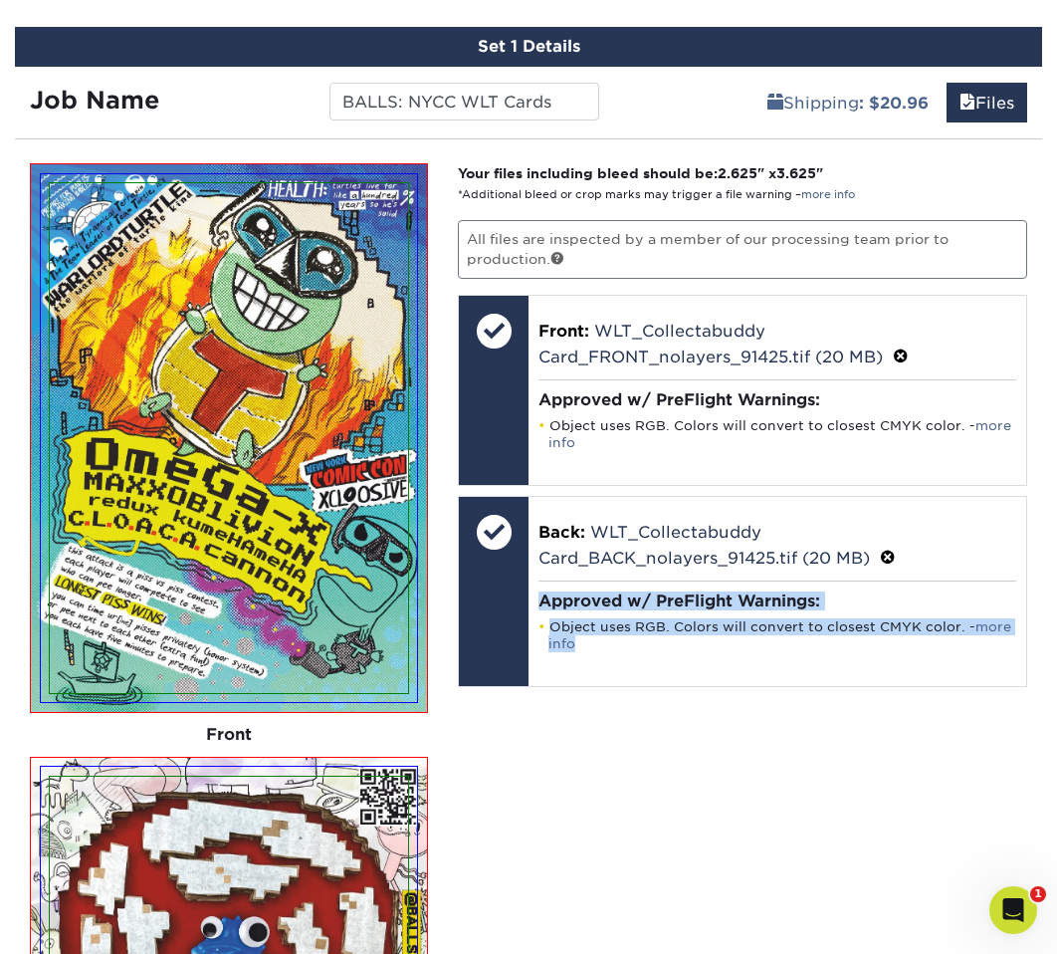
drag, startPoint x: 891, startPoint y: 555, endPoint x: 803, endPoint y: 778, distance: 239.5
click at [803, 778] on div "Your files including bleed should be: 2.625 " x 3.625 " *Additional bleed or cr…" at bounding box center [742, 846] width 599 height 1367
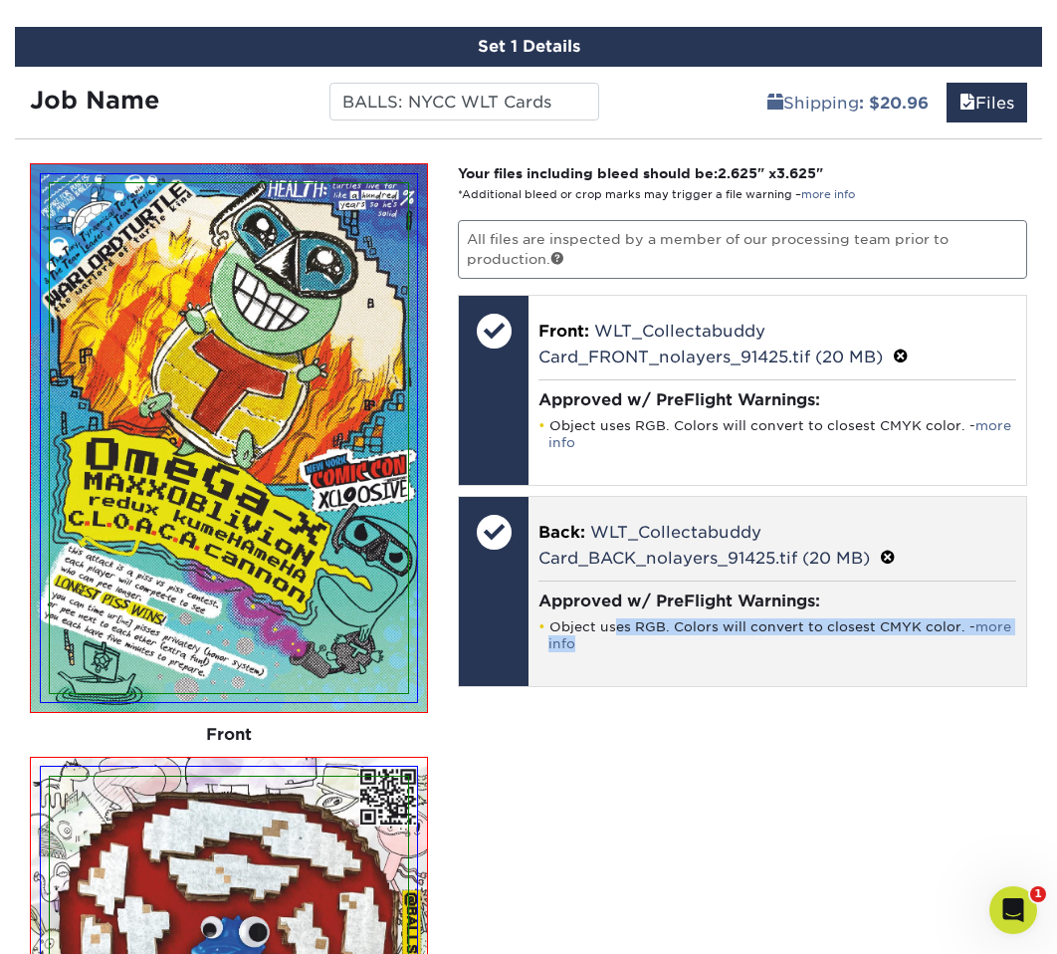
drag, startPoint x: 679, startPoint y: 664, endPoint x: 617, endPoint y: 628, distance: 71.4
click at [617, 628] on div "Back: WLT_Collectabuddy Card_BACK_nolayers_91425.tif (20 MB) Approved w/ PreFli…" at bounding box center [778, 591] width 498 height 189
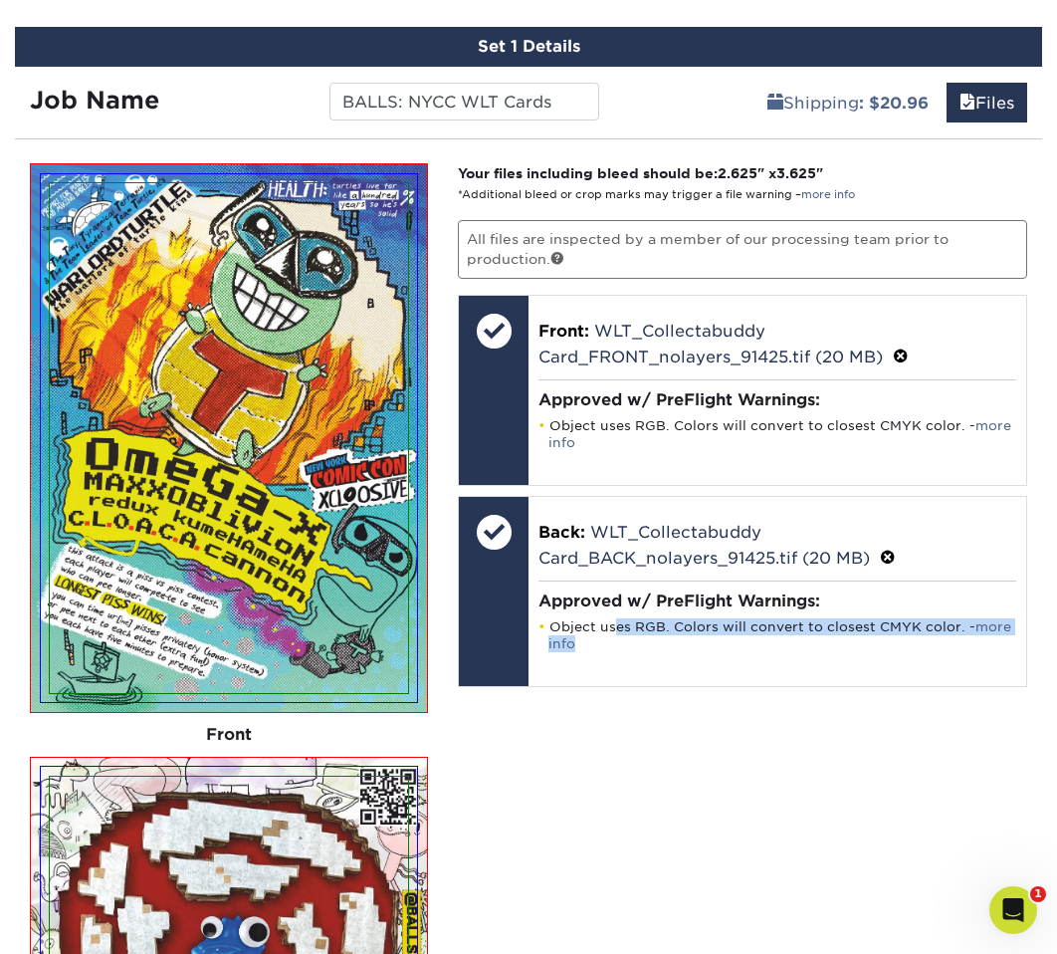
click at [680, 789] on div "Your files including bleed should be: 2.625 " x 3.625 " *Additional bleed or cr…" at bounding box center [742, 846] width 599 height 1367
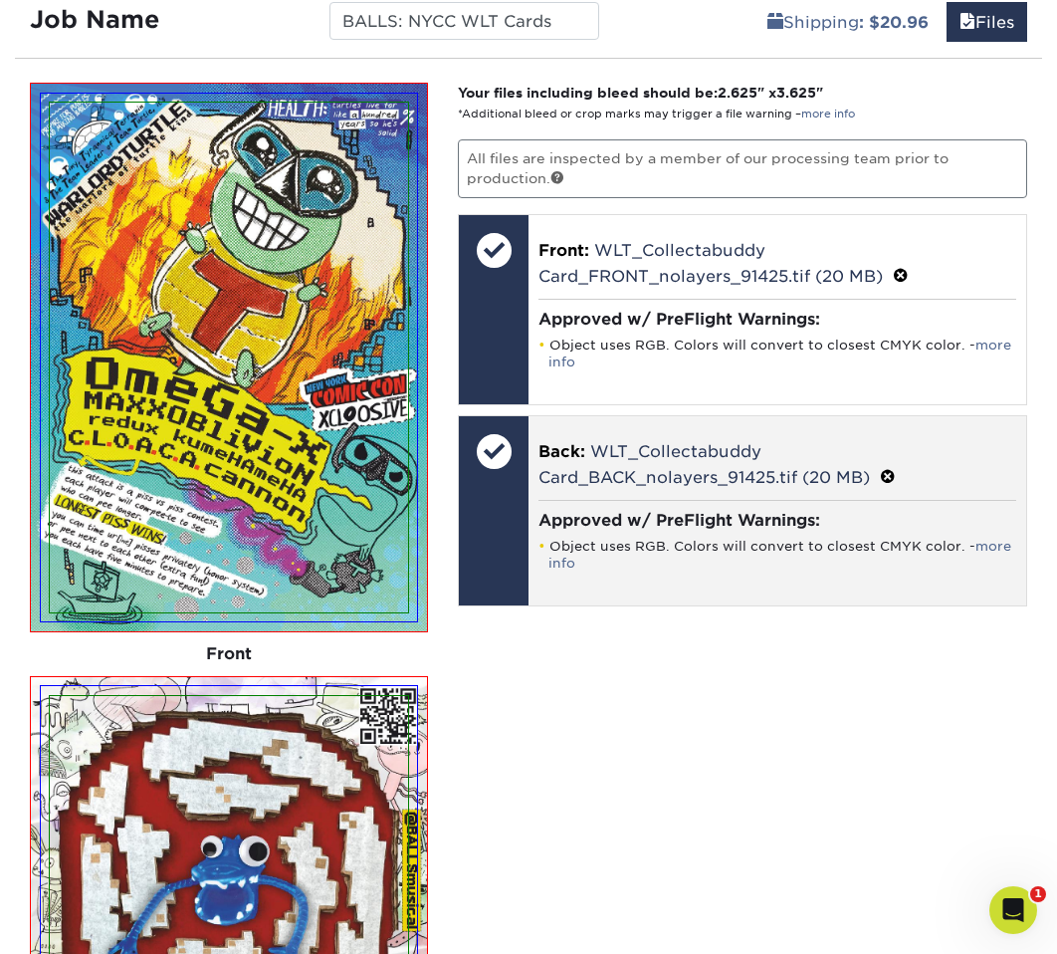
scroll to position [1164, 0]
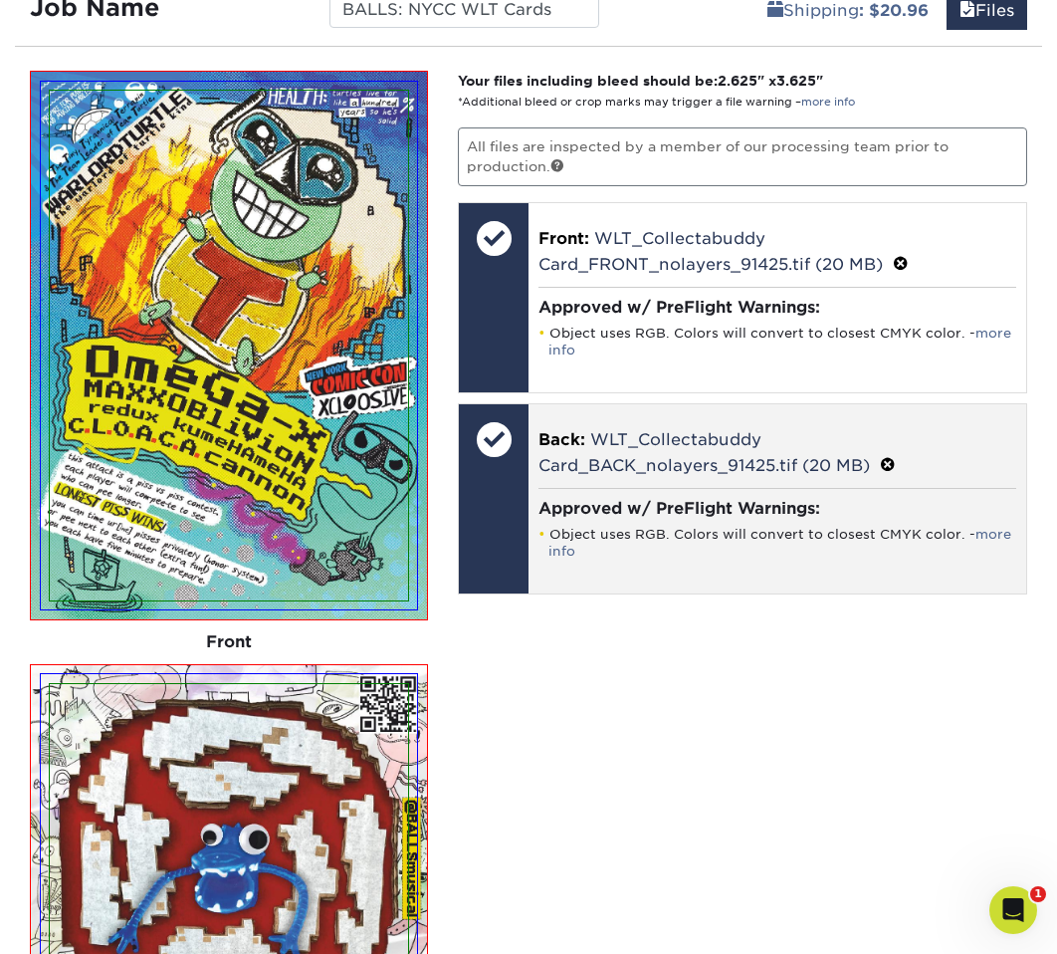
click at [719, 563] on div "Approved w/ PreFlight Warnings: Object uses RGB. Colors will convert to closest…" at bounding box center [777, 529] width 478 height 82
click at [565, 551] on link "more info" at bounding box center [779, 543] width 463 height 32
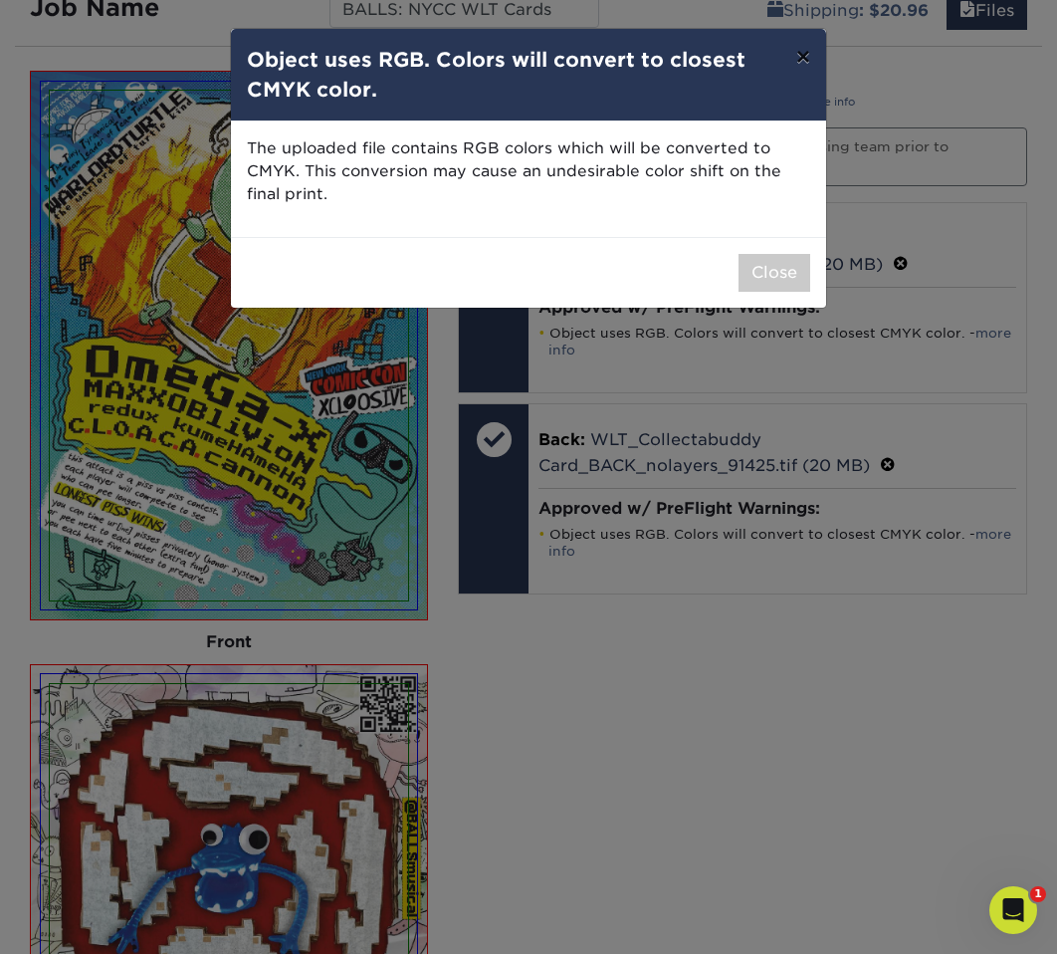
click at [799, 61] on button "×" at bounding box center [803, 57] width 46 height 56
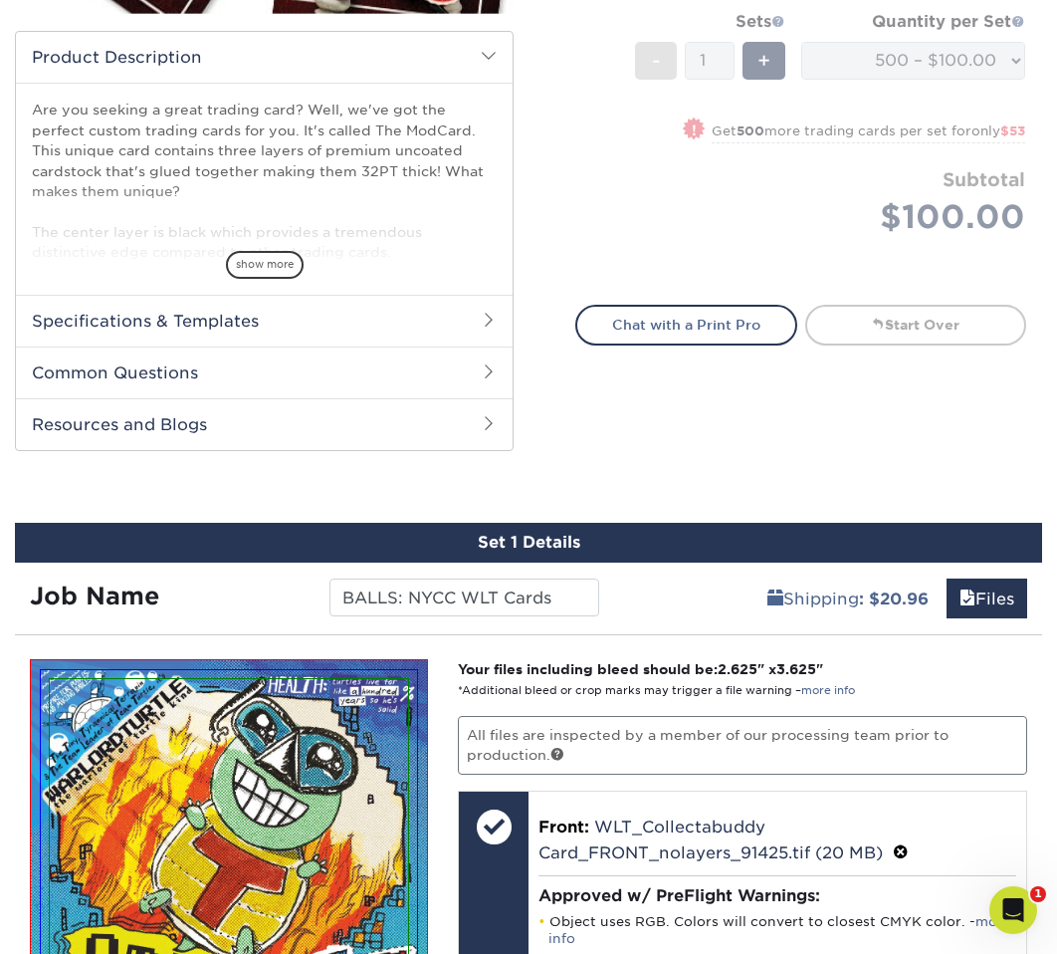
scroll to position [539, 0]
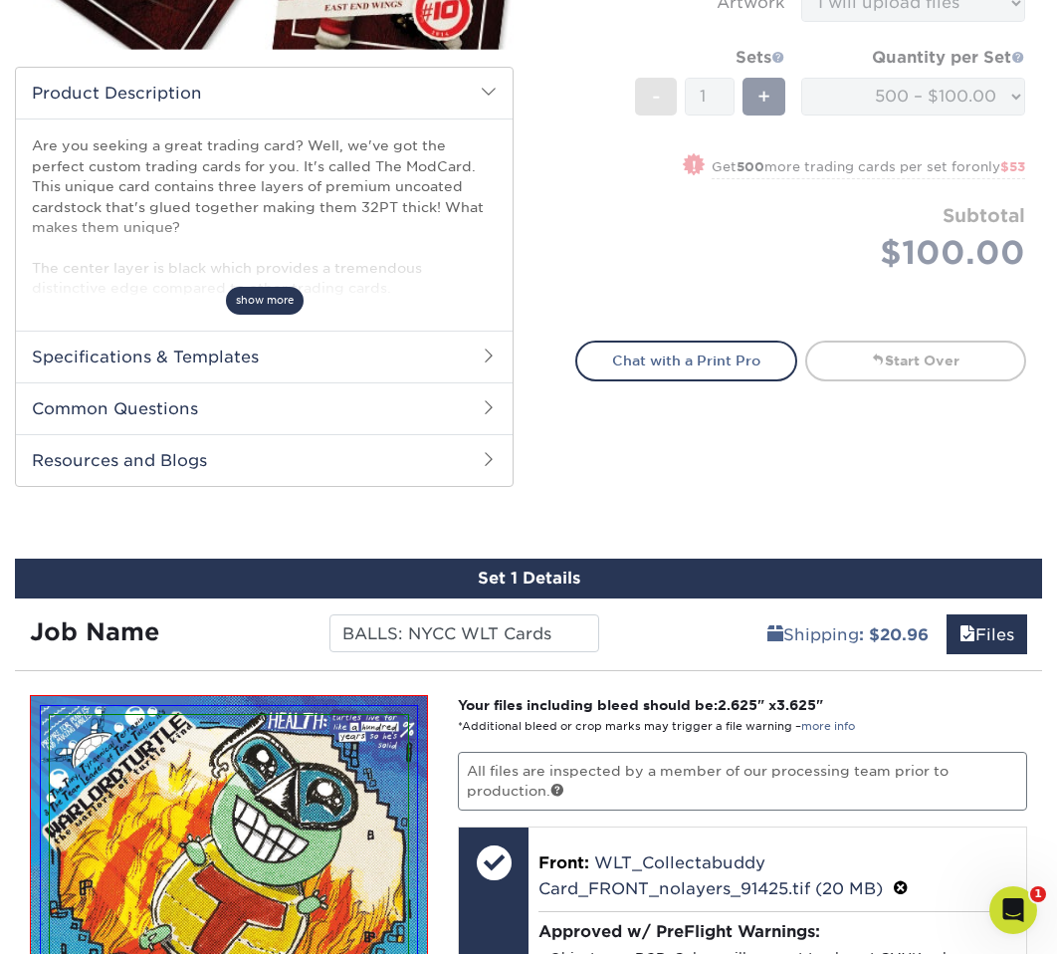
click at [266, 302] on span "show more" at bounding box center [265, 300] width 78 height 27
click at [232, 373] on h2 "Specifications & Templates" at bounding box center [264, 356] width 497 height 52
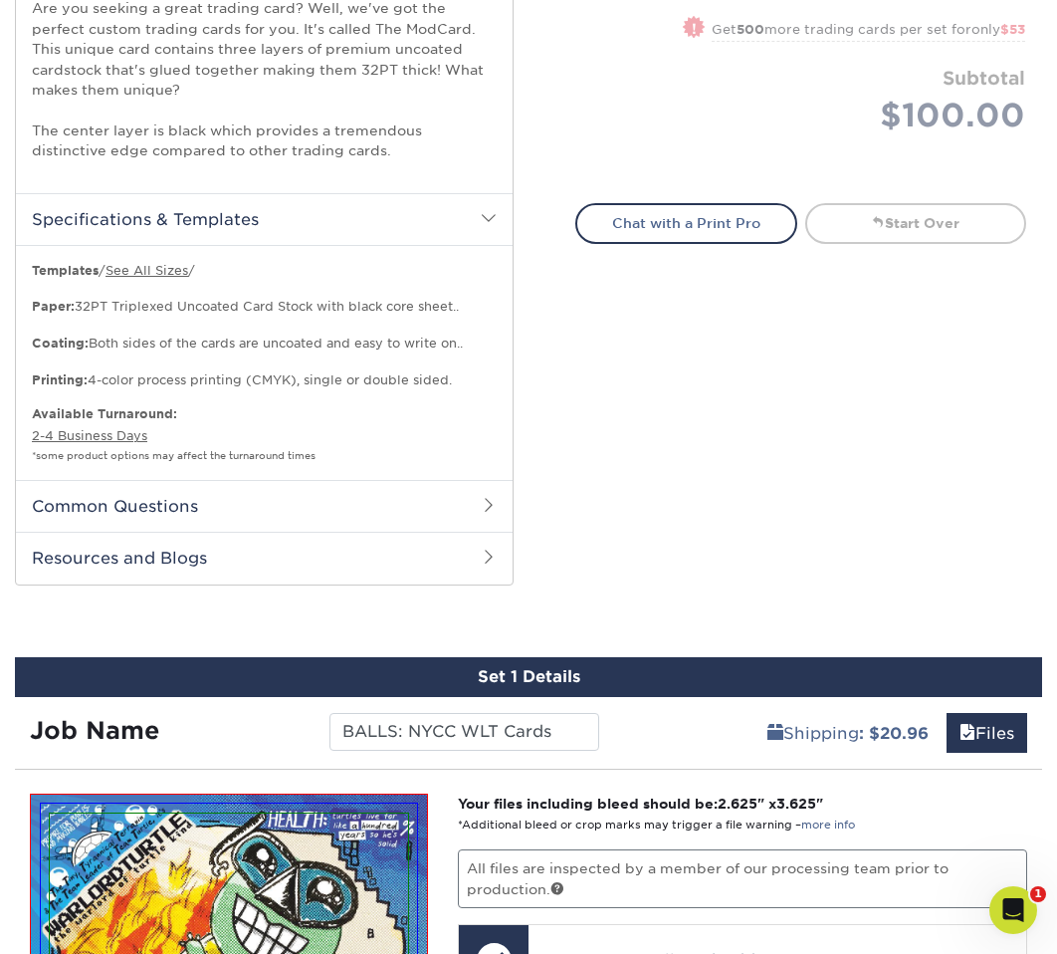
click at [234, 511] on h2 "Common Questions" at bounding box center [264, 506] width 497 height 52
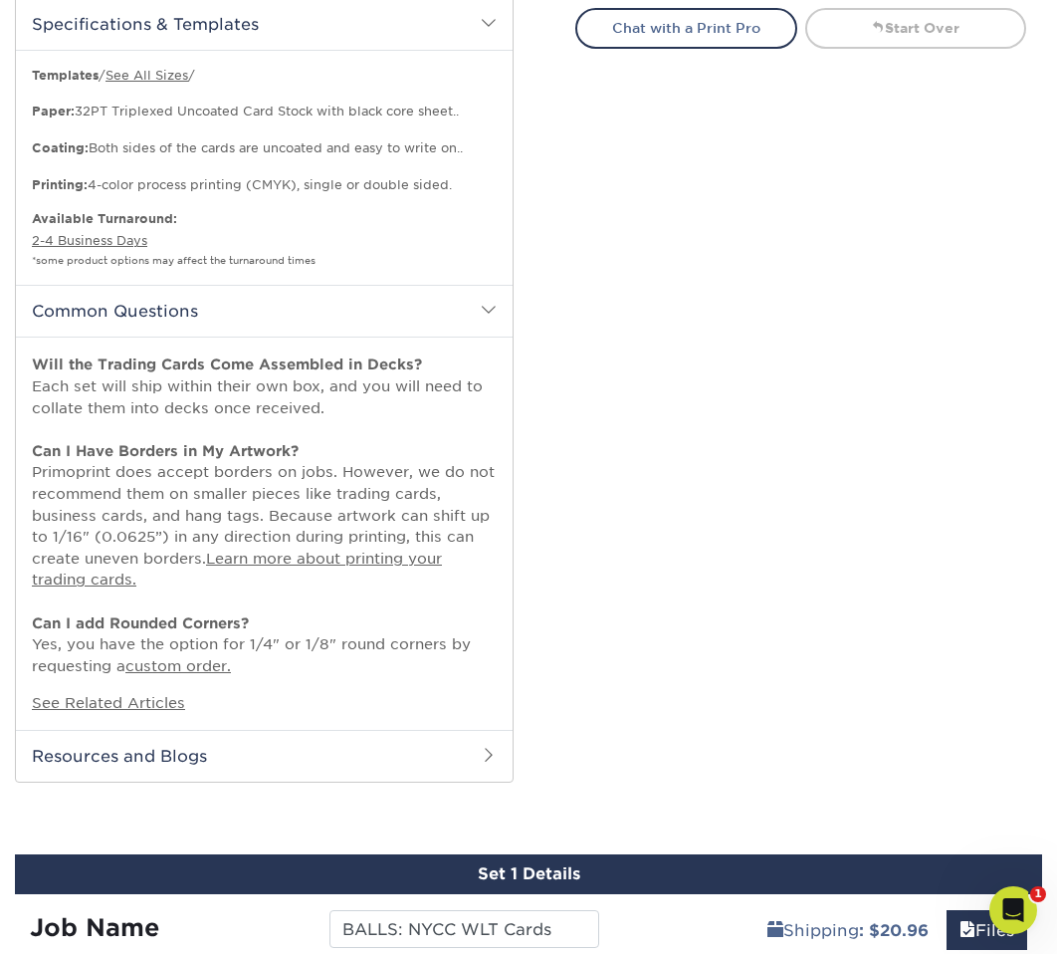
scroll to position [896, 0]
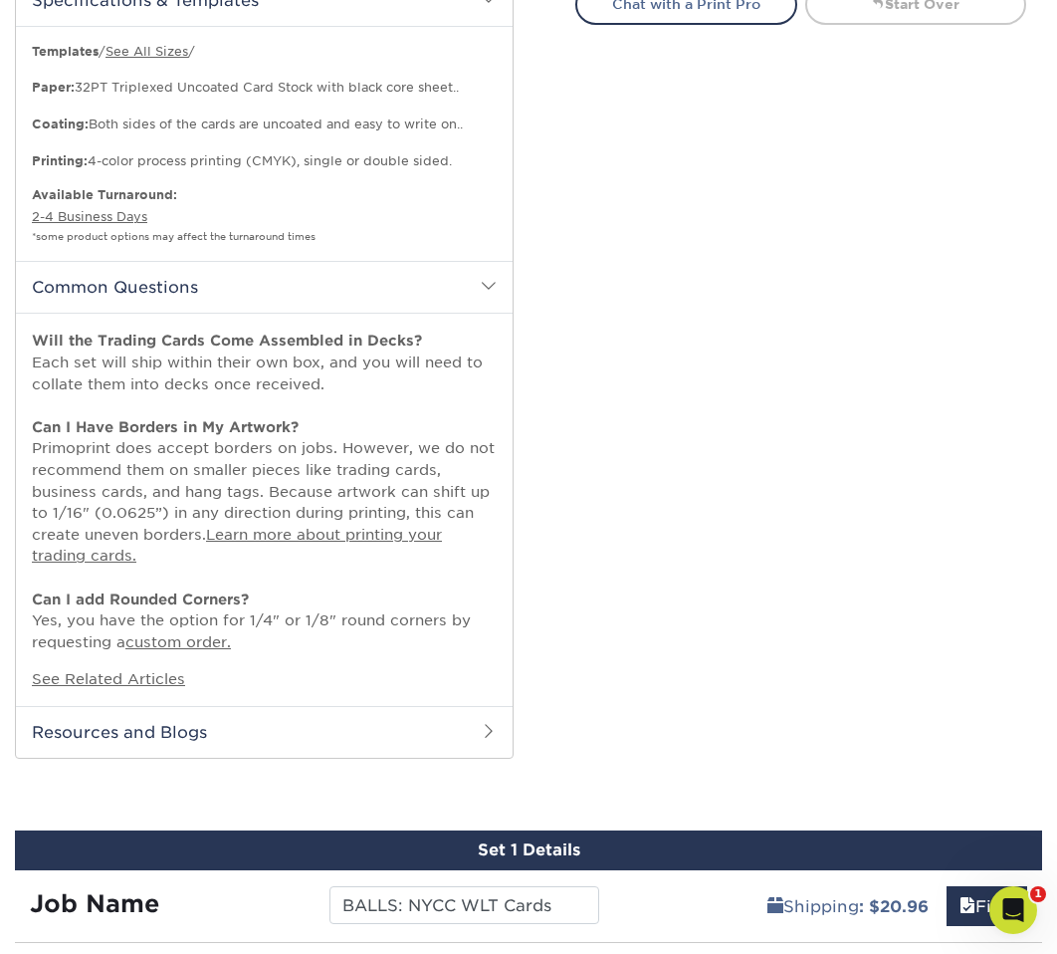
click at [203, 735] on h2 "Resources and Blogs" at bounding box center [264, 732] width 497 height 52
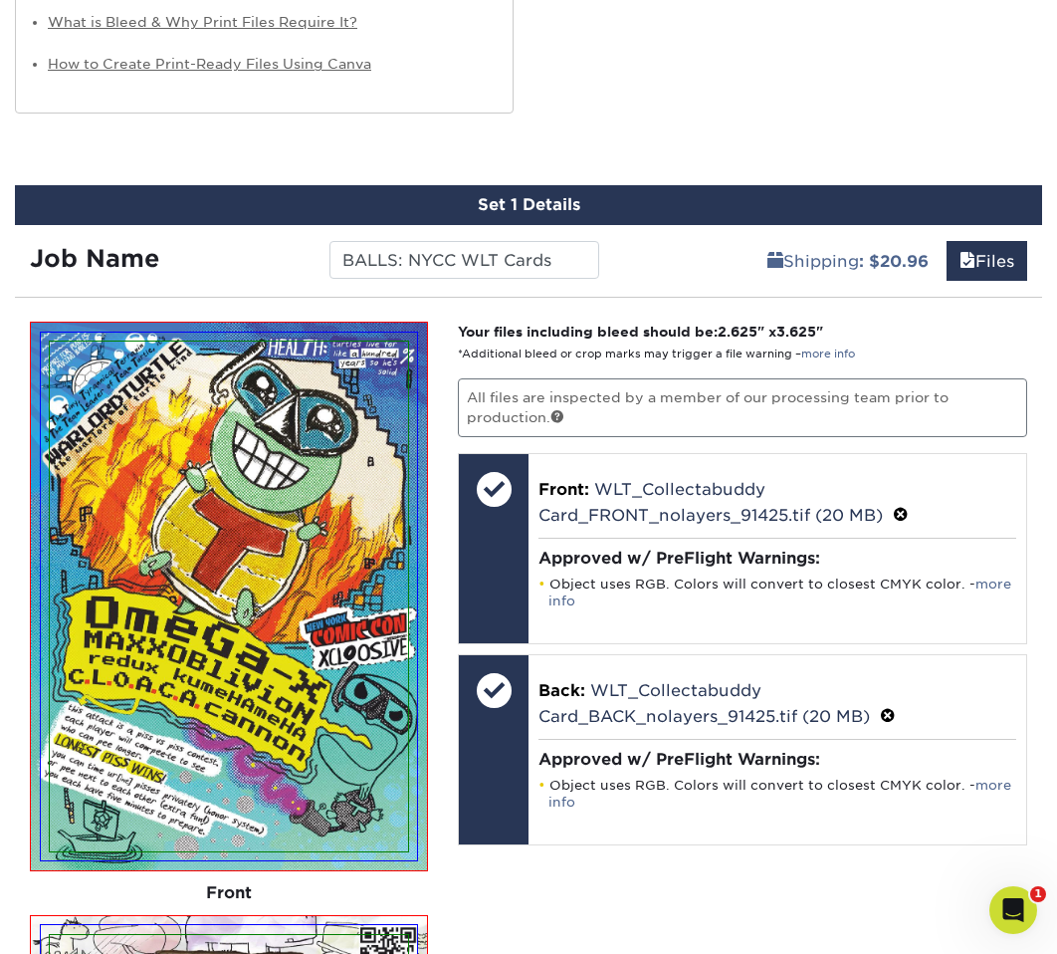
scroll to position [1871, 0]
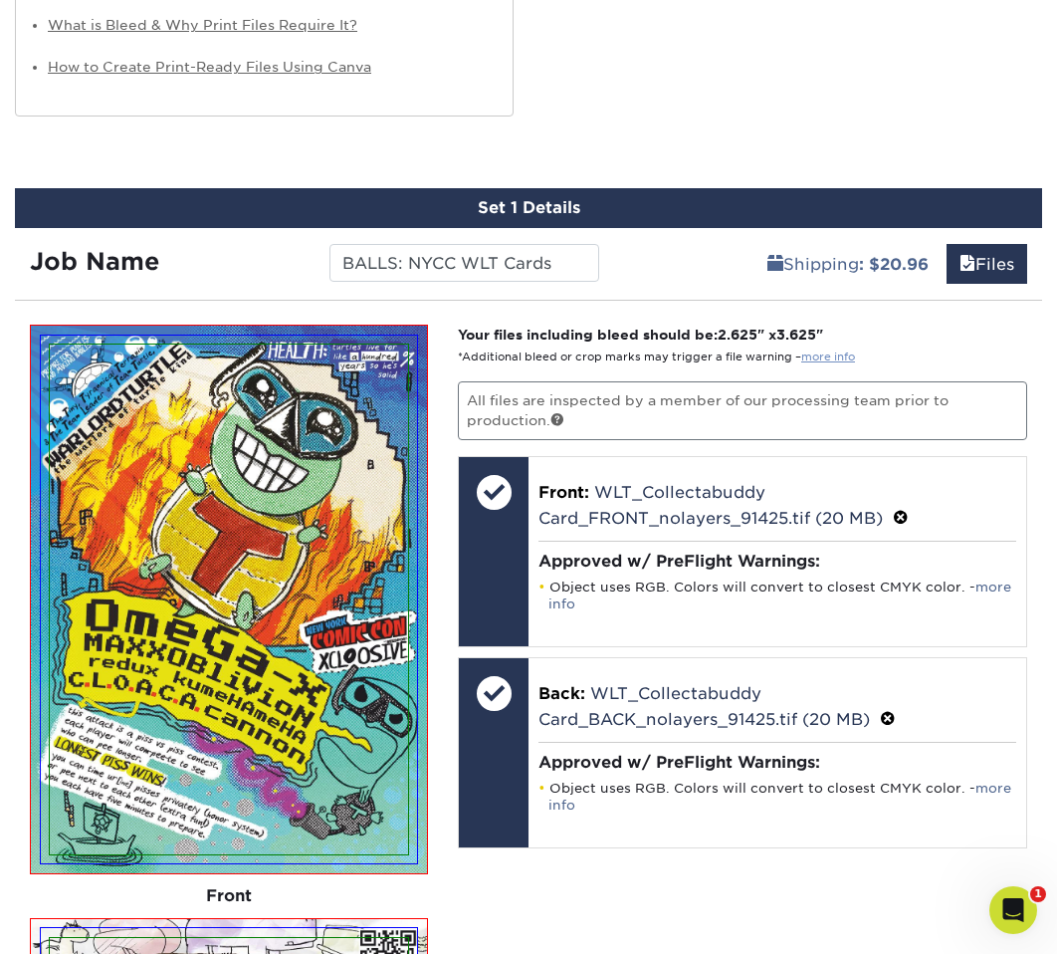
click at [835, 358] on link "more info" at bounding box center [828, 356] width 54 height 13
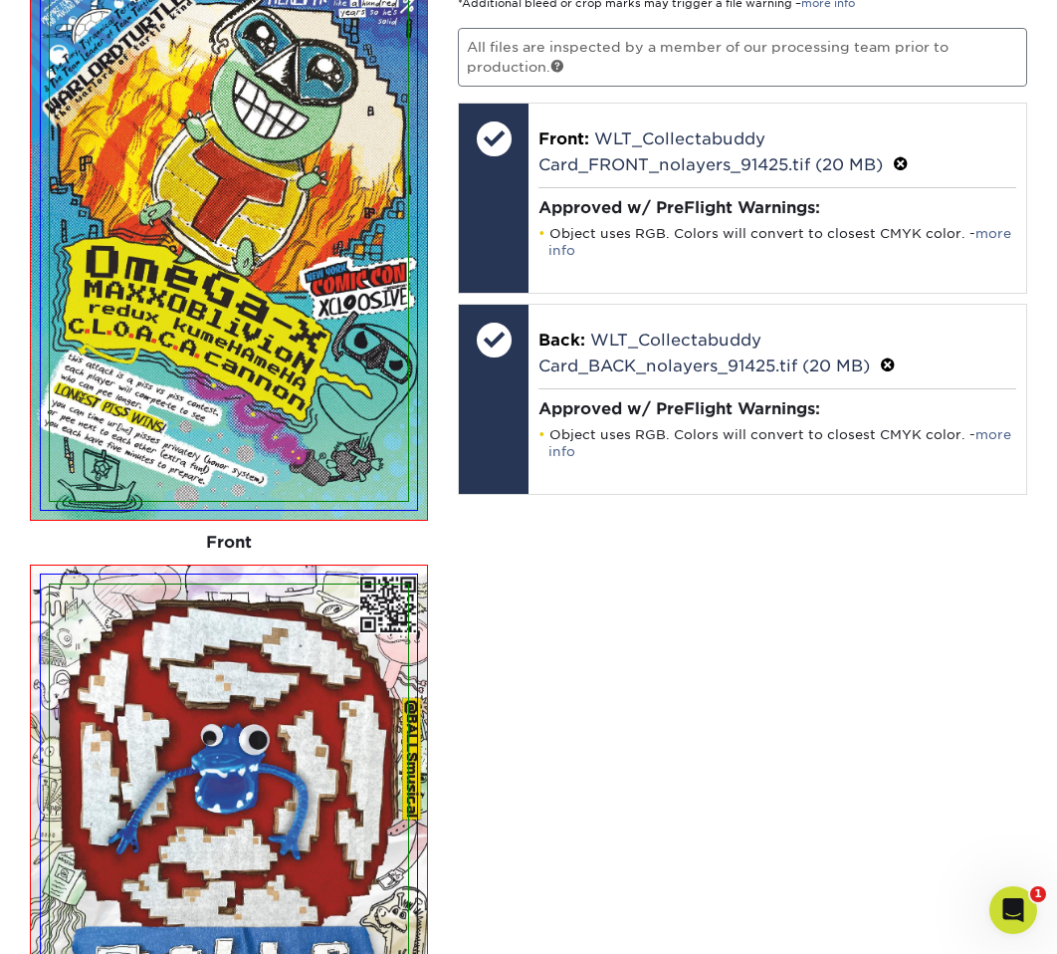
scroll to position [2448, 0]
